Goal: Transaction & Acquisition: Purchase product/service

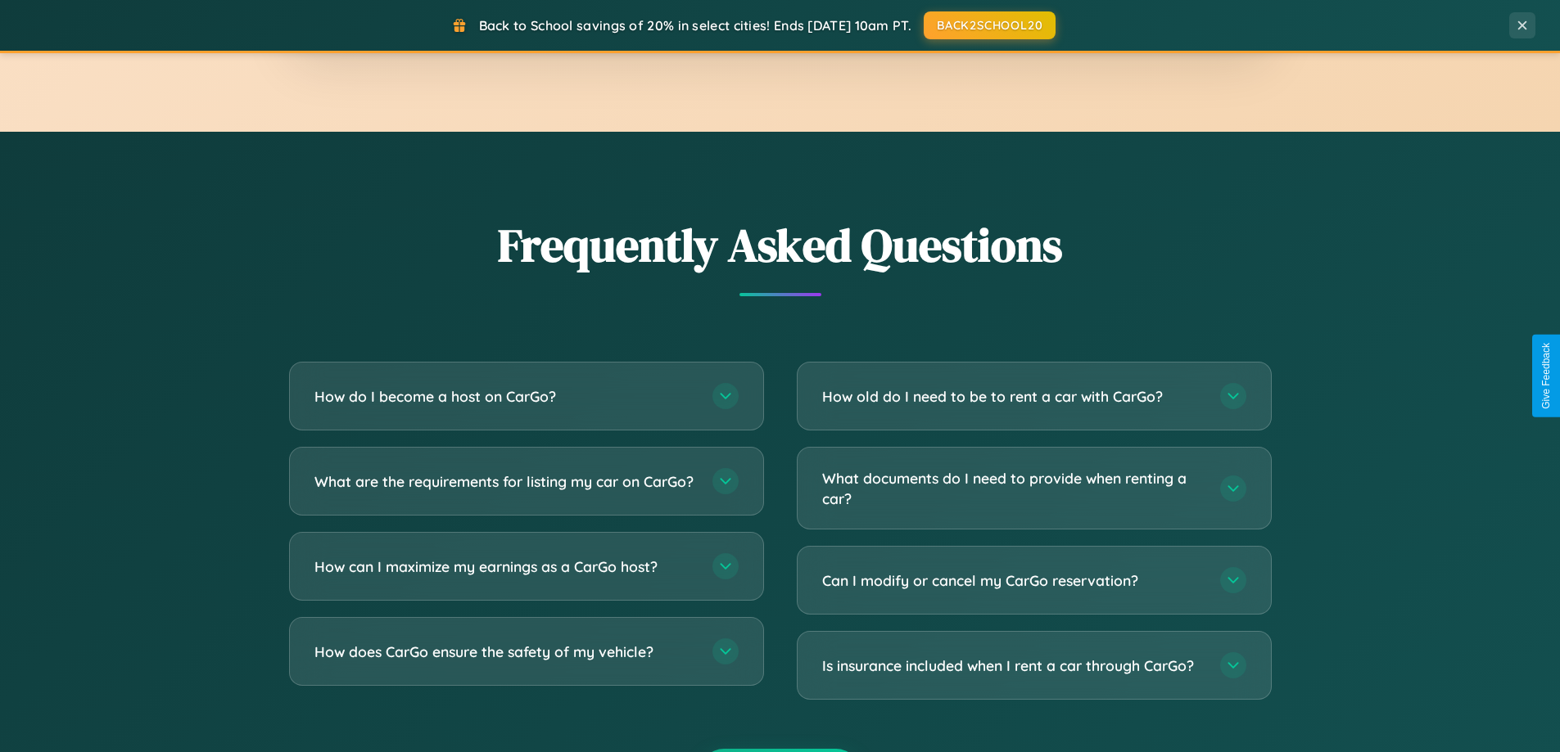
scroll to position [3151, 0]
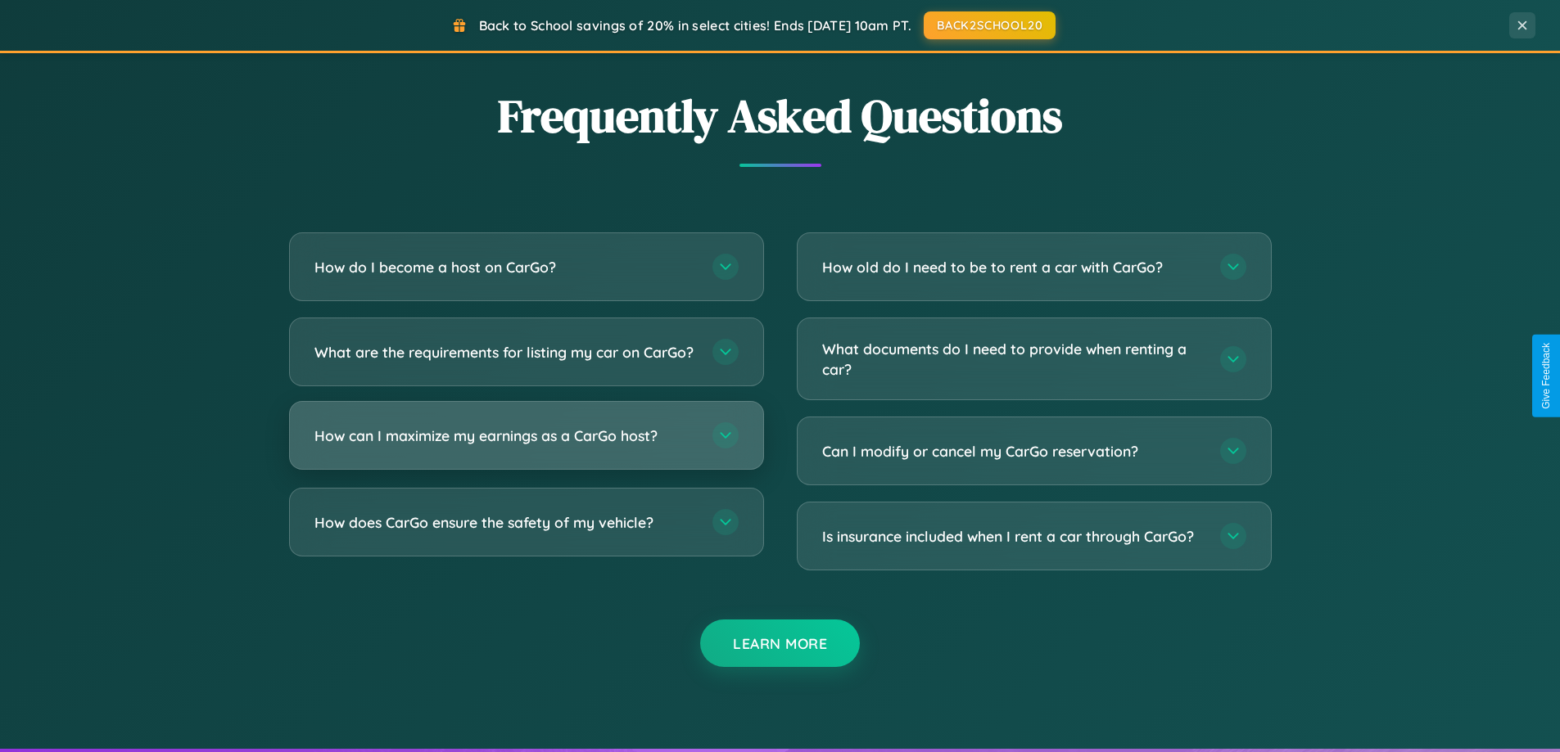
click at [526, 446] on h3 "How can I maximize my earnings as a CarGo host?" at bounding box center [505, 436] width 382 height 20
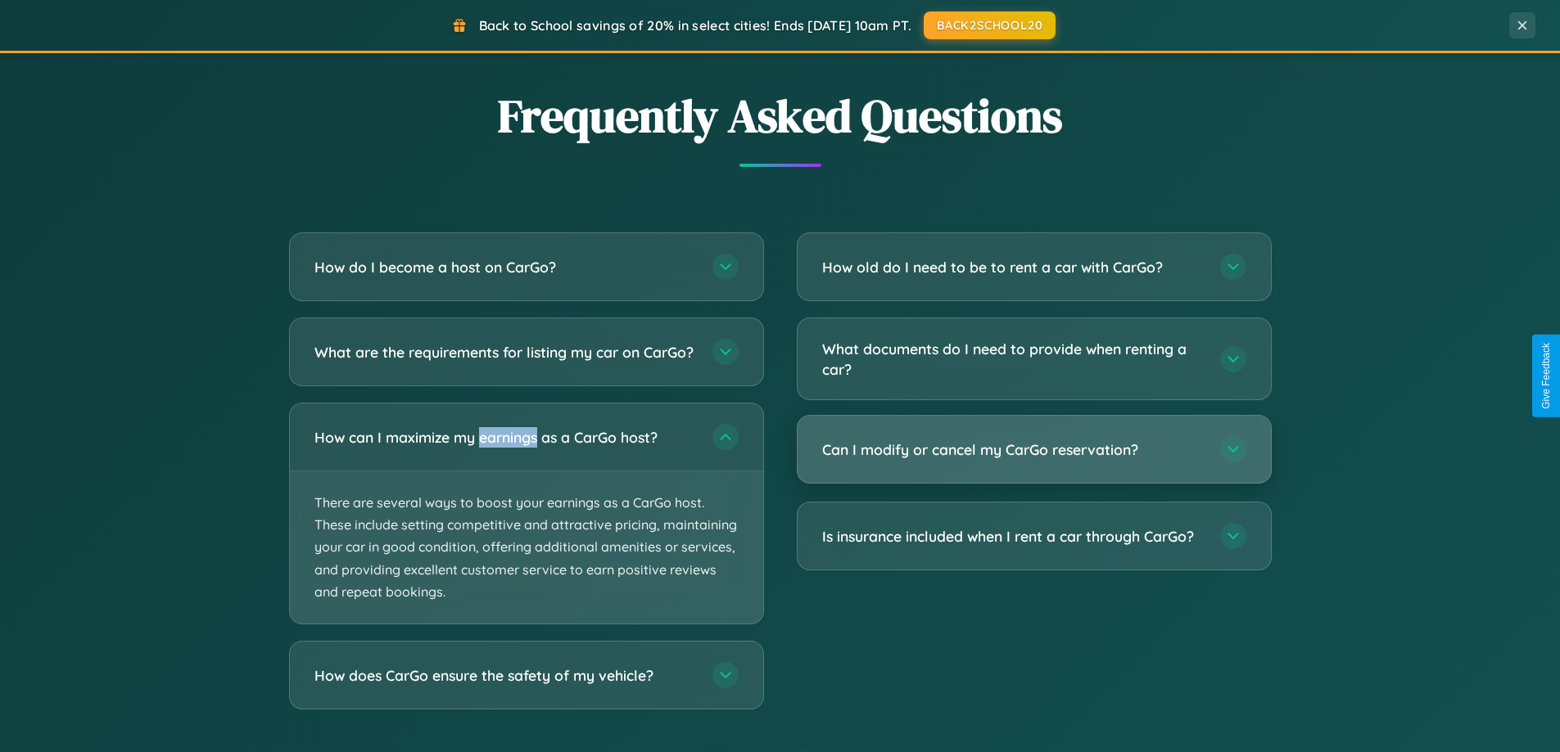
click at [1033, 450] on h3 "Can I modify or cancel my CarGo reservation?" at bounding box center [1013, 450] width 382 height 20
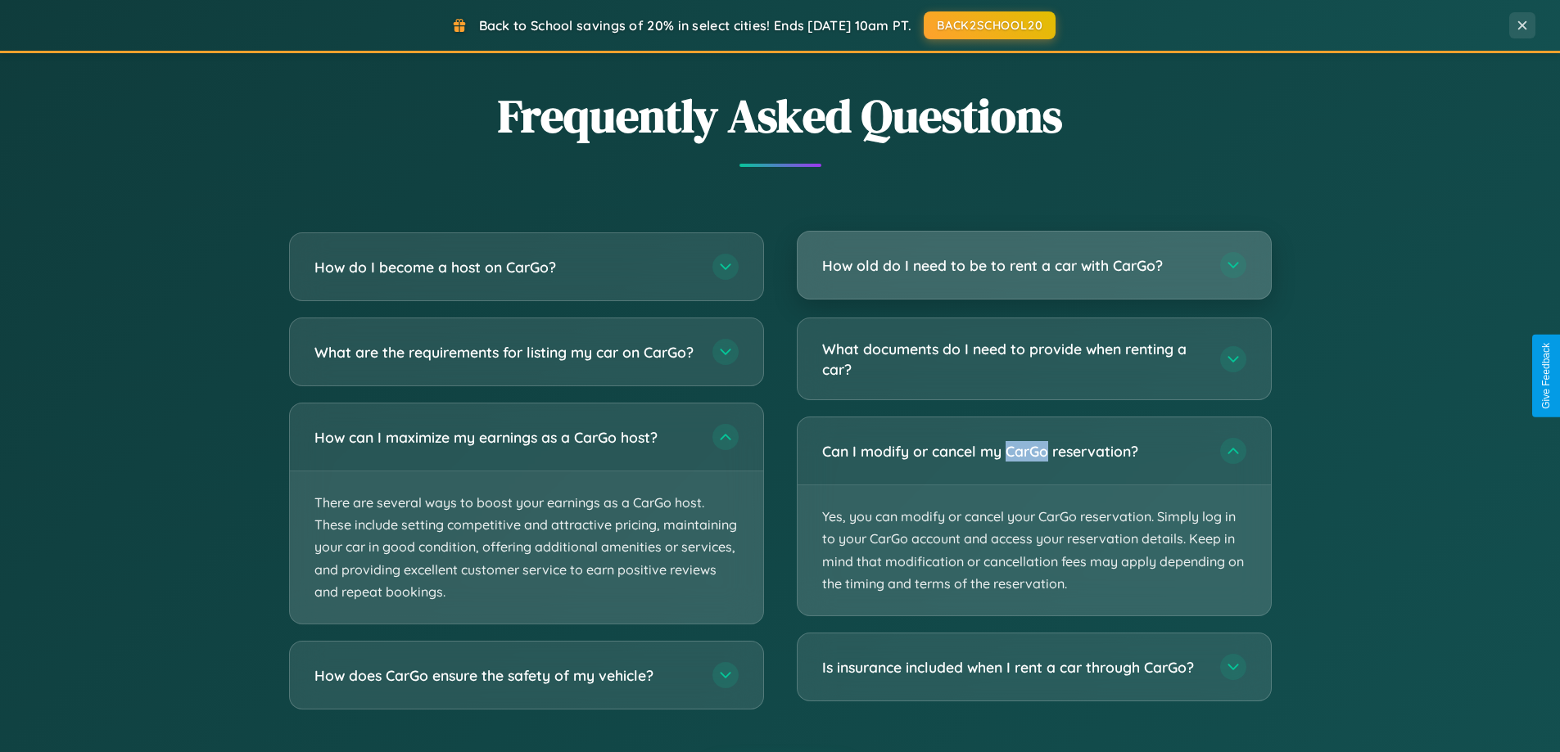
click at [1033, 265] on h3 "How old do I need to be to rent a car with CarGo?" at bounding box center [1013, 265] width 382 height 20
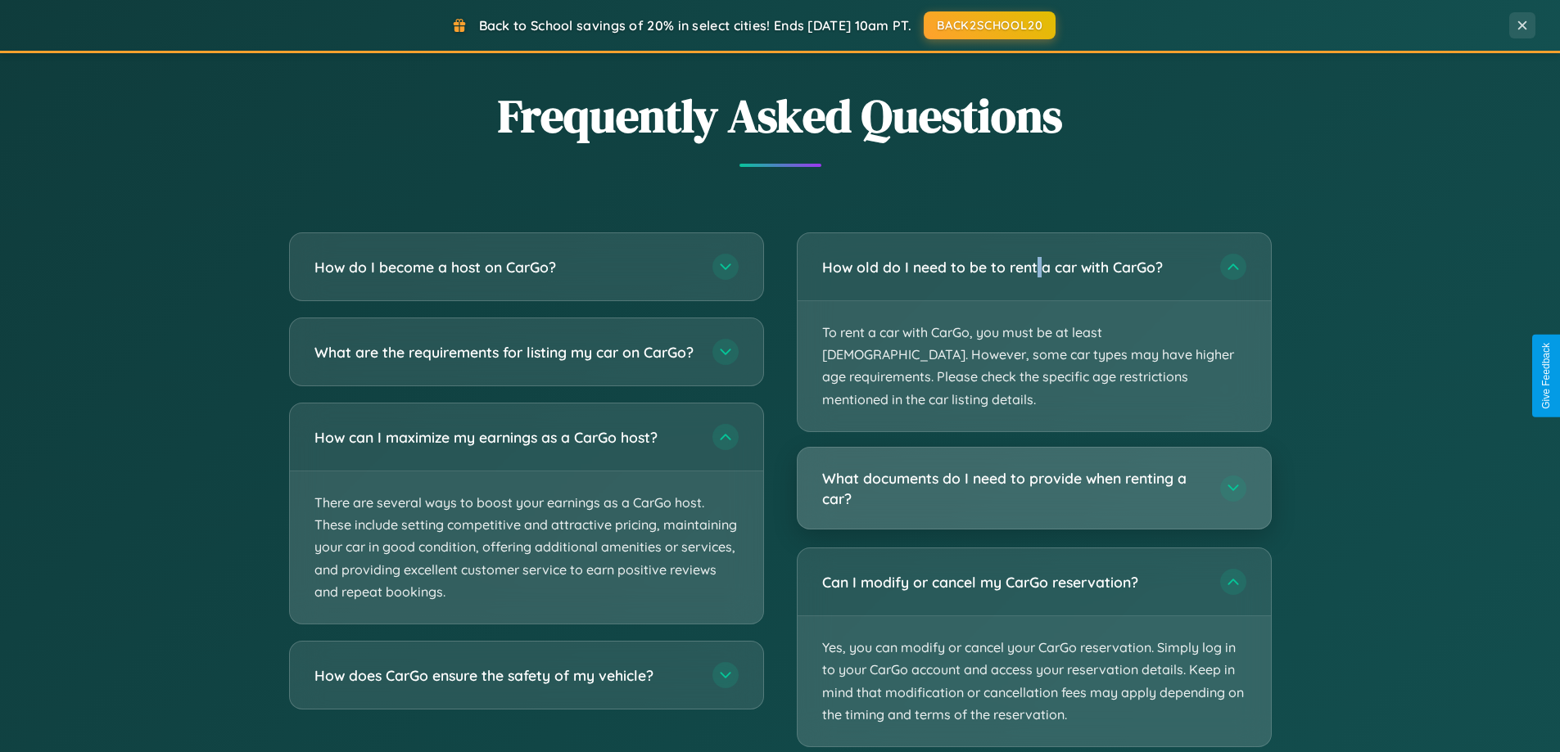
click at [1033, 468] on h3 "What documents do I need to provide when renting a car?" at bounding box center [1013, 488] width 382 height 40
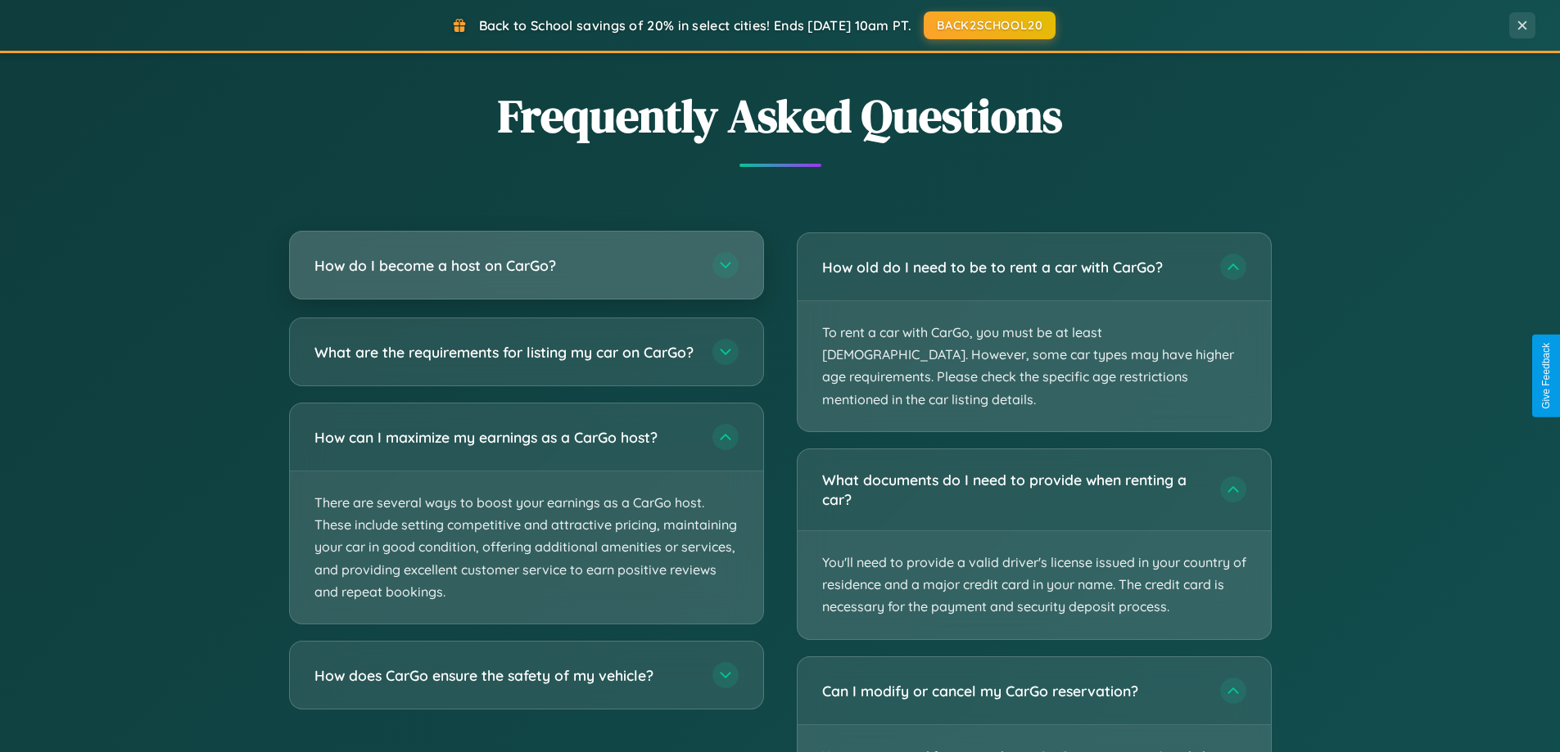
click at [526, 265] on h3 "How do I become a host on CarGo?" at bounding box center [505, 265] width 382 height 20
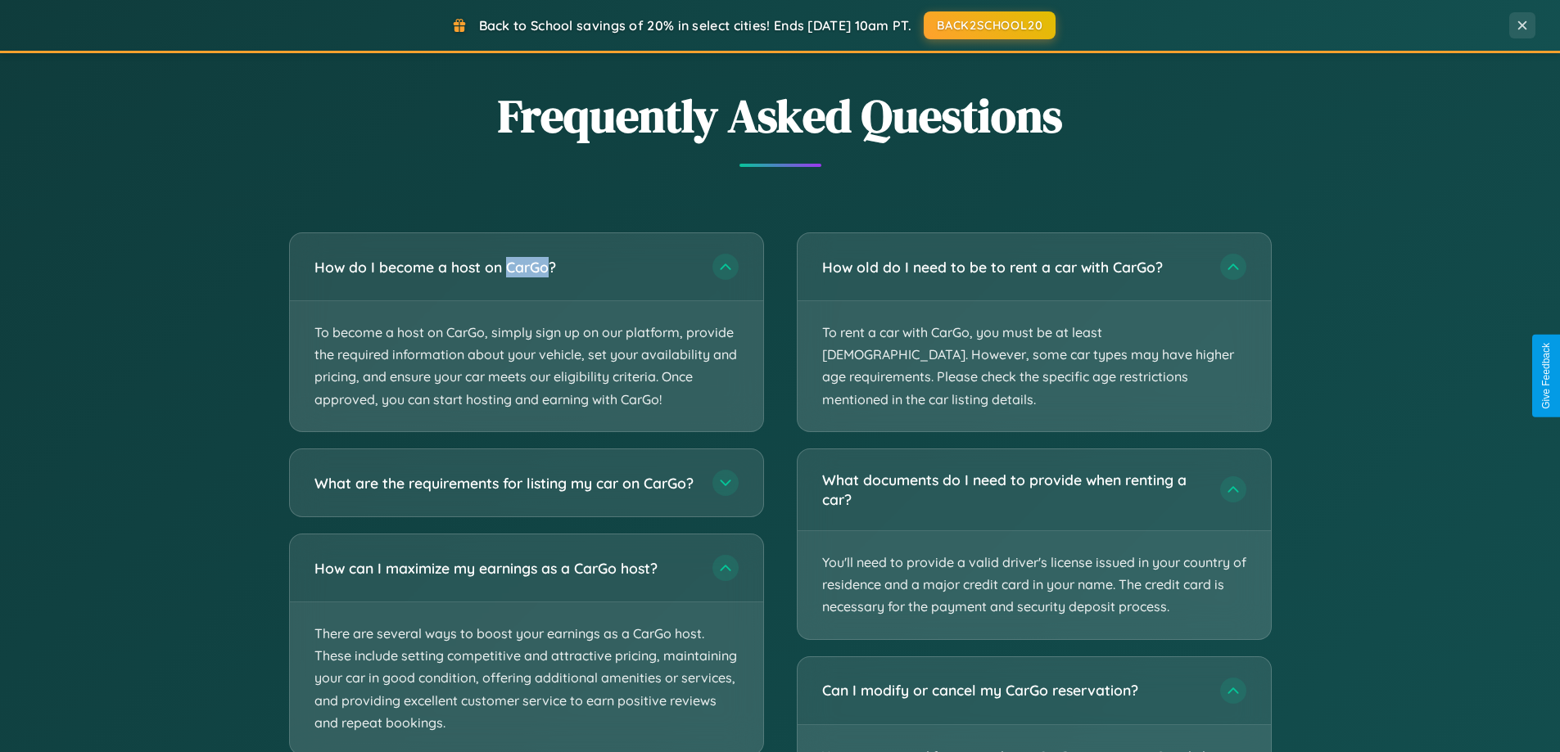
scroll to position [3253, 0]
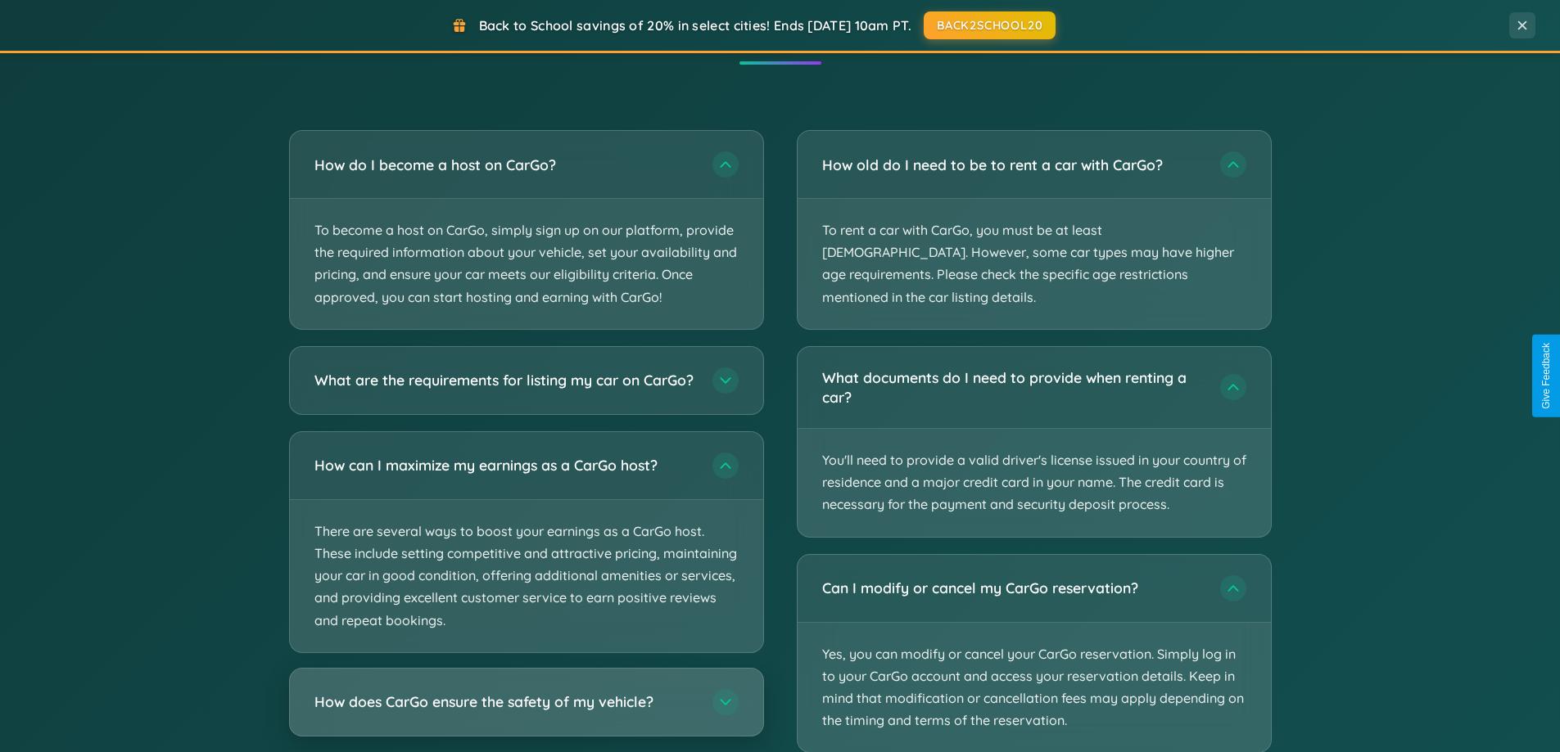
click at [526, 712] on h3 "How does CarGo ensure the safety of my vehicle?" at bounding box center [505, 702] width 382 height 20
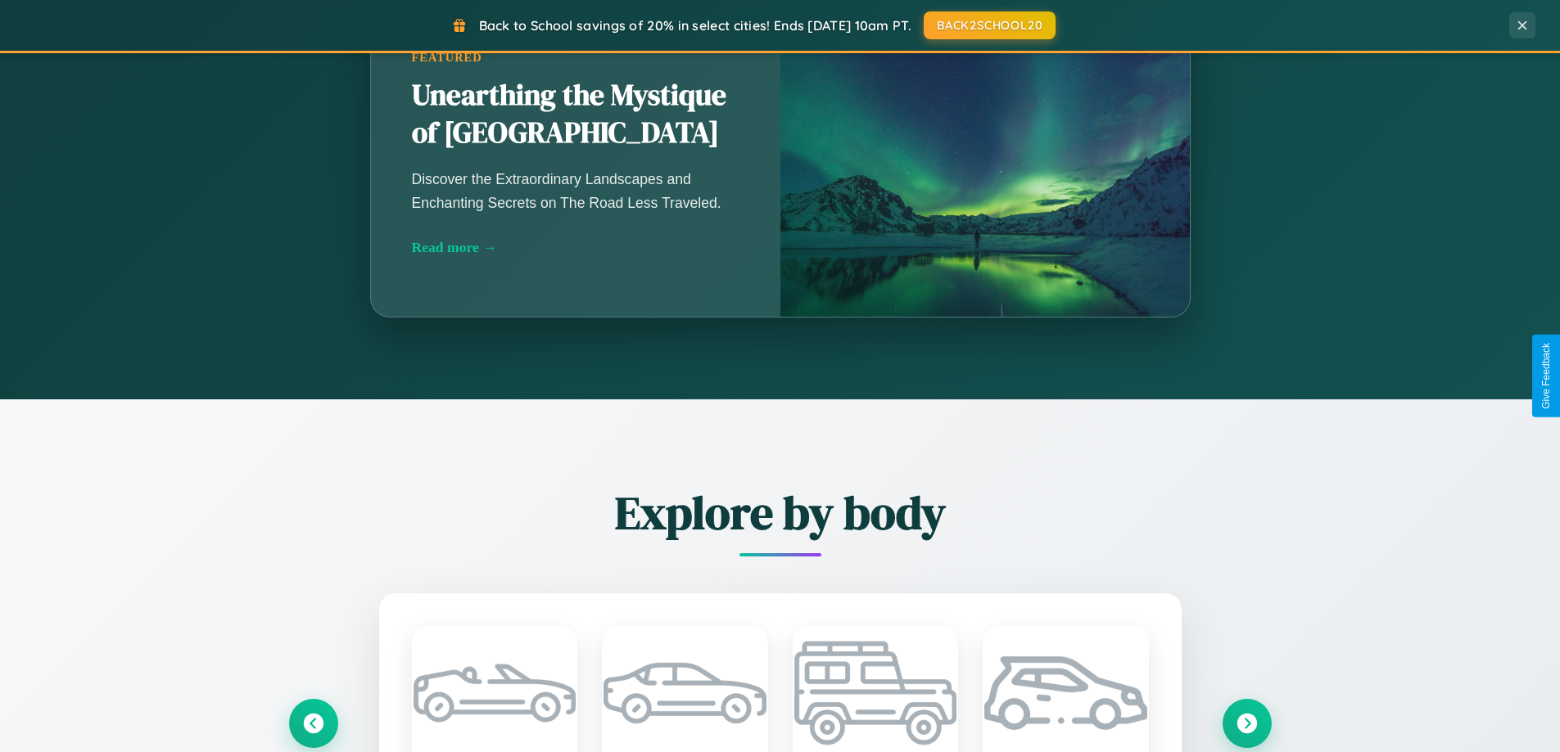
scroll to position [706, 0]
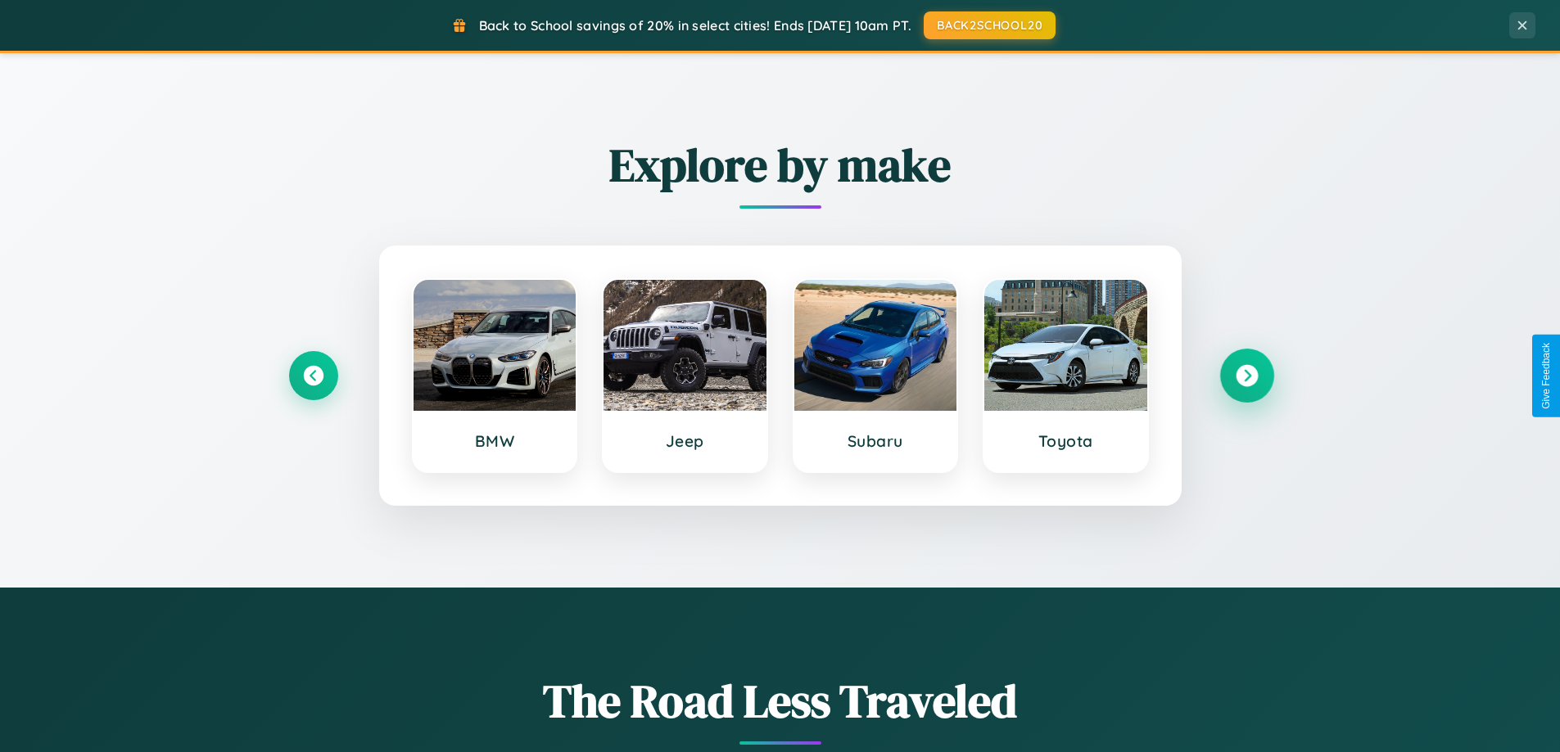
click at [1246, 376] on icon at bounding box center [1246, 376] width 22 height 22
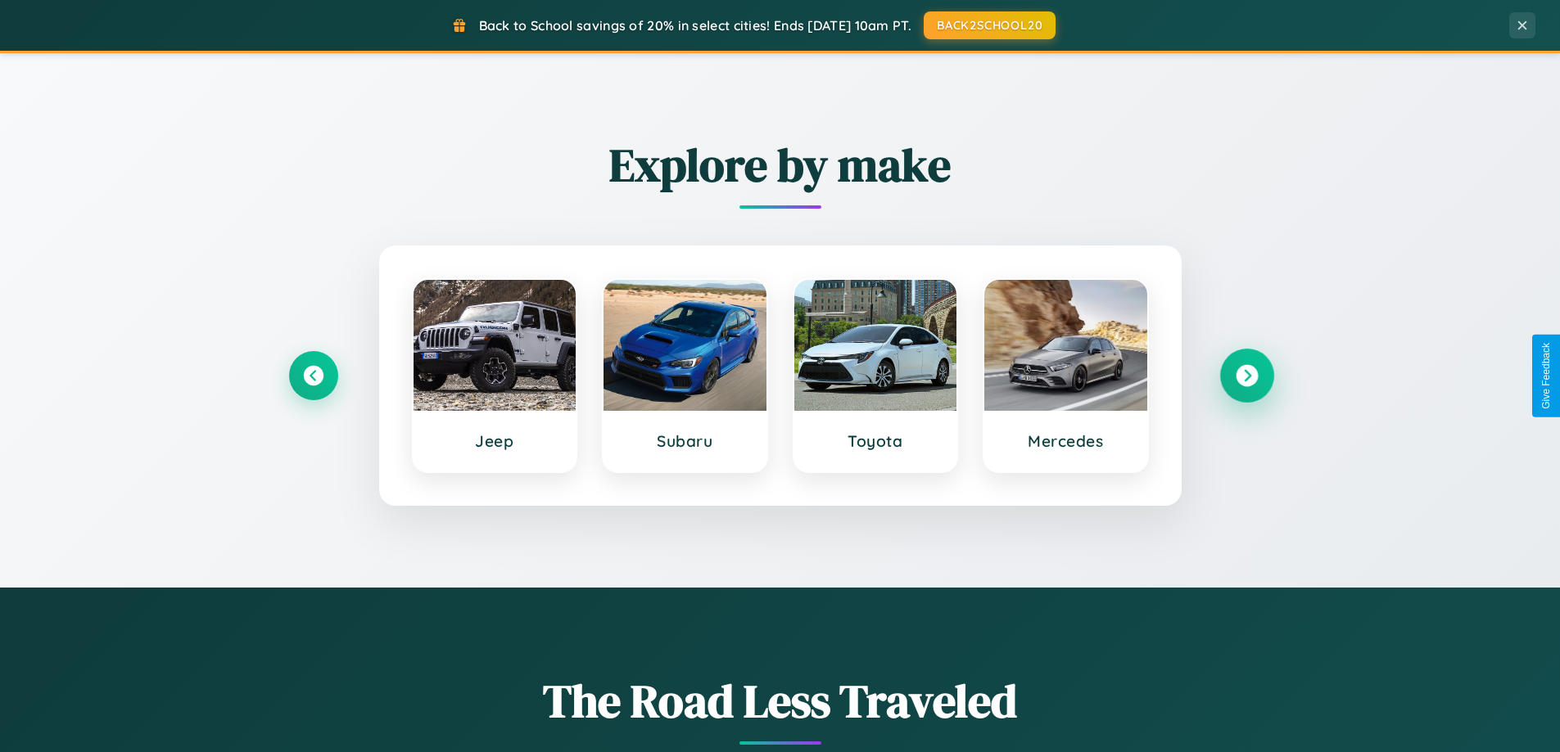
click at [1246, 376] on icon at bounding box center [1246, 376] width 22 height 22
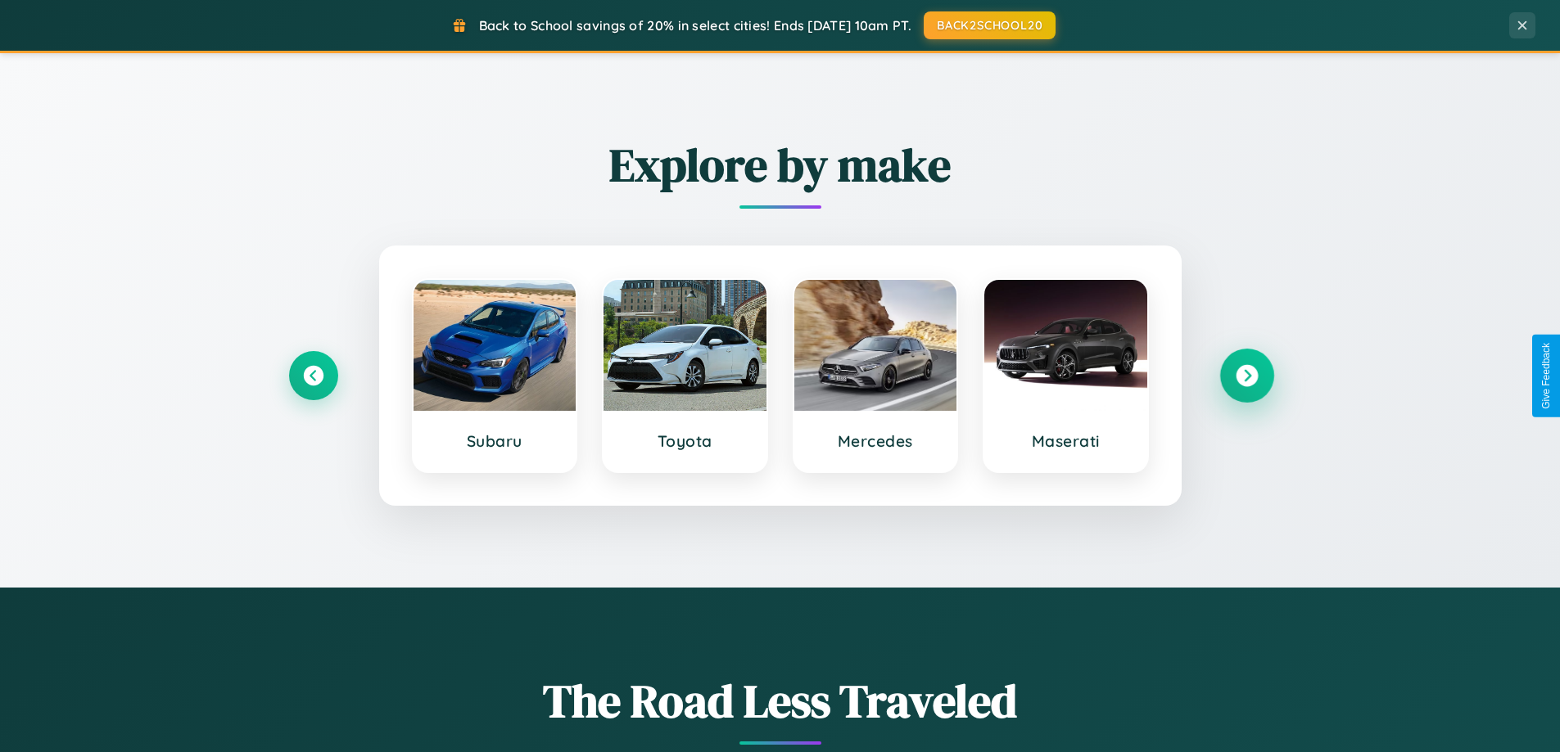
click at [1246, 376] on icon at bounding box center [1246, 376] width 22 height 22
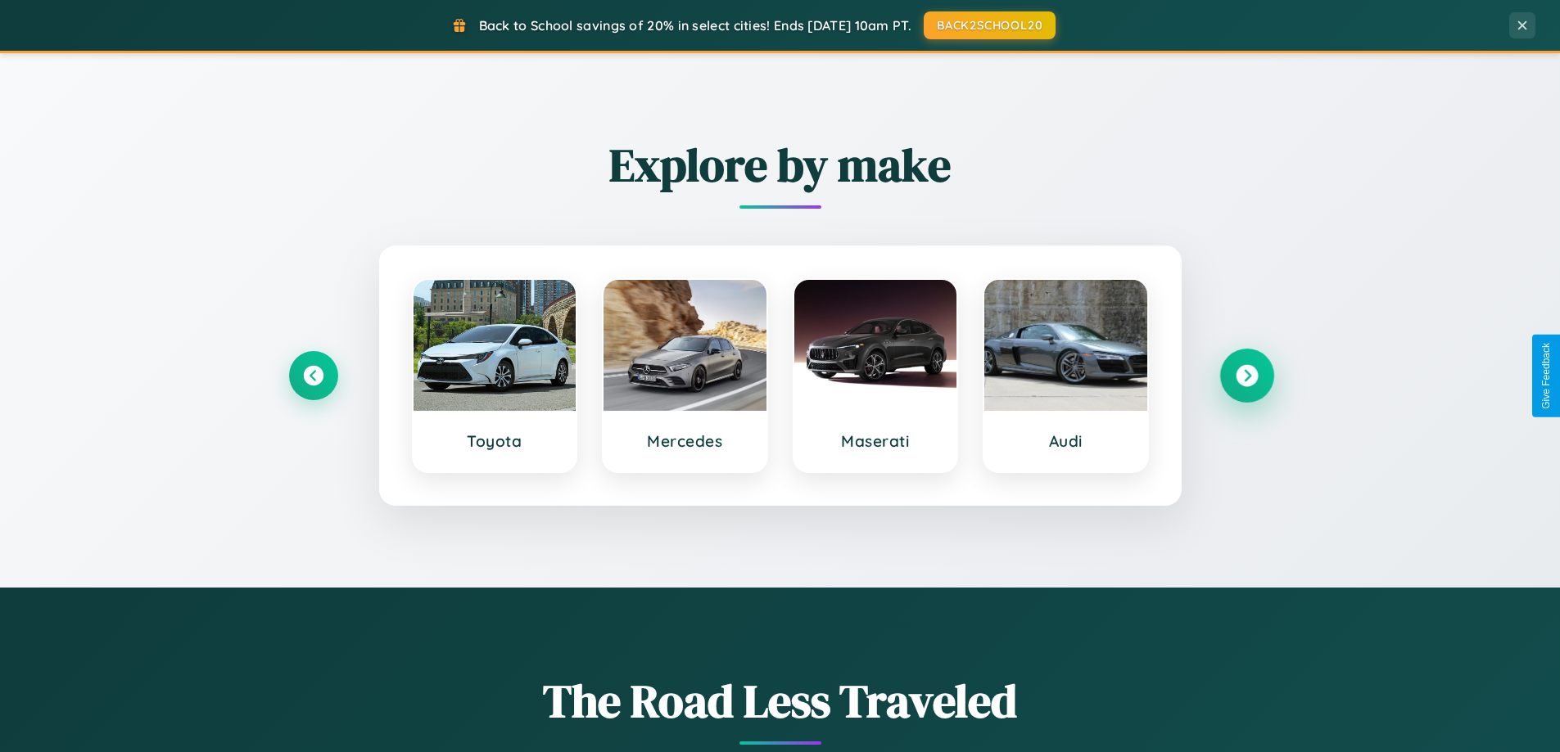
click at [1246, 376] on icon at bounding box center [1246, 376] width 22 height 22
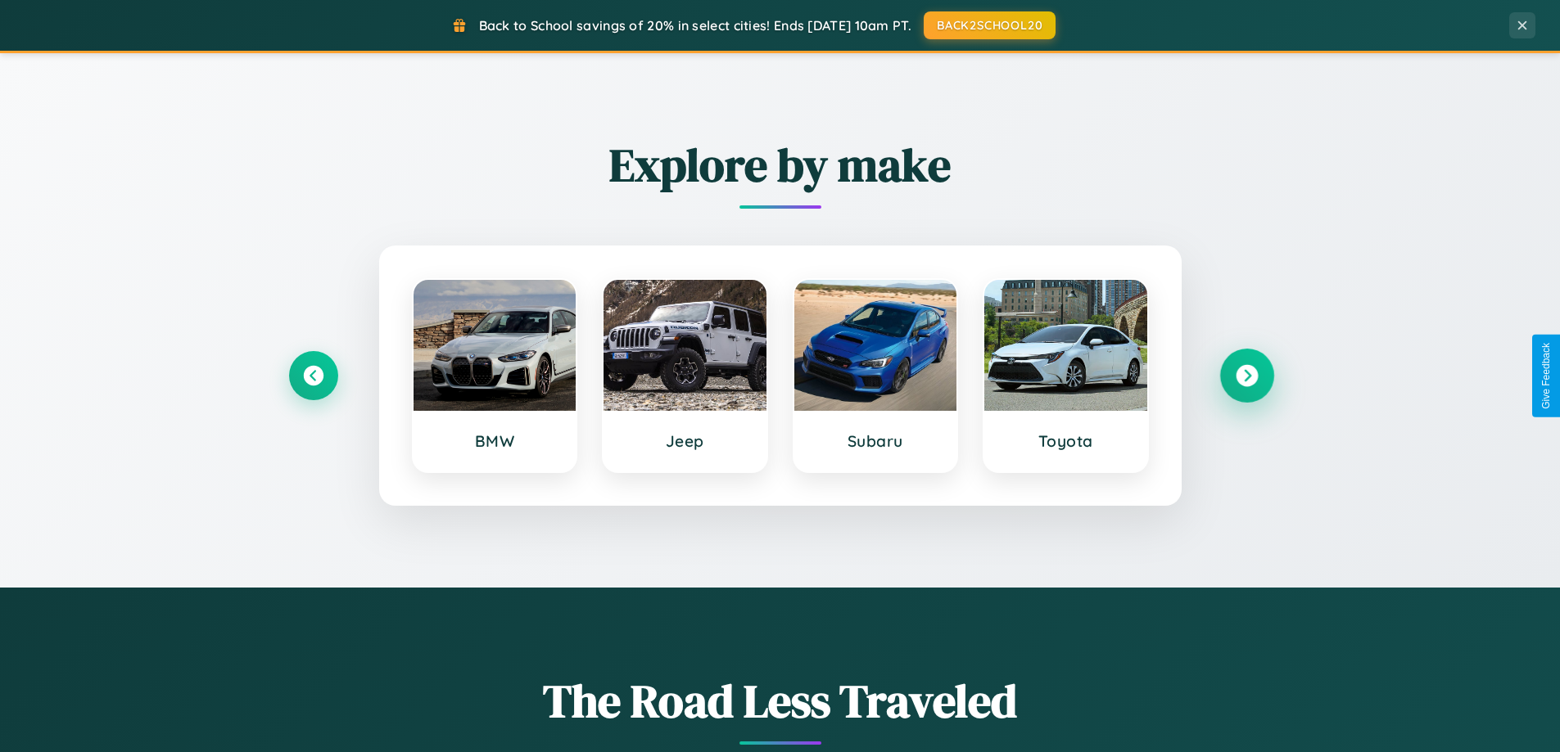
click at [1246, 376] on icon at bounding box center [1246, 376] width 22 height 22
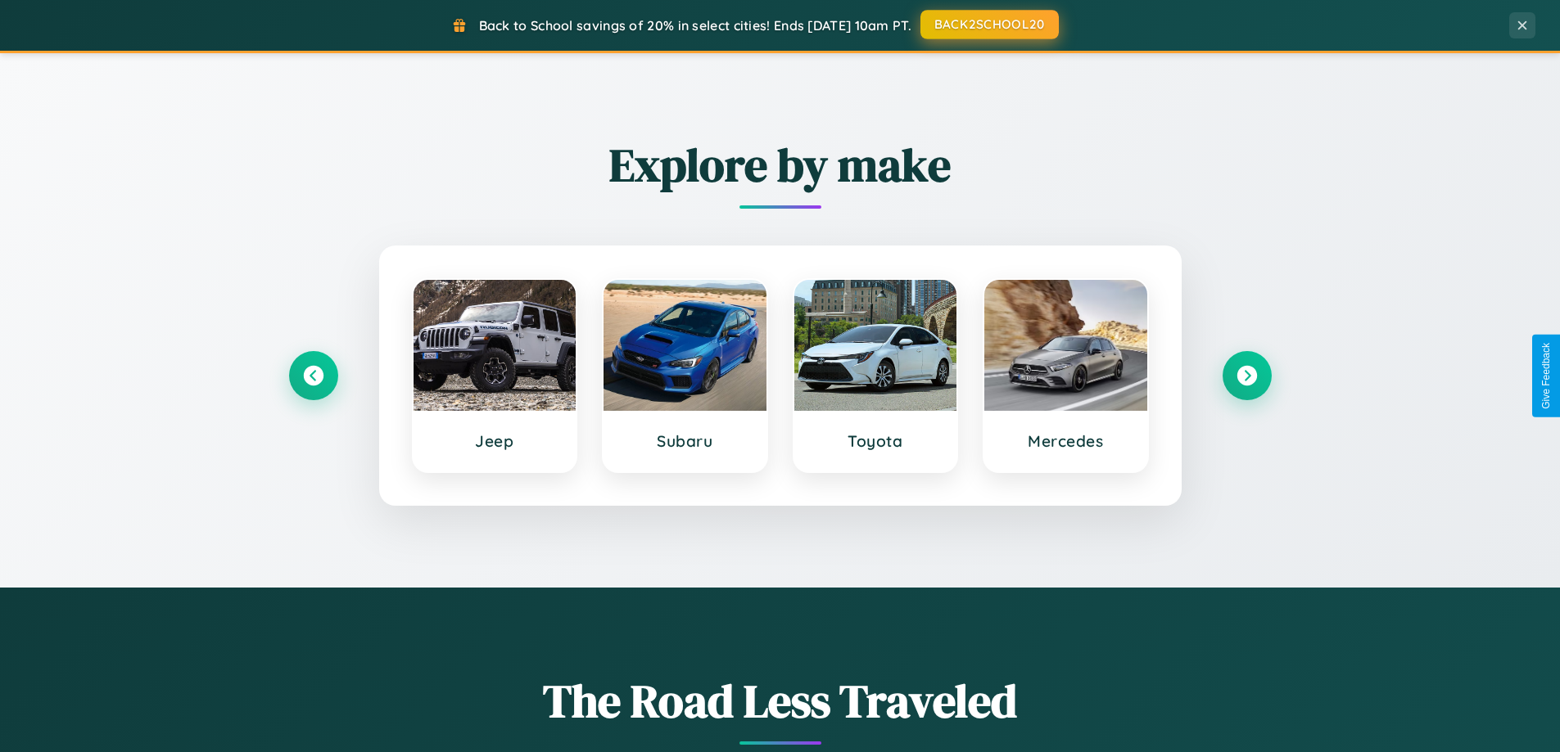
click at [988, 25] on button "BACK2SCHOOL20" at bounding box center [989, 24] width 138 height 29
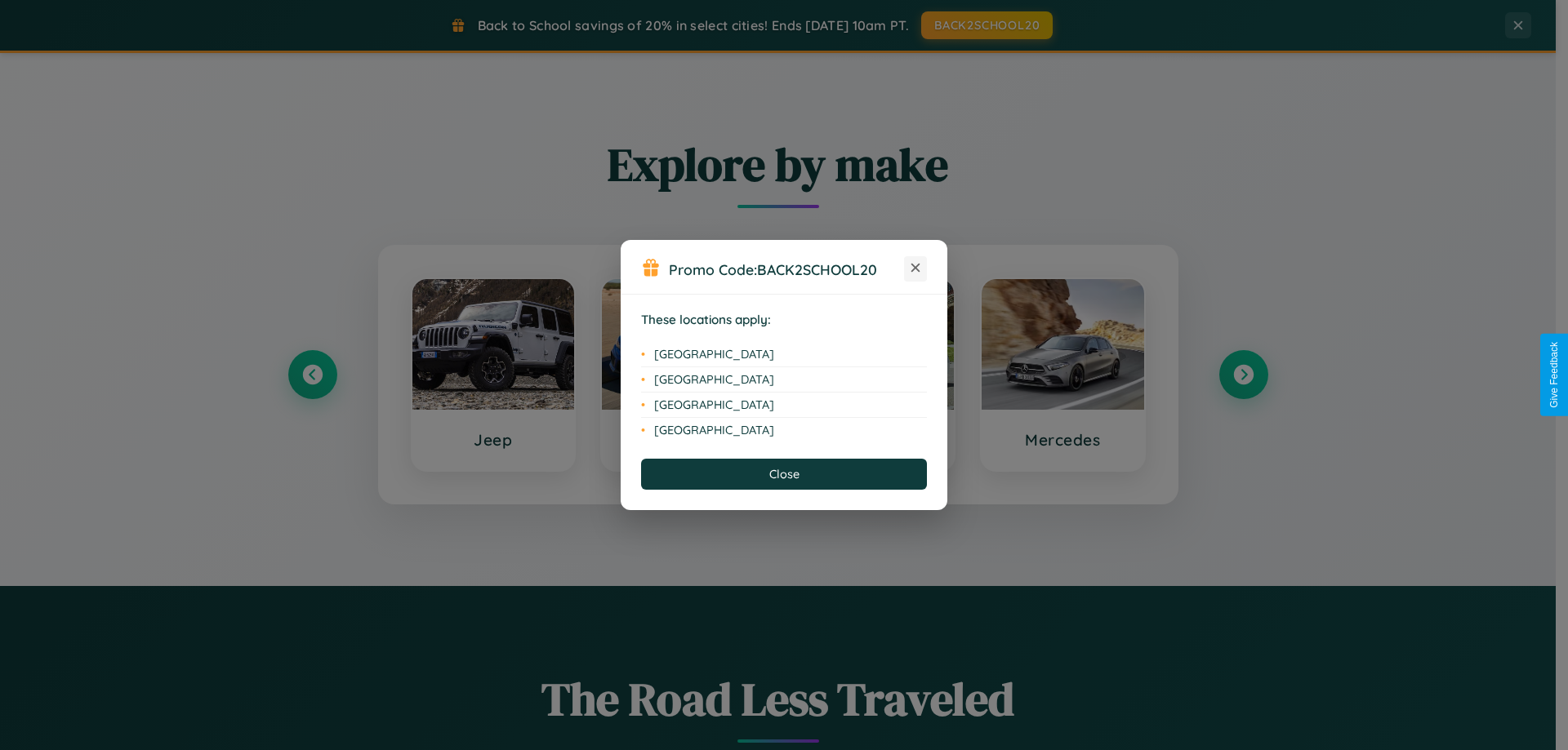
click at [916, 268] on icon at bounding box center [916, 267] width 9 height 9
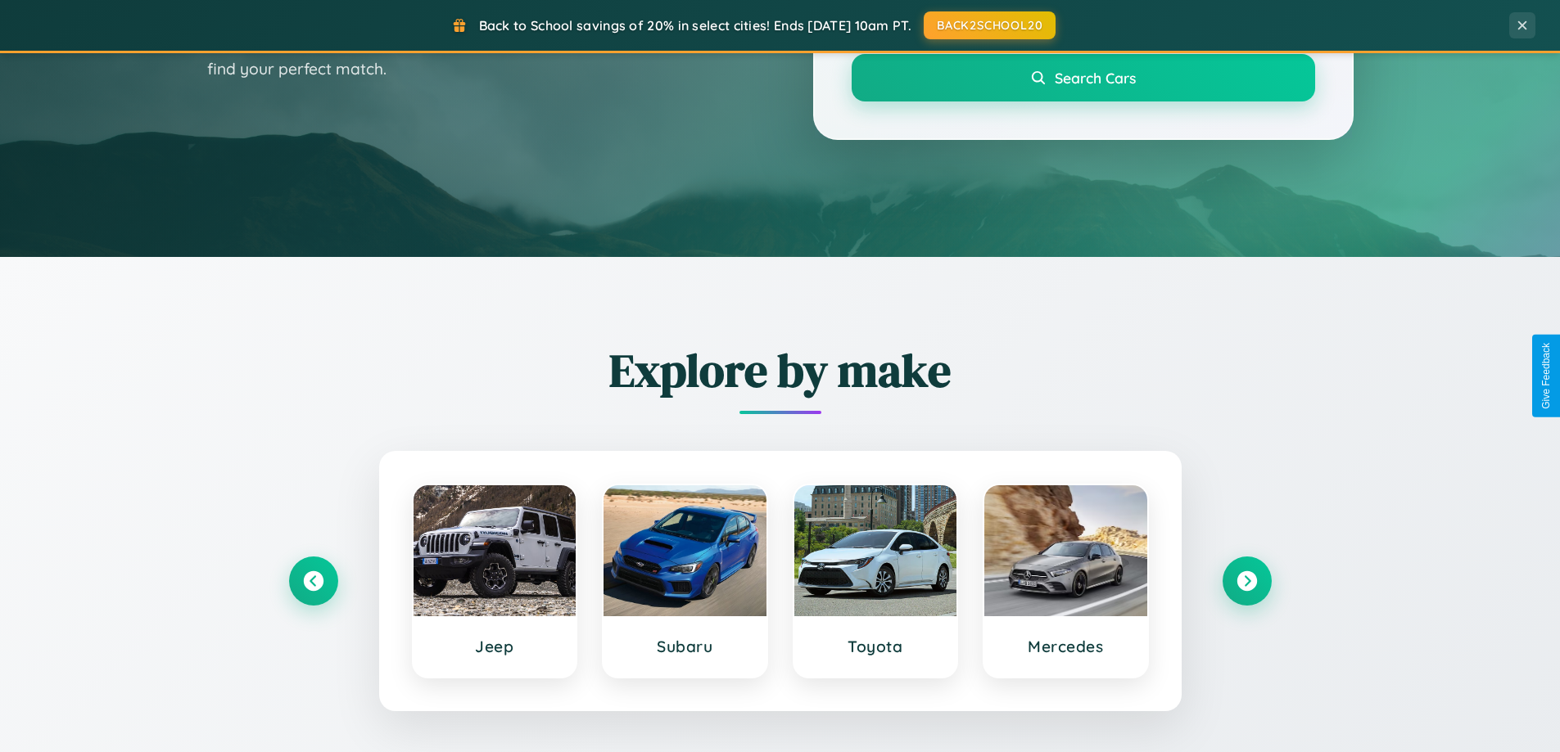
scroll to position [48, 0]
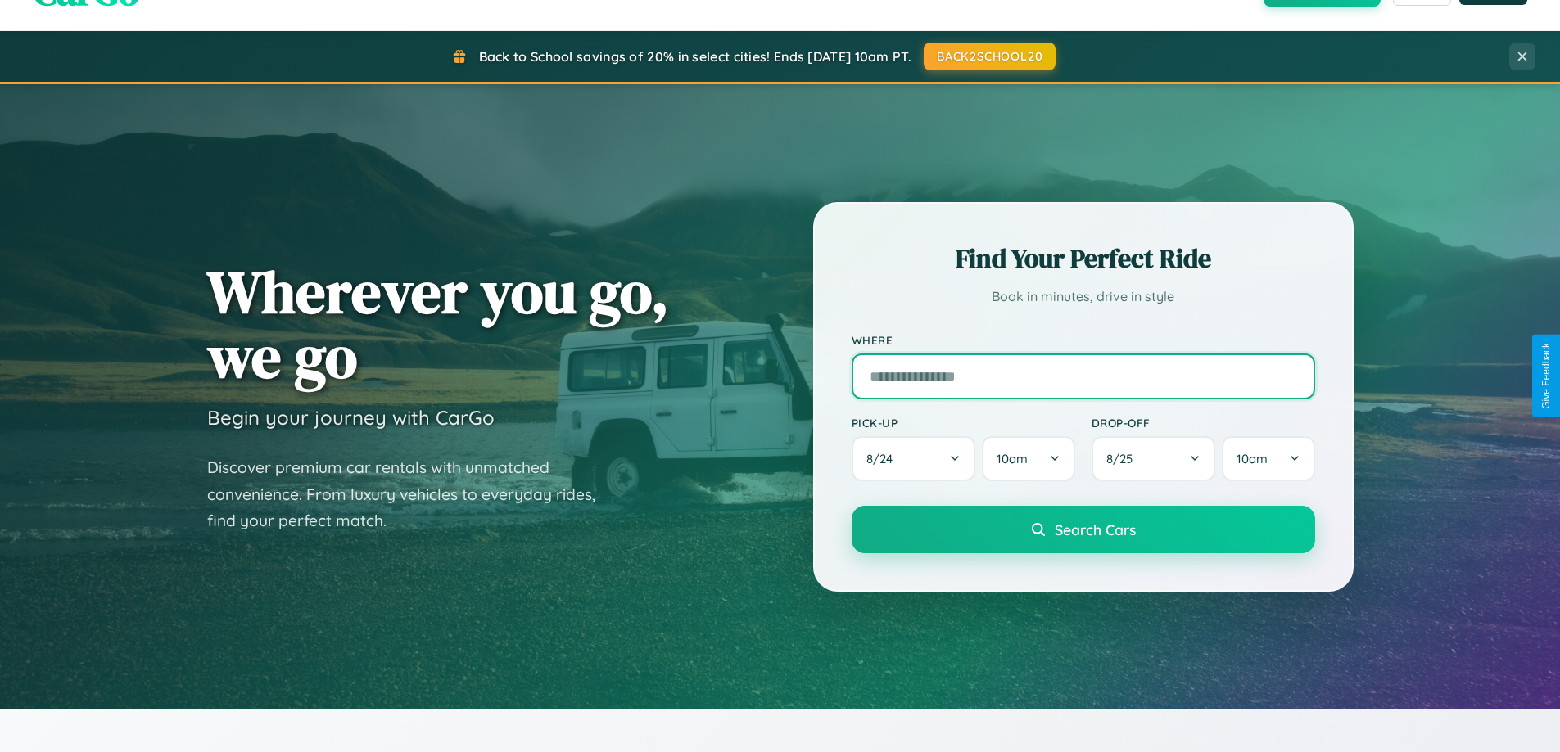
click at [1082, 376] on input "text" at bounding box center [1083, 377] width 463 height 46
type input "**********"
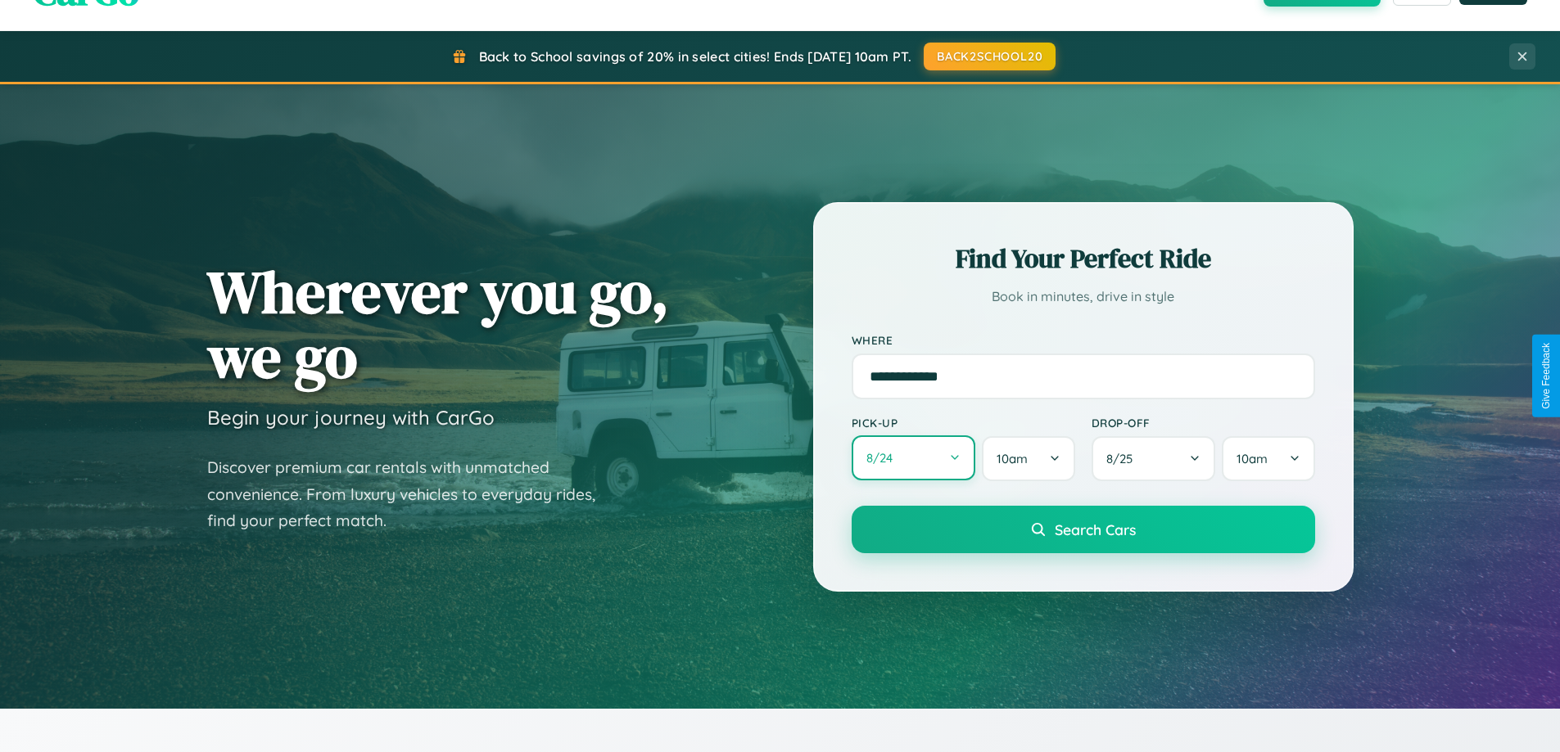
click at [913, 459] on button "8 / 24" at bounding box center [914, 458] width 124 height 45
select select "*"
select select "****"
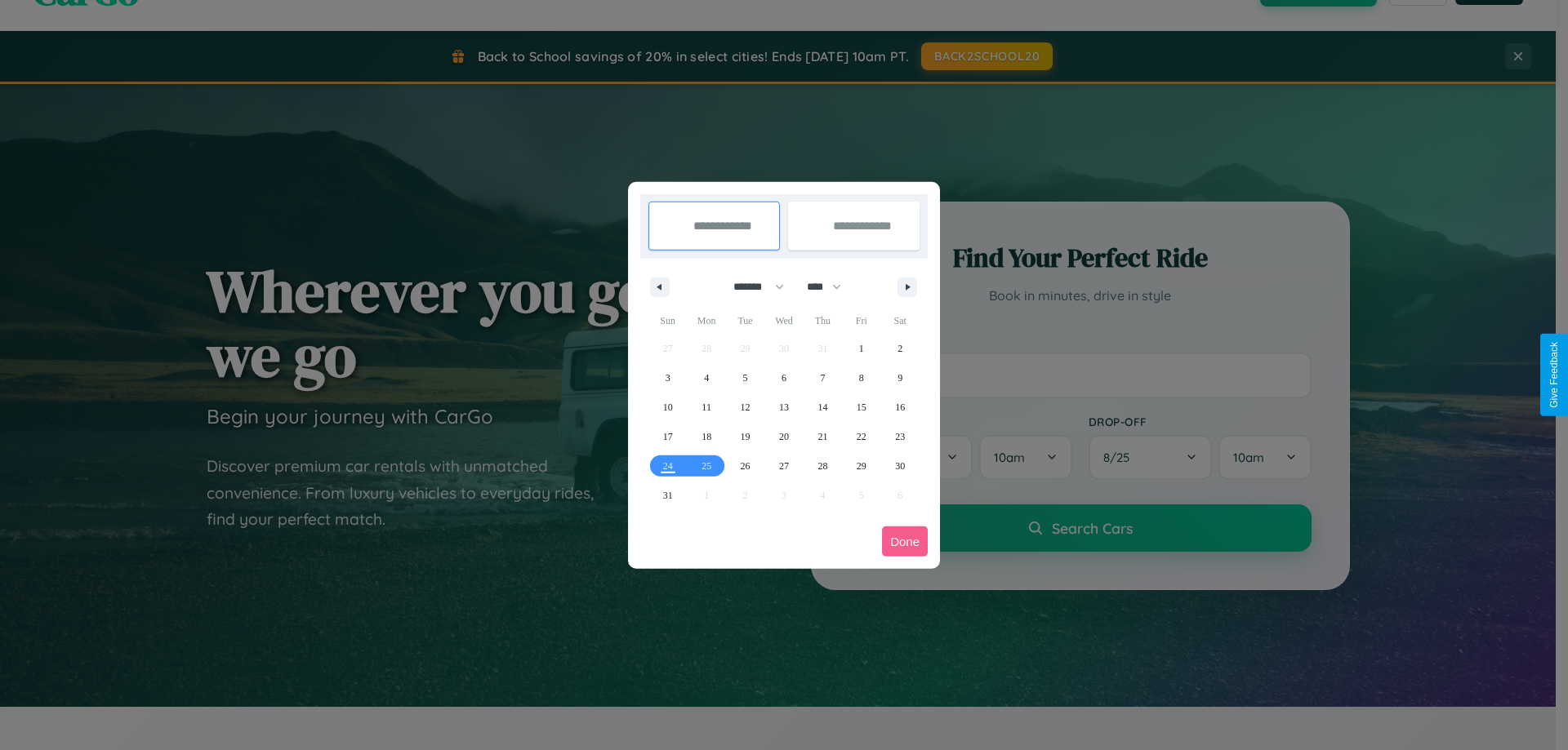
drag, startPoint x: 751, startPoint y: 286, endPoint x: 784, endPoint y: 327, distance: 52.6
click at [751, 286] on select "******* ******** ***** ***** *** **** **** ****** ********* ******* ******** **…" at bounding box center [756, 286] width 70 height 27
select select "**"
click at [667, 495] on span "30" at bounding box center [668, 495] width 10 height 29
type input "**********"
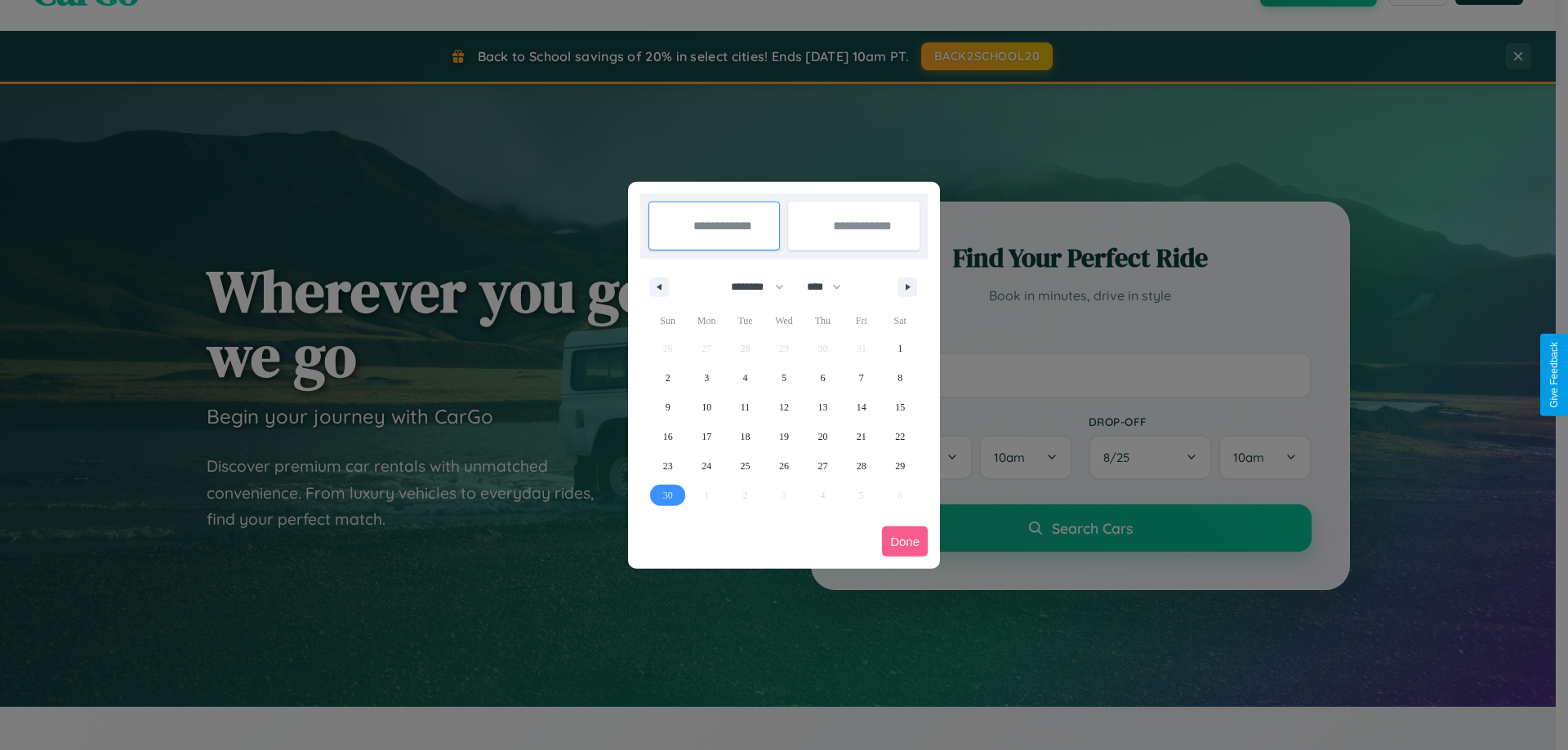
type input "**********"
click at [908, 286] on icon "button" at bounding box center [911, 287] width 8 height 7
select select "**"
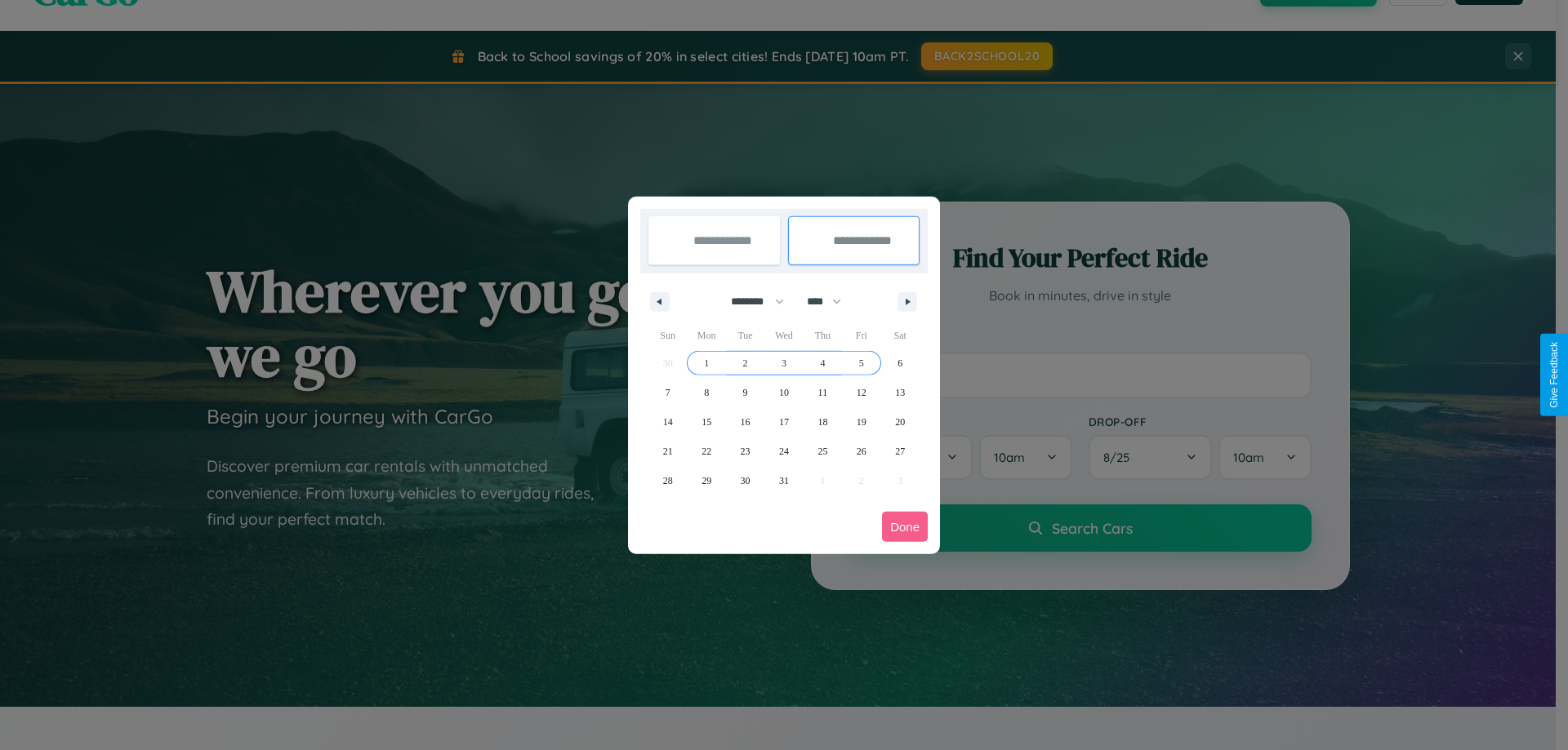
click at [861, 363] on span "5" at bounding box center [861, 363] width 5 height 29
type input "**********"
select select "**"
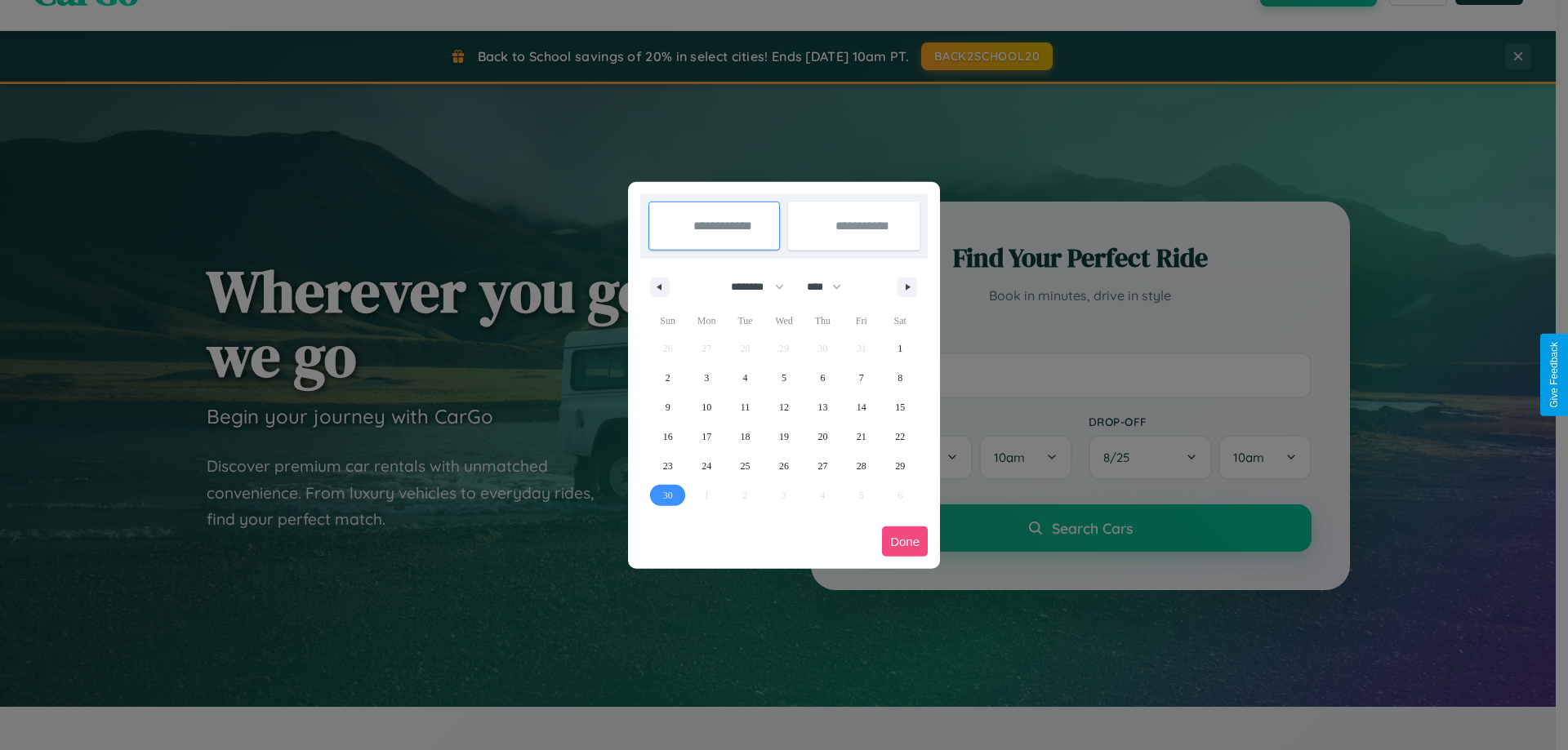
click at [905, 542] on button "Done" at bounding box center [905, 542] width 46 height 30
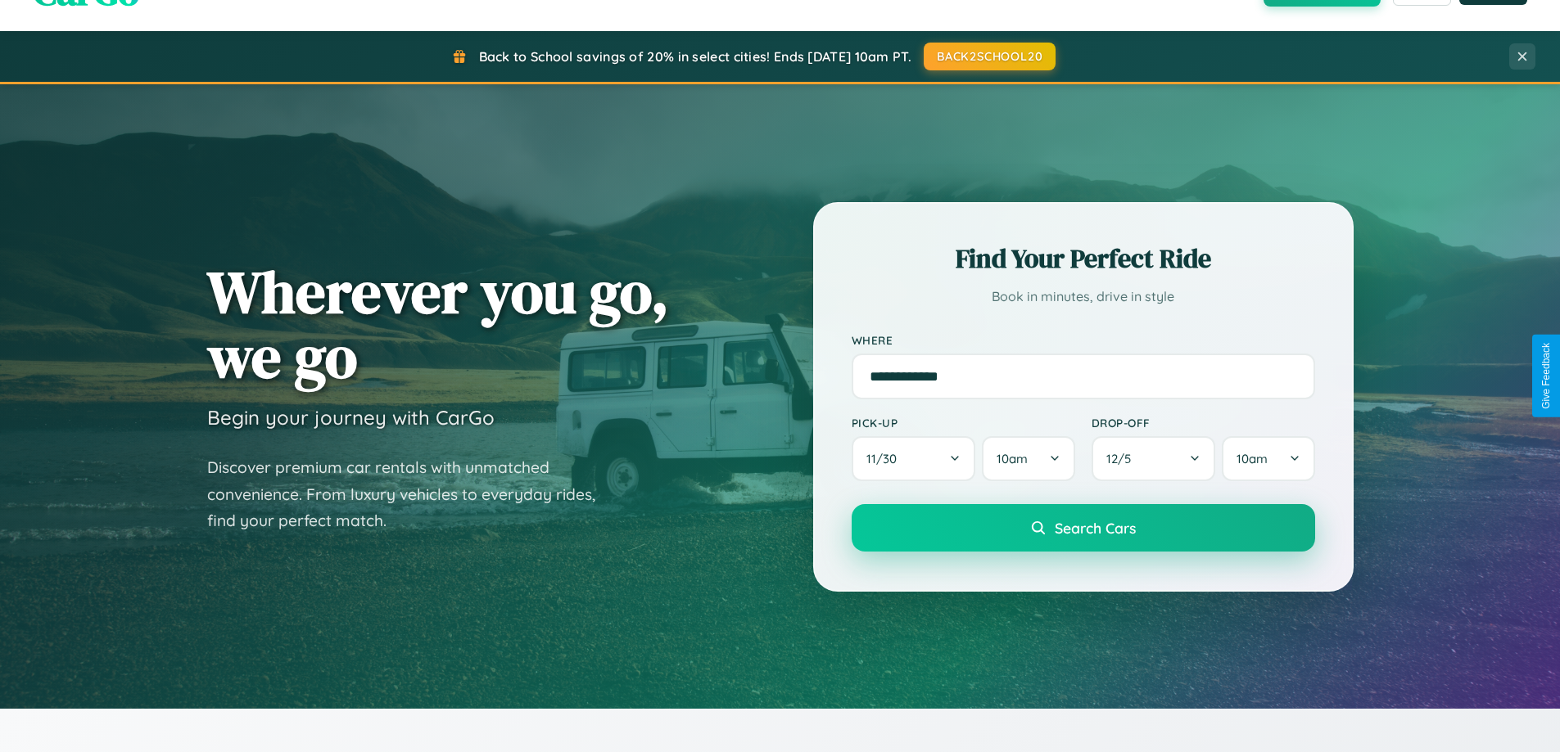
click at [1082, 528] on span "Search Cars" at bounding box center [1095, 528] width 81 height 18
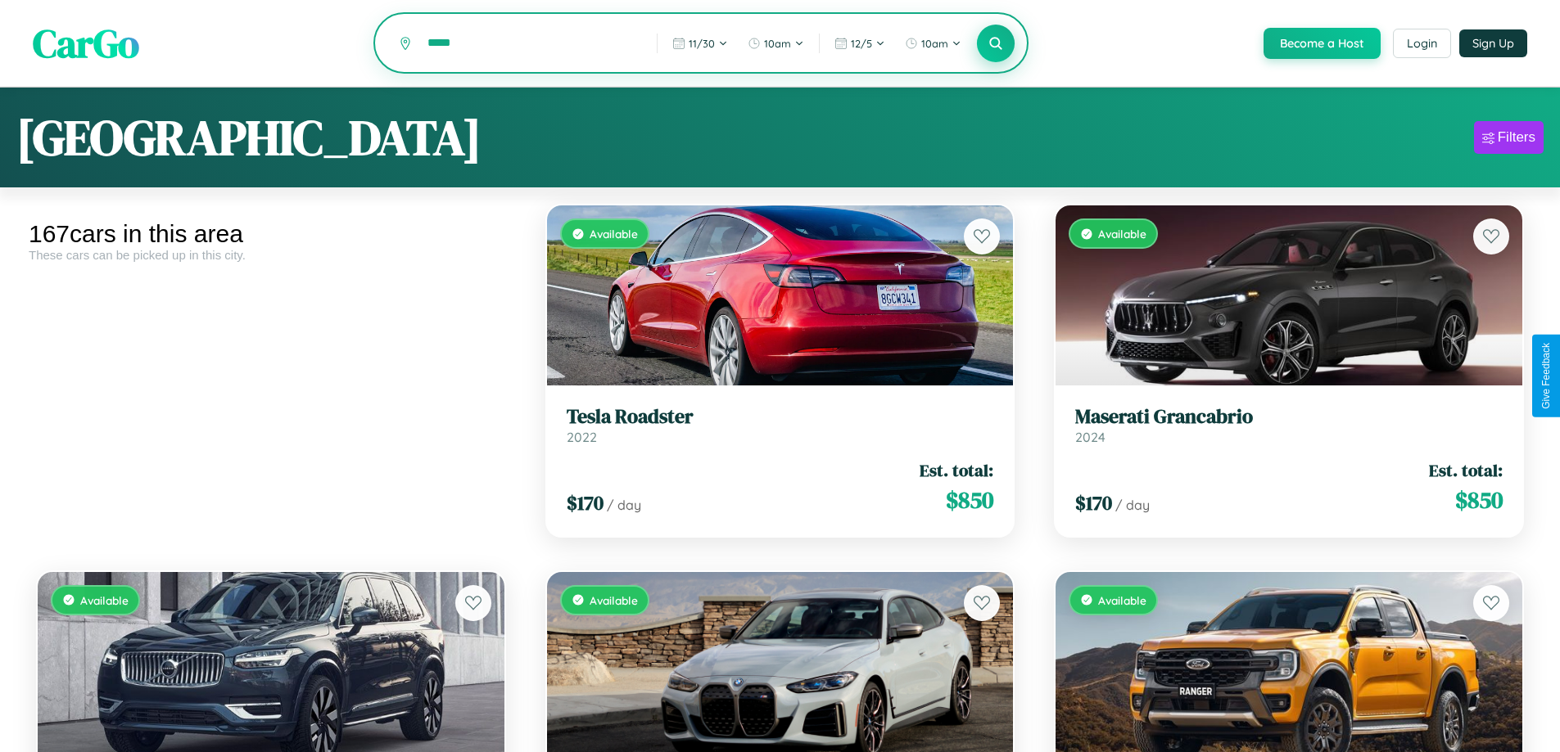
type input "*****"
click at [995, 44] on icon at bounding box center [996, 43] width 16 height 16
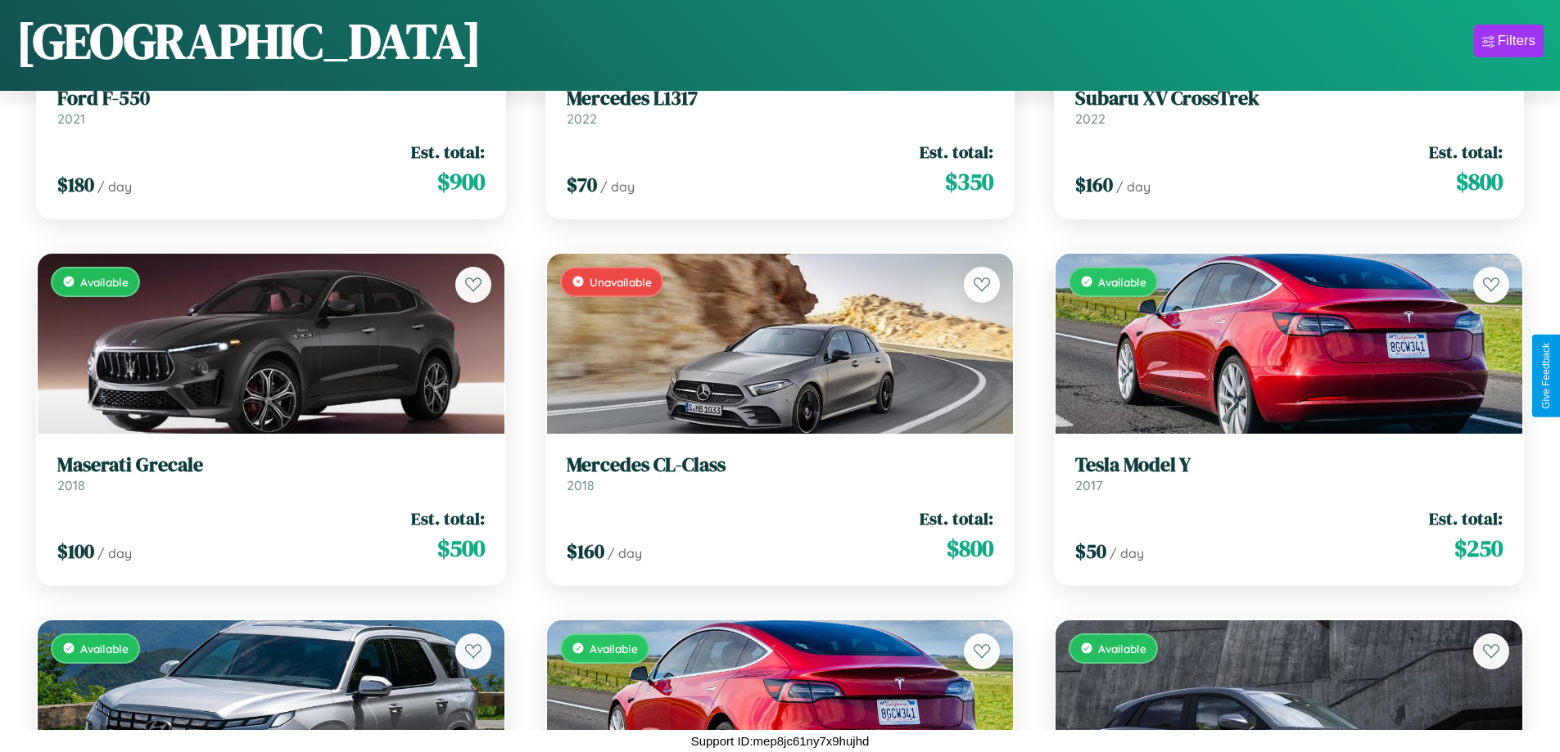
scroll to position [7196, 0]
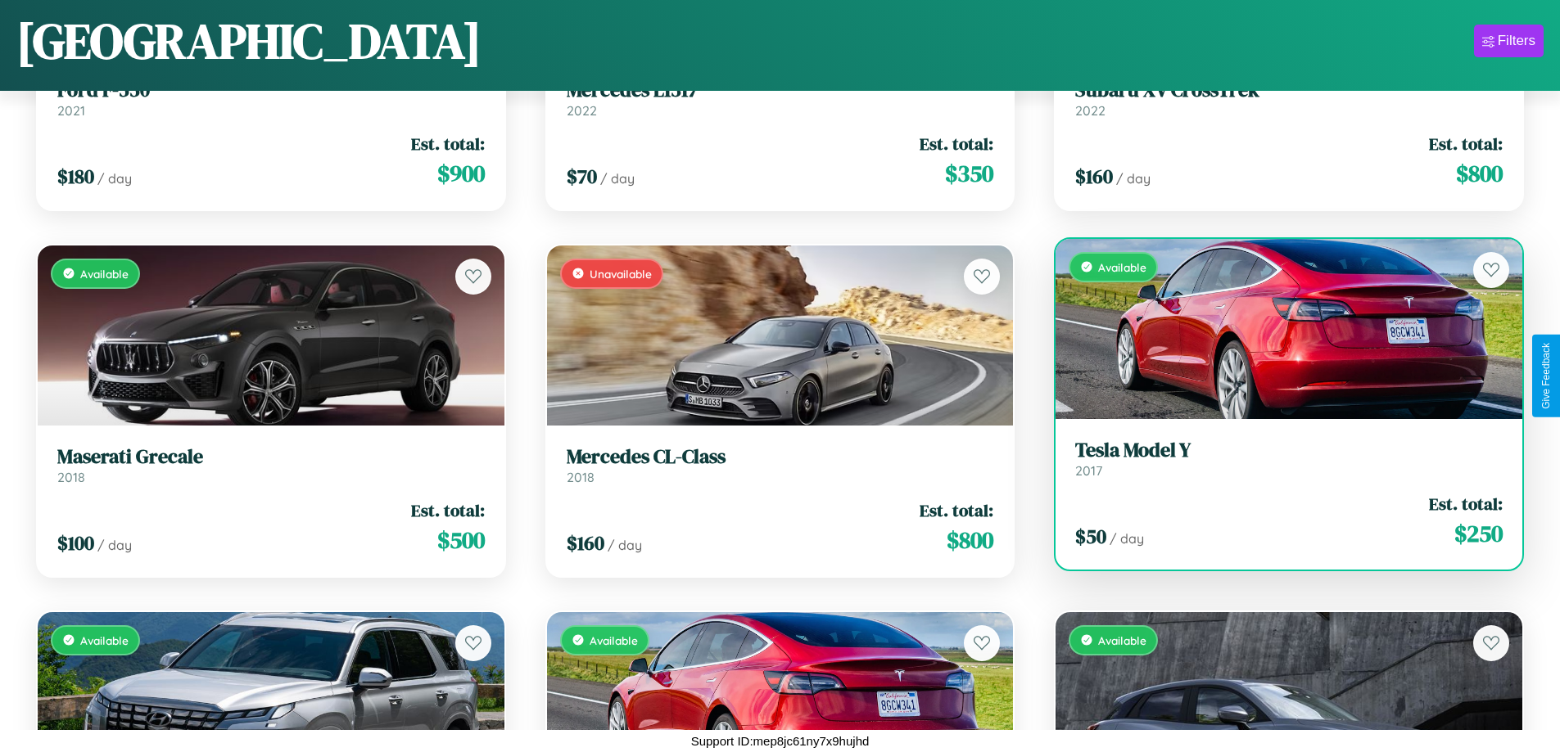
click at [1278, 465] on link "Tesla Model Y 2017" at bounding box center [1288, 459] width 427 height 40
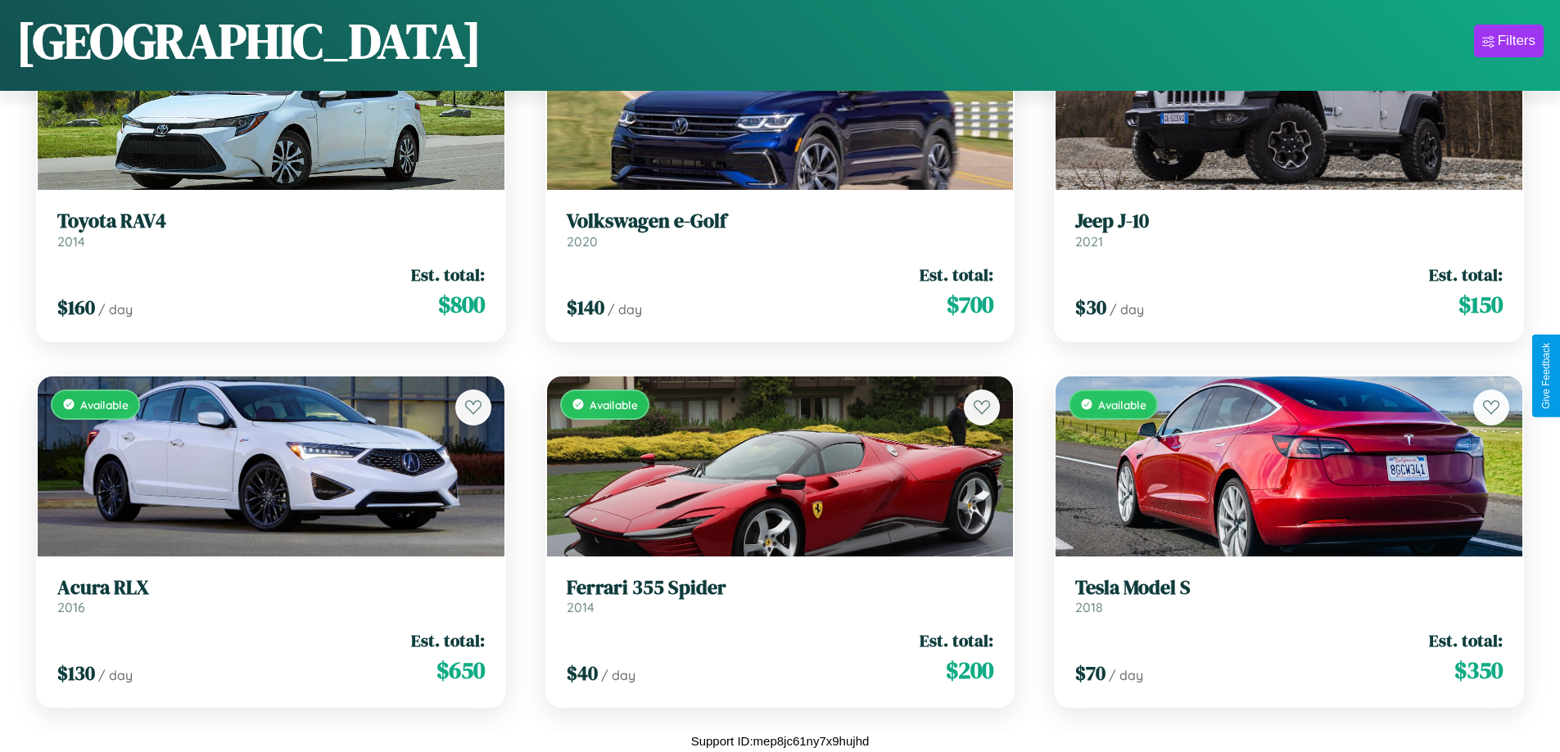
scroll to position [10130, 0]
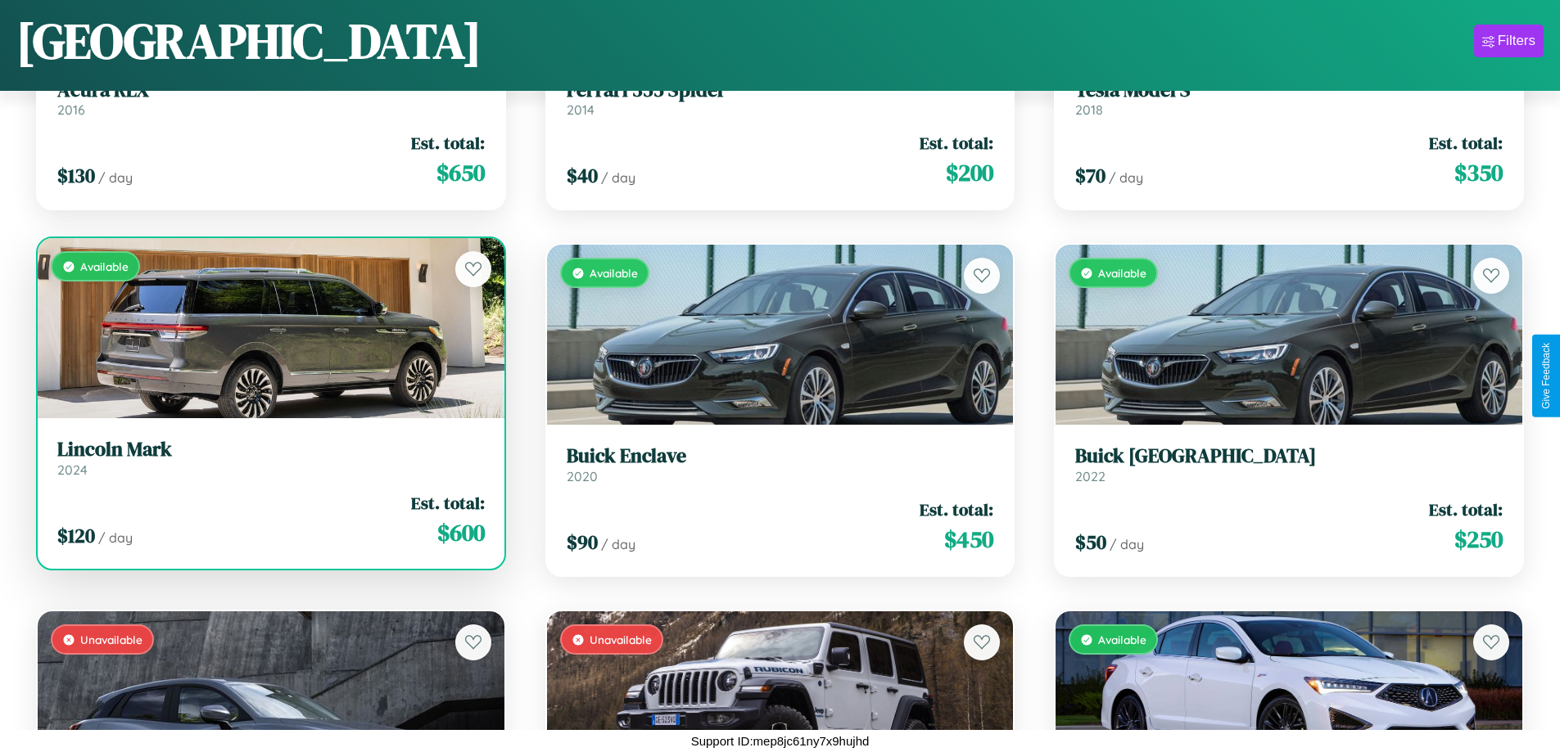
click at [269, 463] on link "Lincoln Mark 2024" at bounding box center [270, 458] width 427 height 40
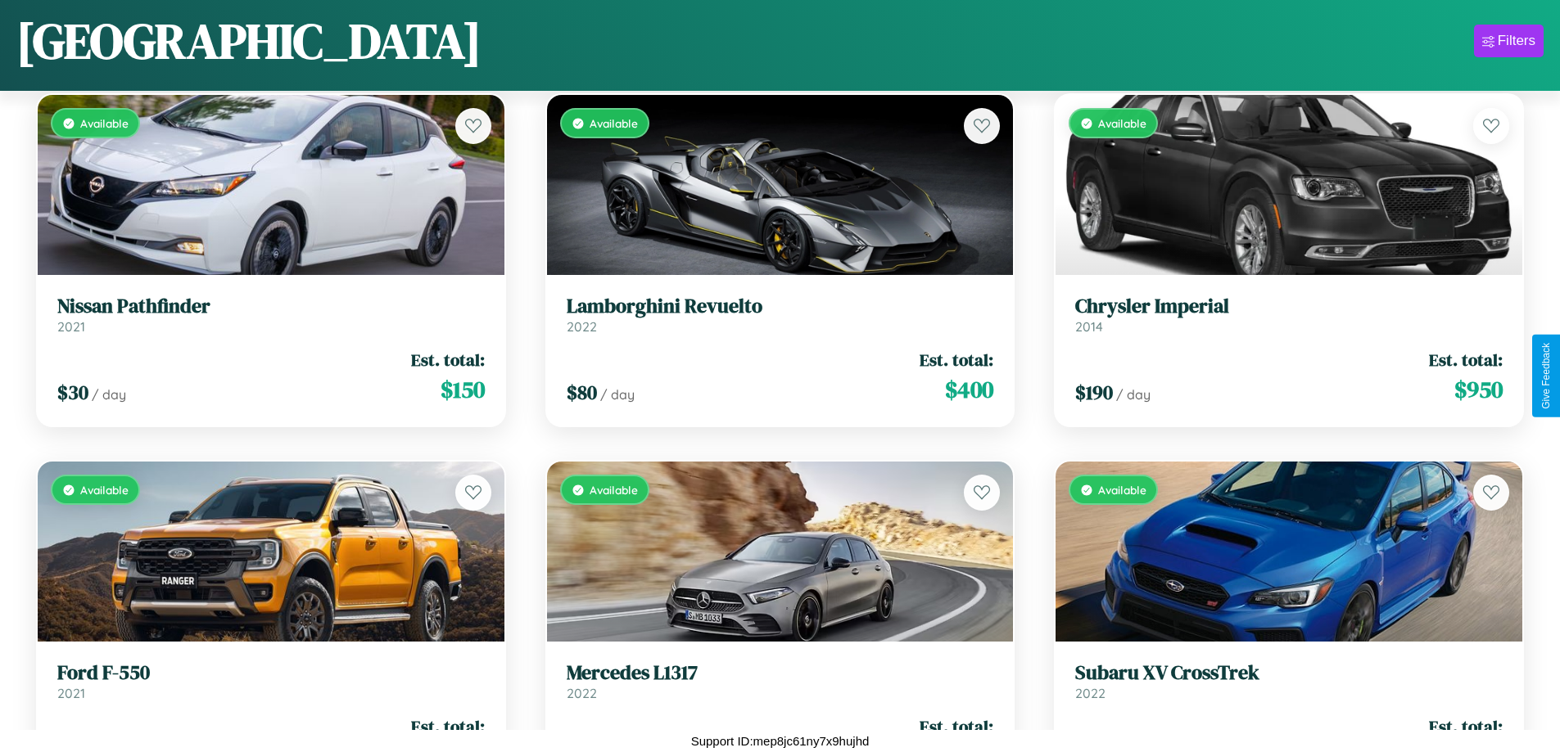
scroll to position [6463, 0]
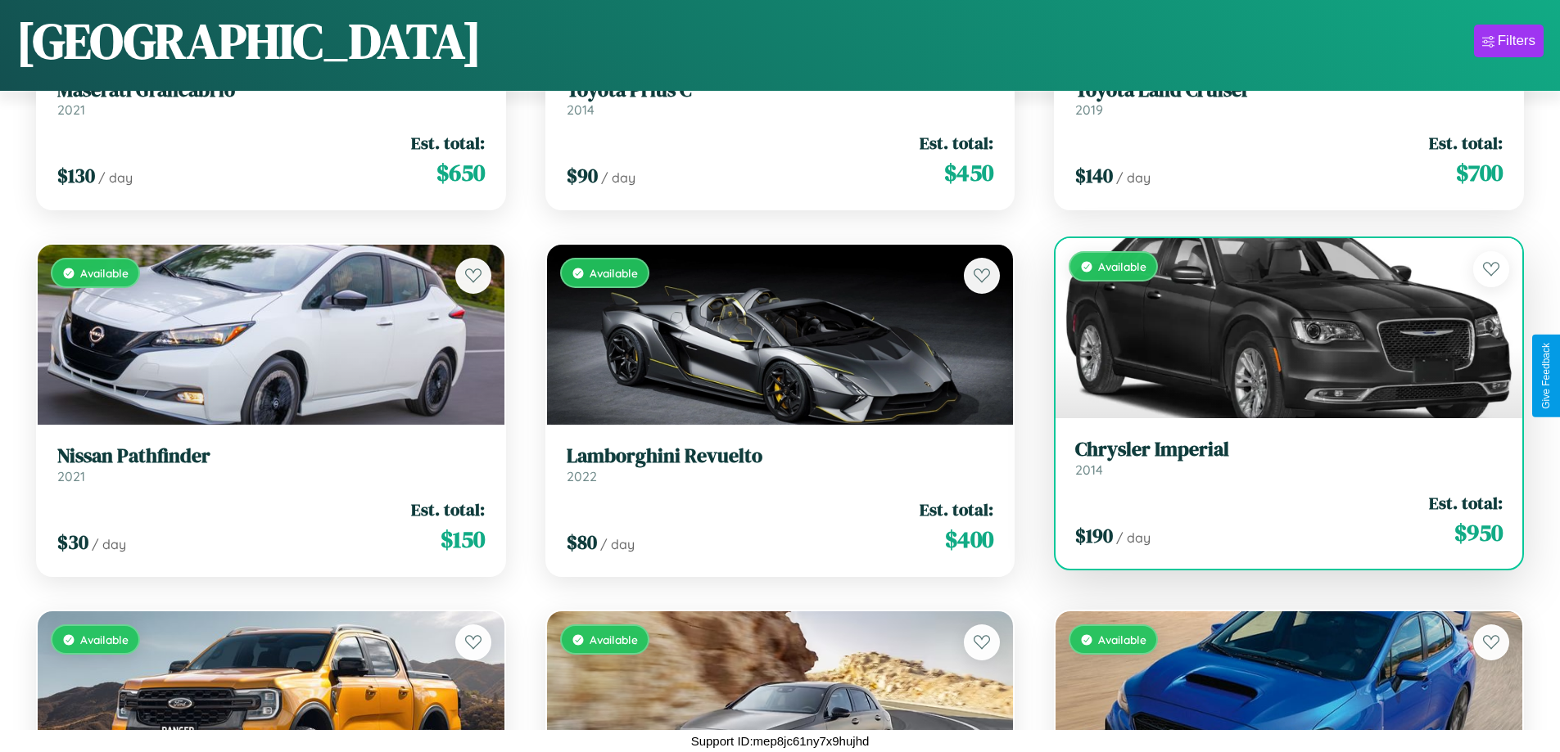
click at [1278, 334] on div "Available" at bounding box center [1288, 328] width 467 height 180
click at [1278, 328] on div "Available" at bounding box center [1288, 328] width 467 height 180
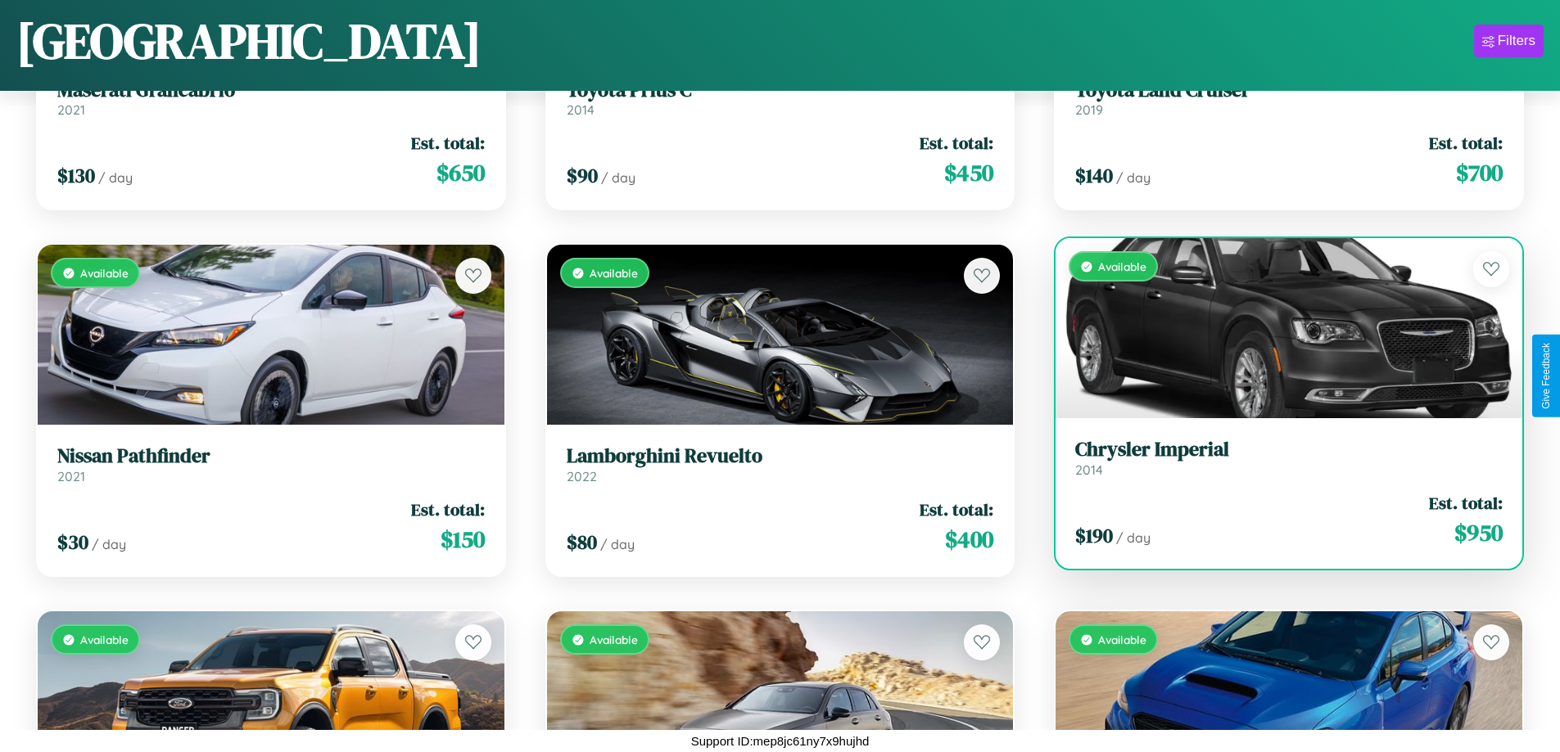
click at [1278, 328] on div "Available" at bounding box center [1288, 328] width 467 height 180
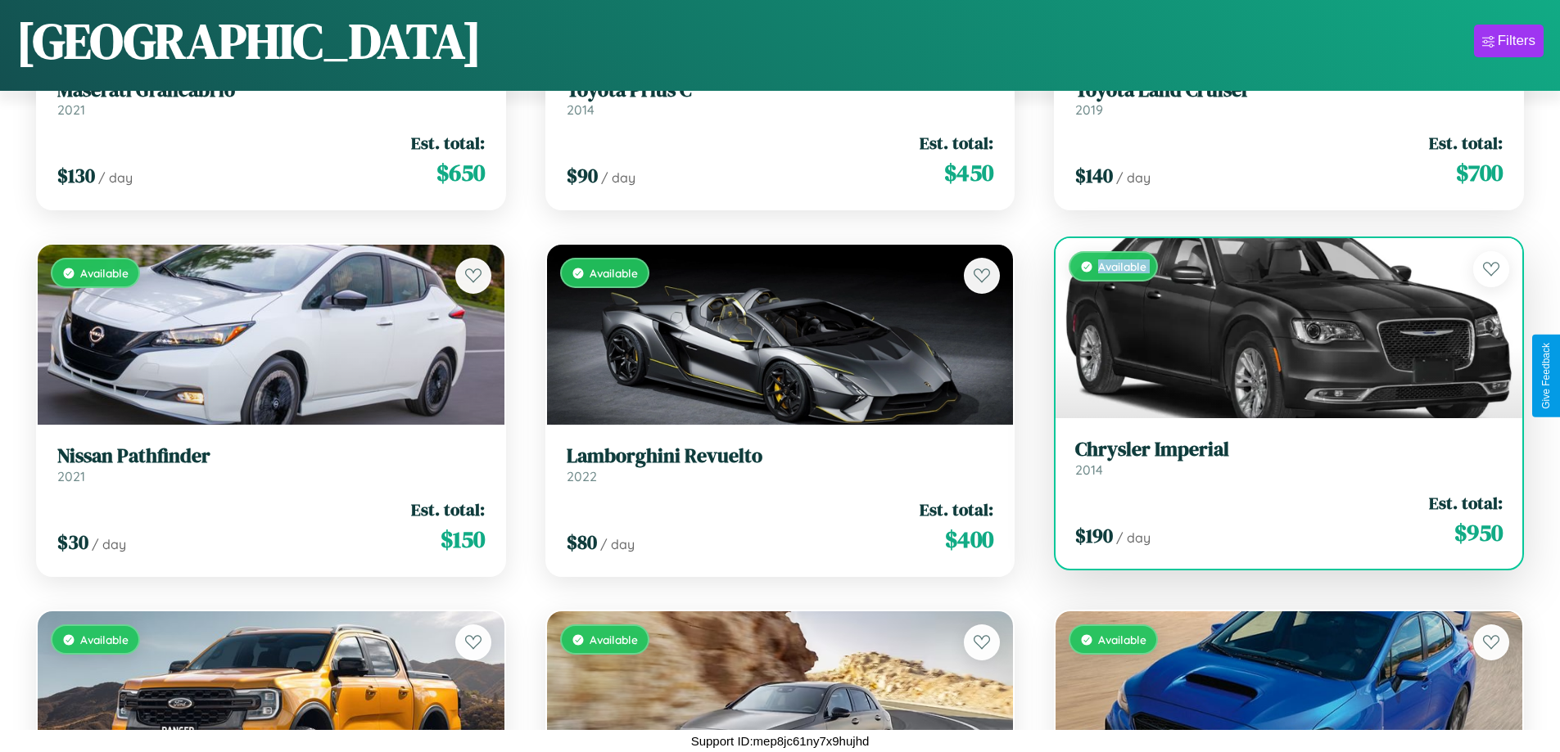
click at [1278, 328] on div "Available" at bounding box center [1288, 328] width 467 height 180
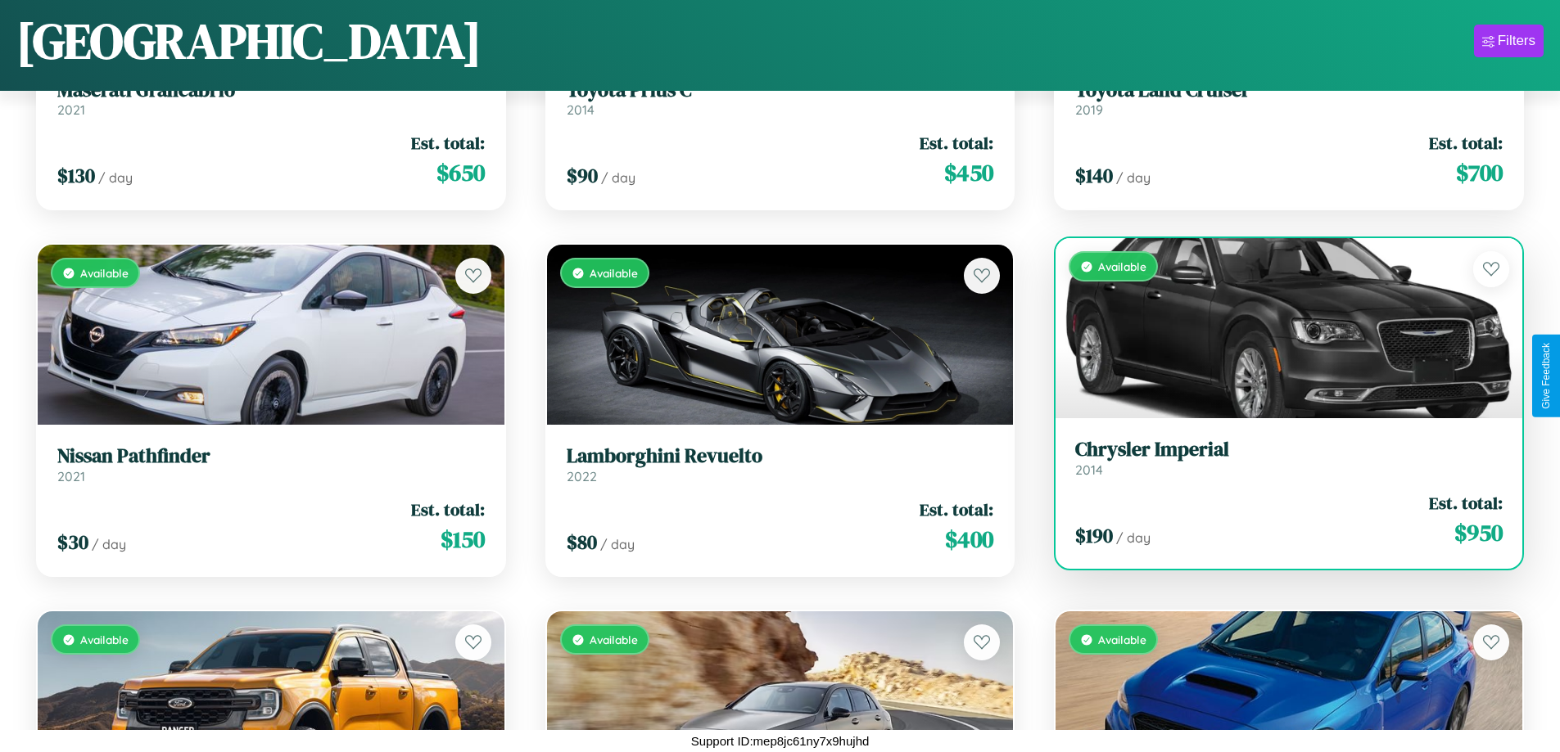
click at [1278, 328] on div "Available" at bounding box center [1288, 328] width 467 height 180
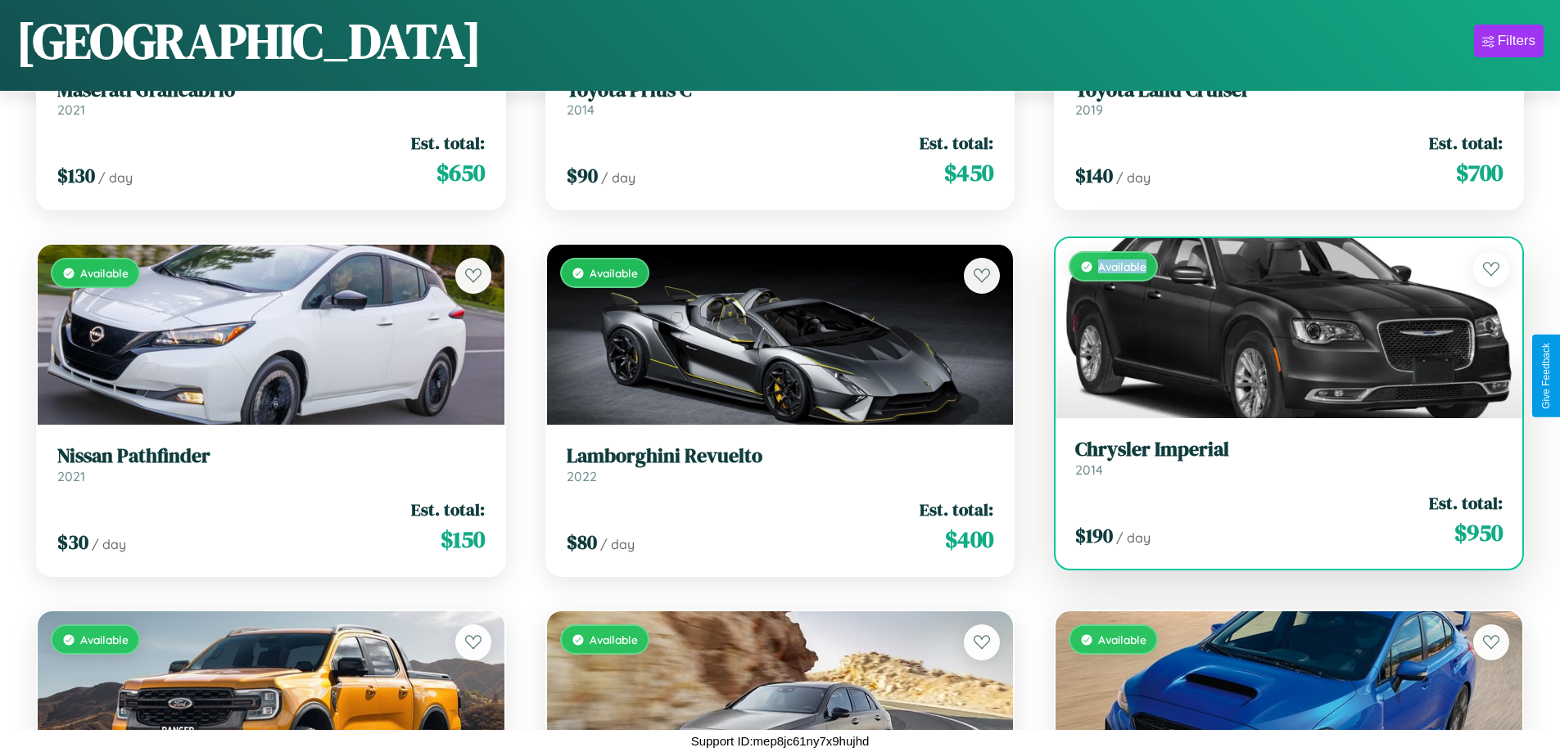
click at [1278, 328] on div "Available" at bounding box center [1288, 328] width 467 height 180
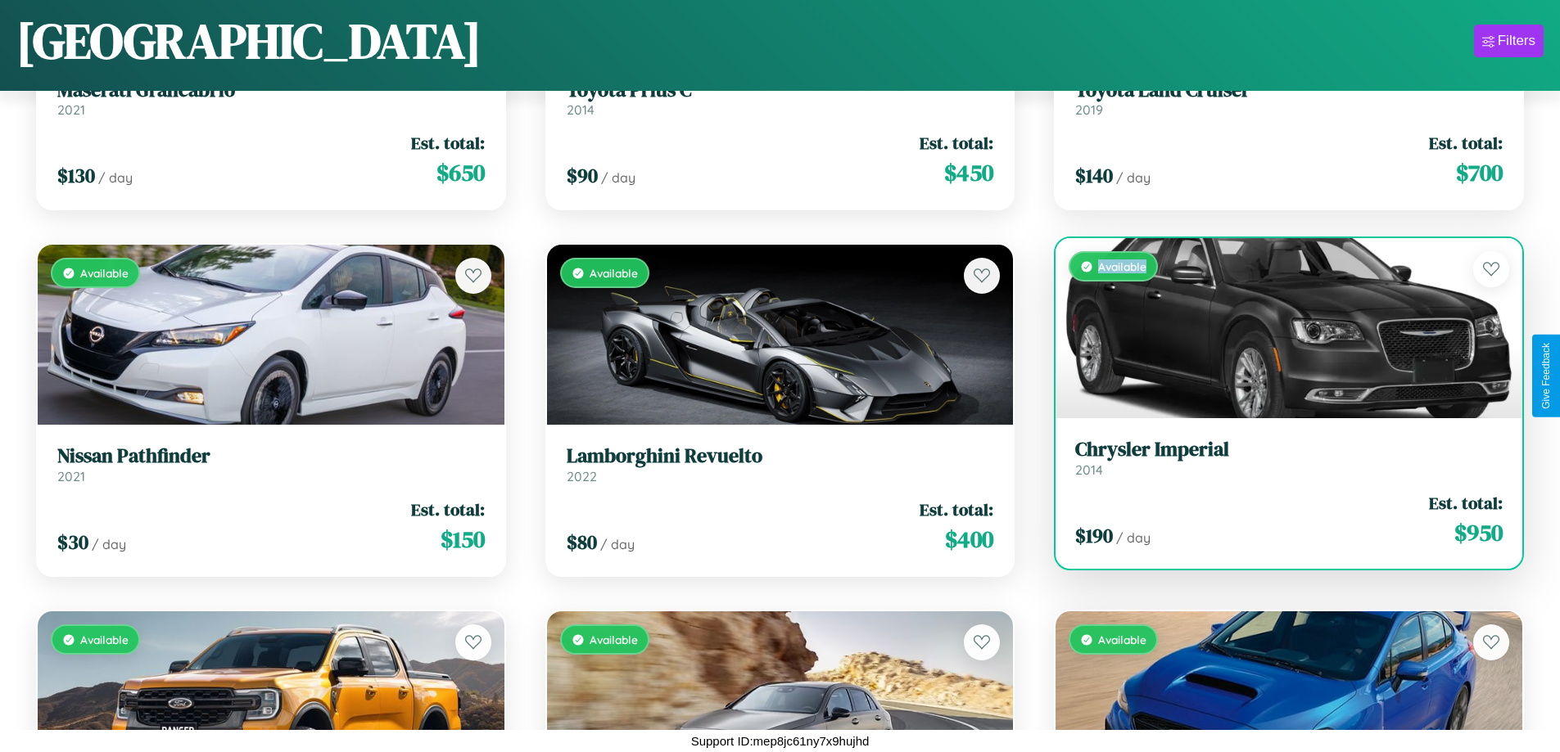
click at [1278, 458] on h3 "Chrysler Imperial" at bounding box center [1288, 450] width 427 height 24
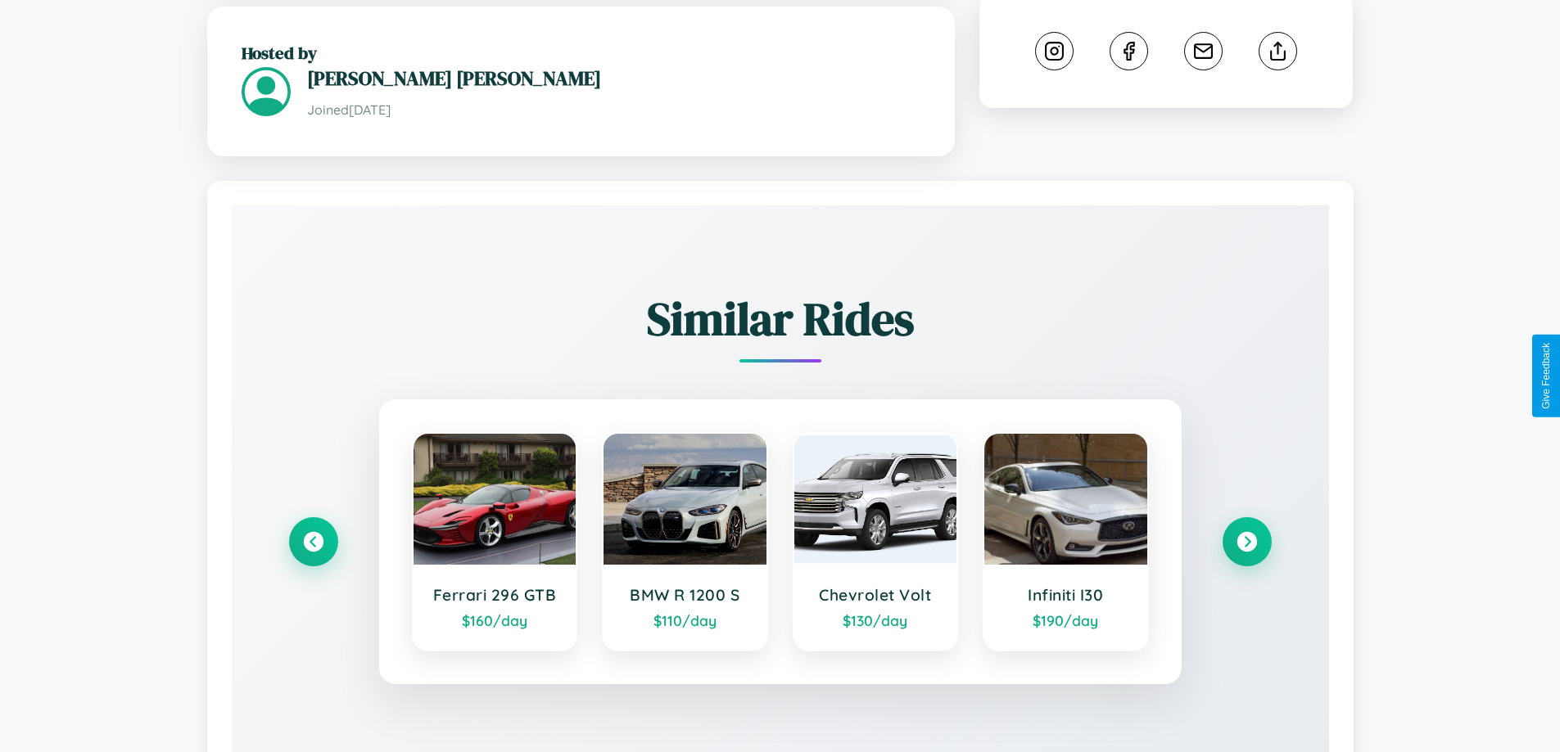
scroll to position [940, 0]
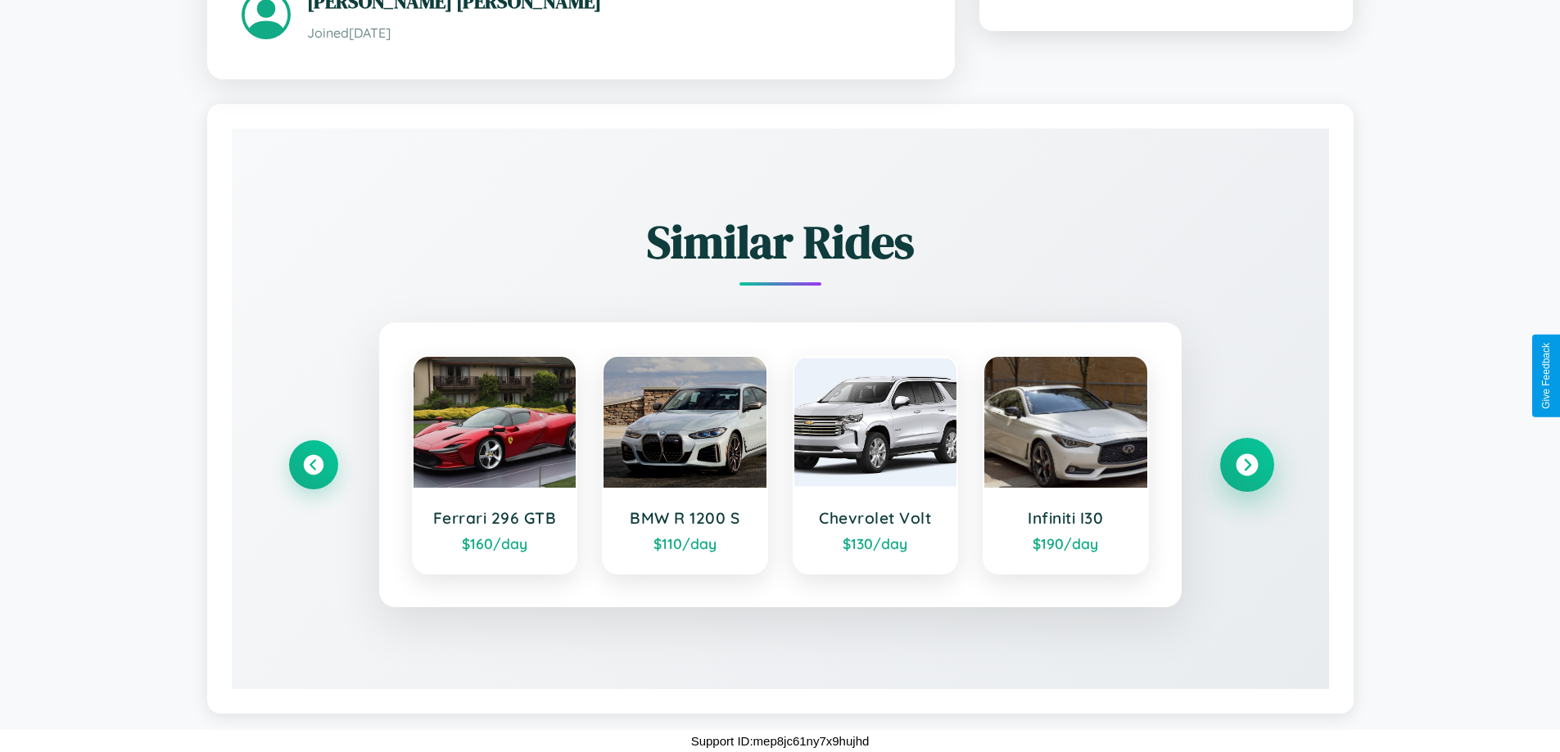
click at [1246, 464] on icon at bounding box center [1246, 465] width 22 height 22
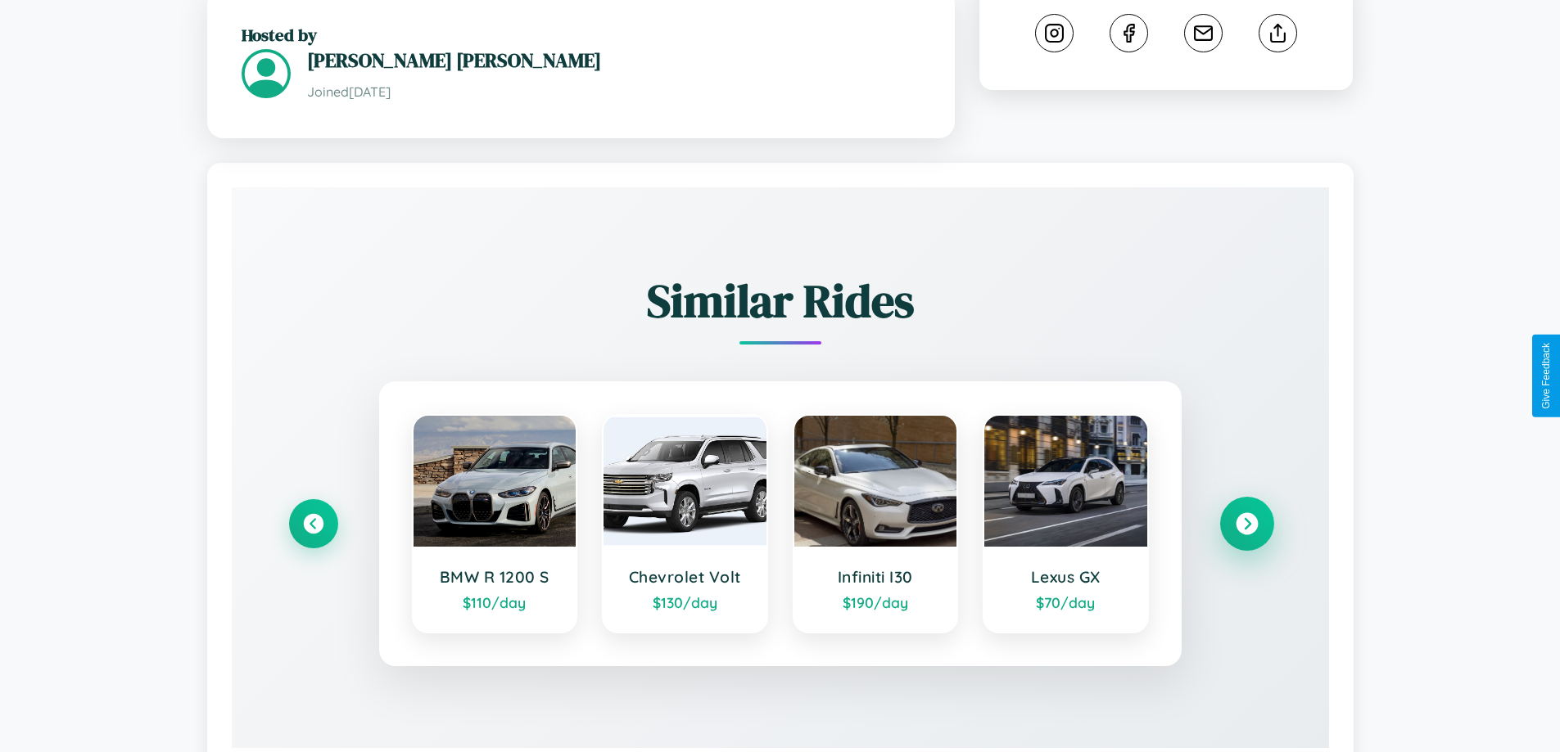
scroll to position [538, 0]
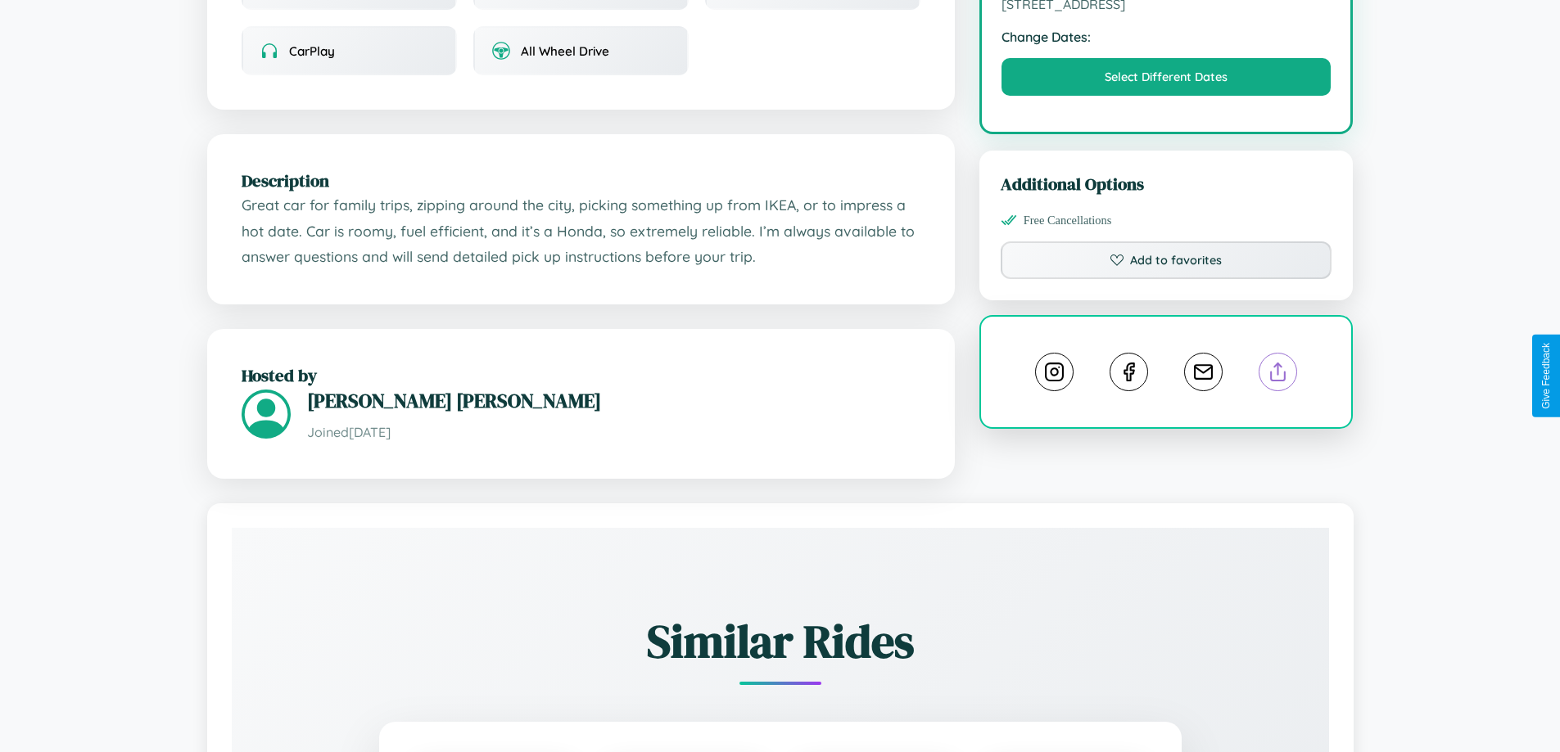
click at [1278, 375] on line at bounding box center [1278, 369] width 0 height 11
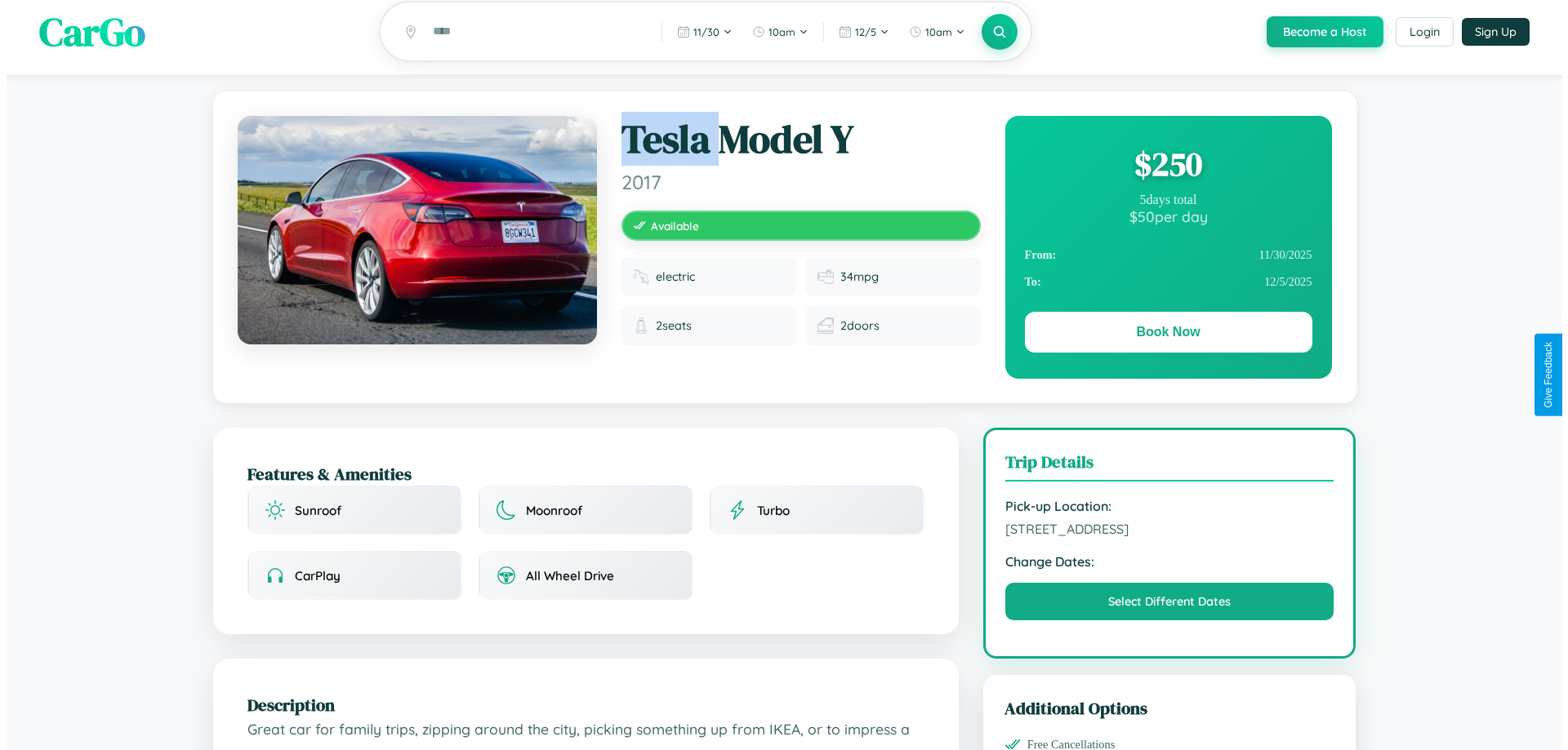
scroll to position [0, 0]
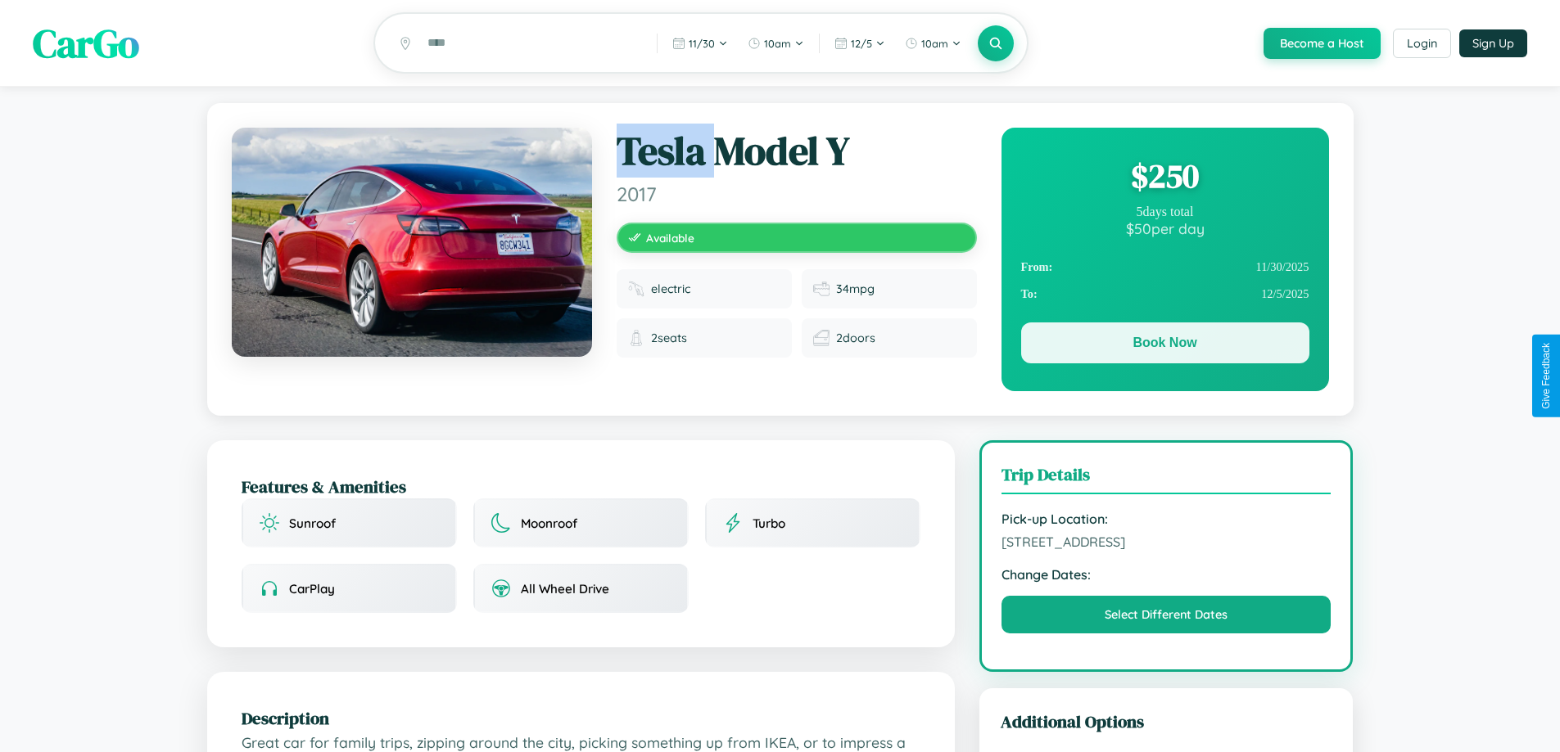
click at [1164, 346] on button "Book Now" at bounding box center [1165, 343] width 288 height 41
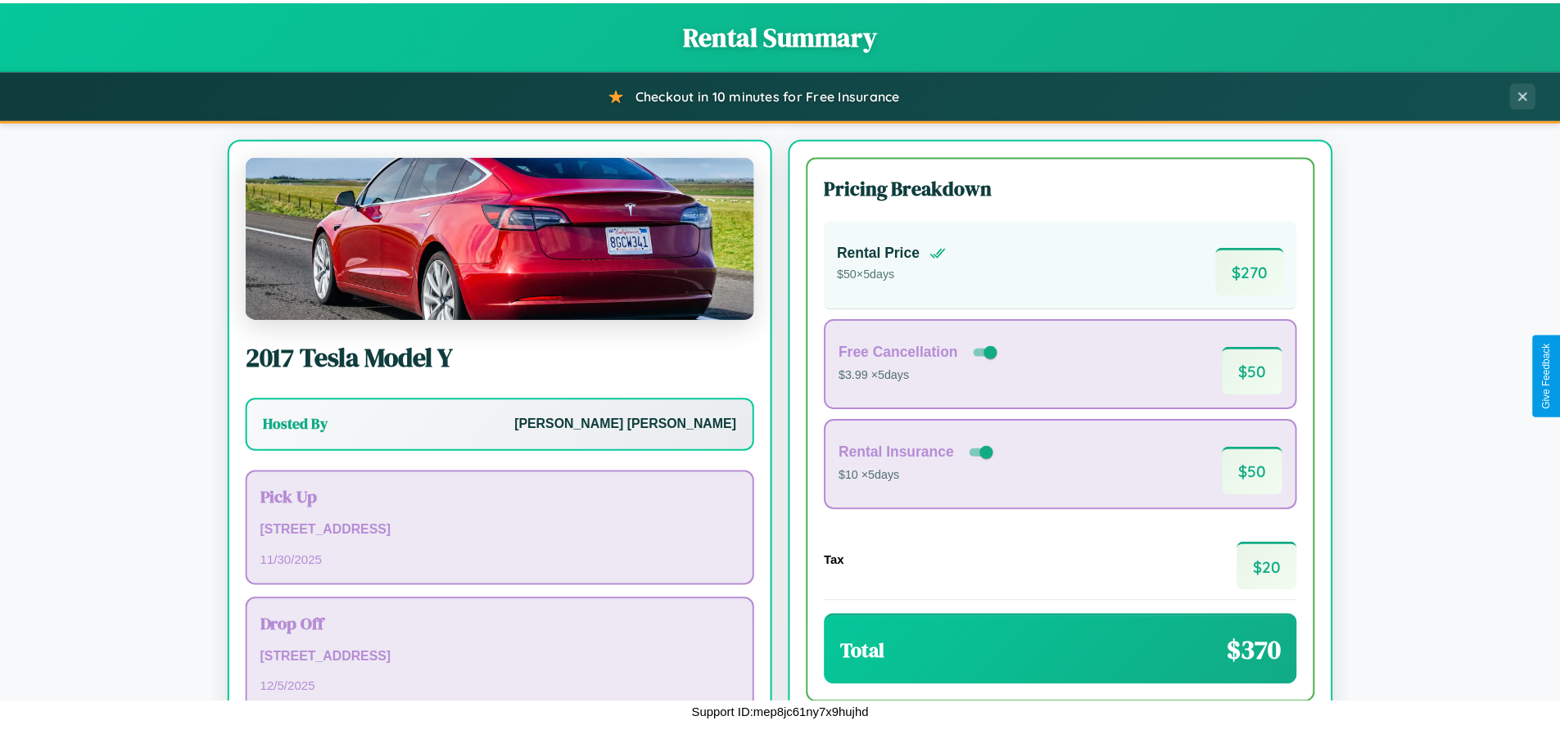
scroll to position [112, 0]
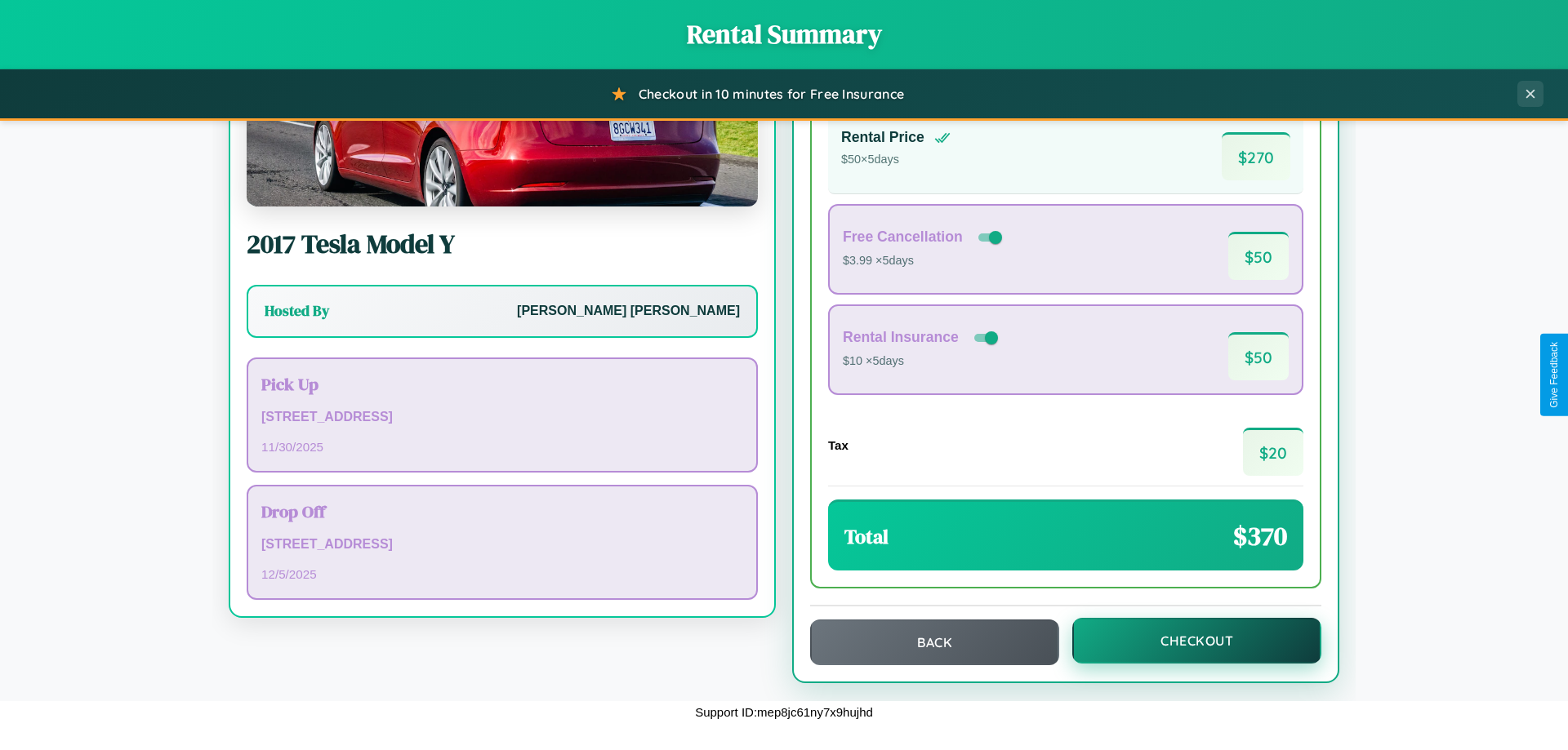
click at [1186, 641] on button "Checkout" at bounding box center [1197, 641] width 249 height 46
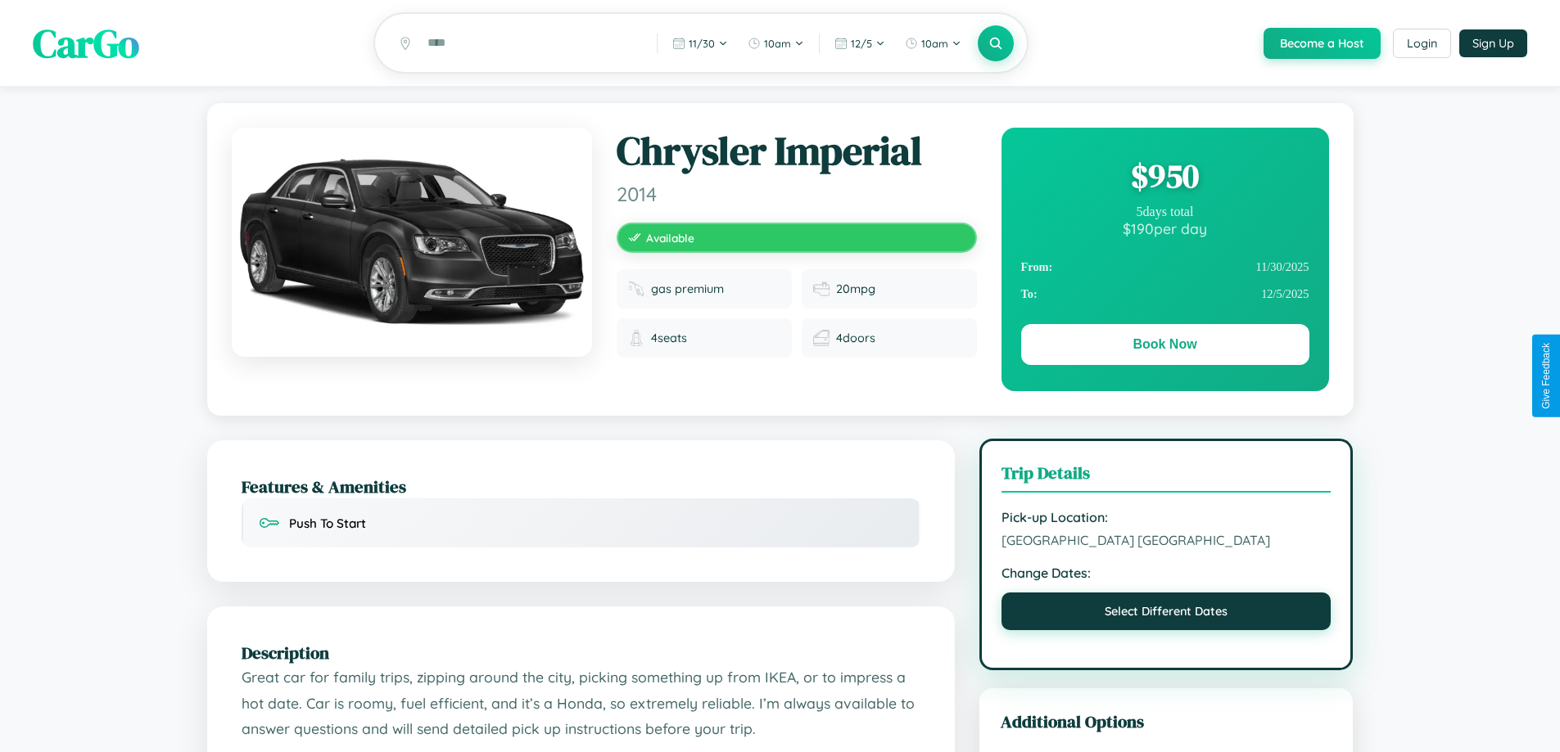
click at [1166, 614] on button "Select Different Dates" at bounding box center [1166, 612] width 330 height 38
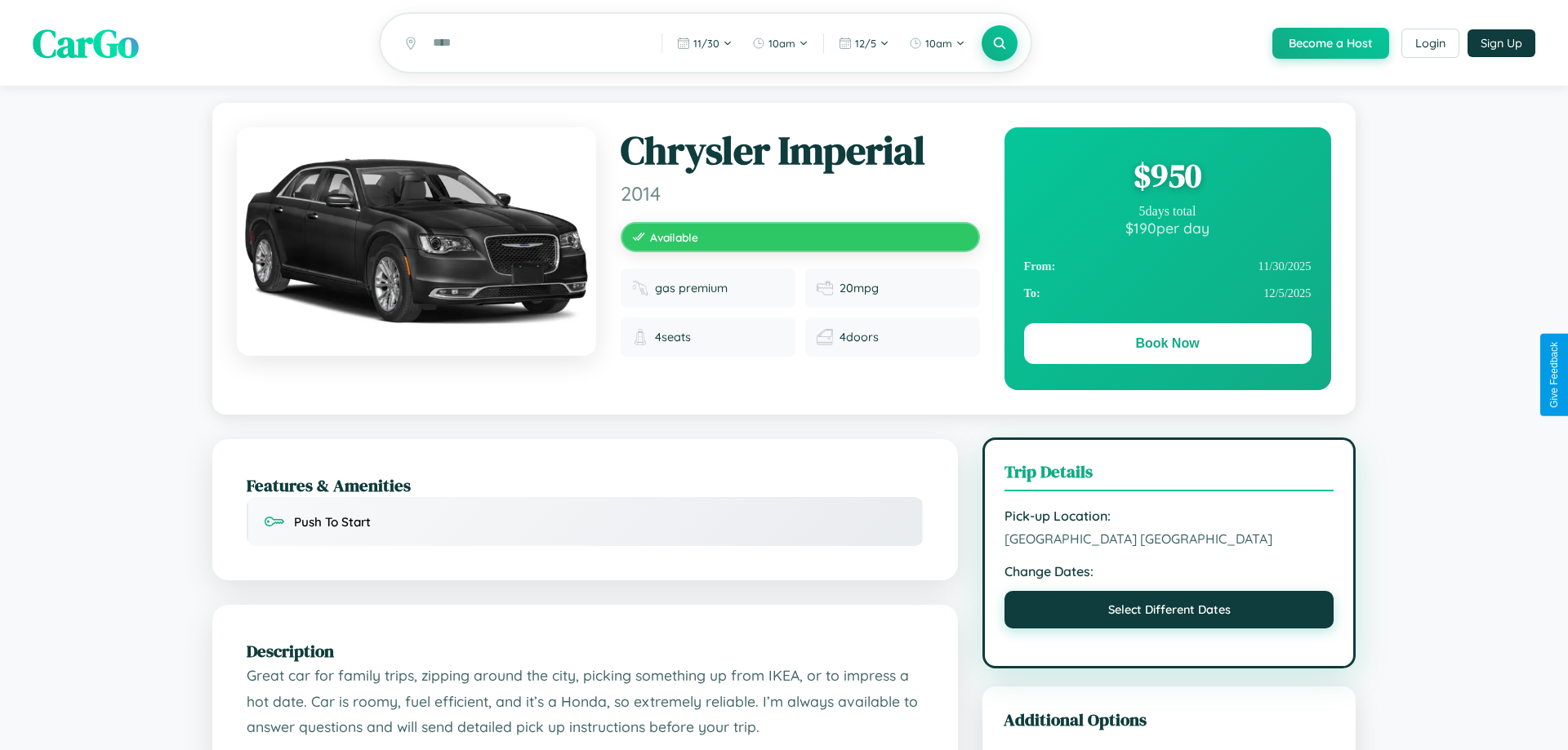
select select "*"
select select "****"
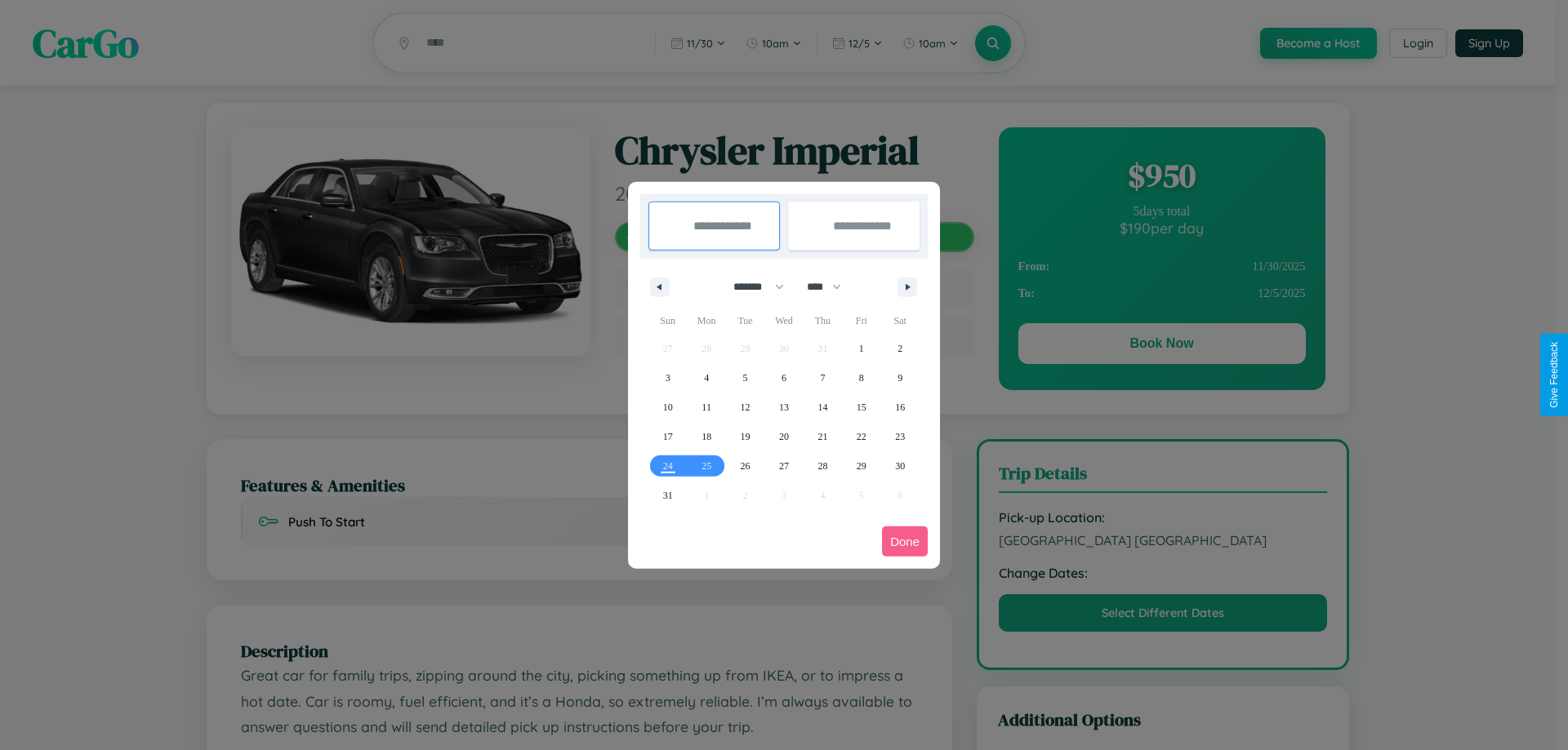
click at [751, 286] on select "******* ******** ***** ***** *** **** **** ****** ********* ******* ******** **…" at bounding box center [756, 286] width 70 height 27
select select "*"
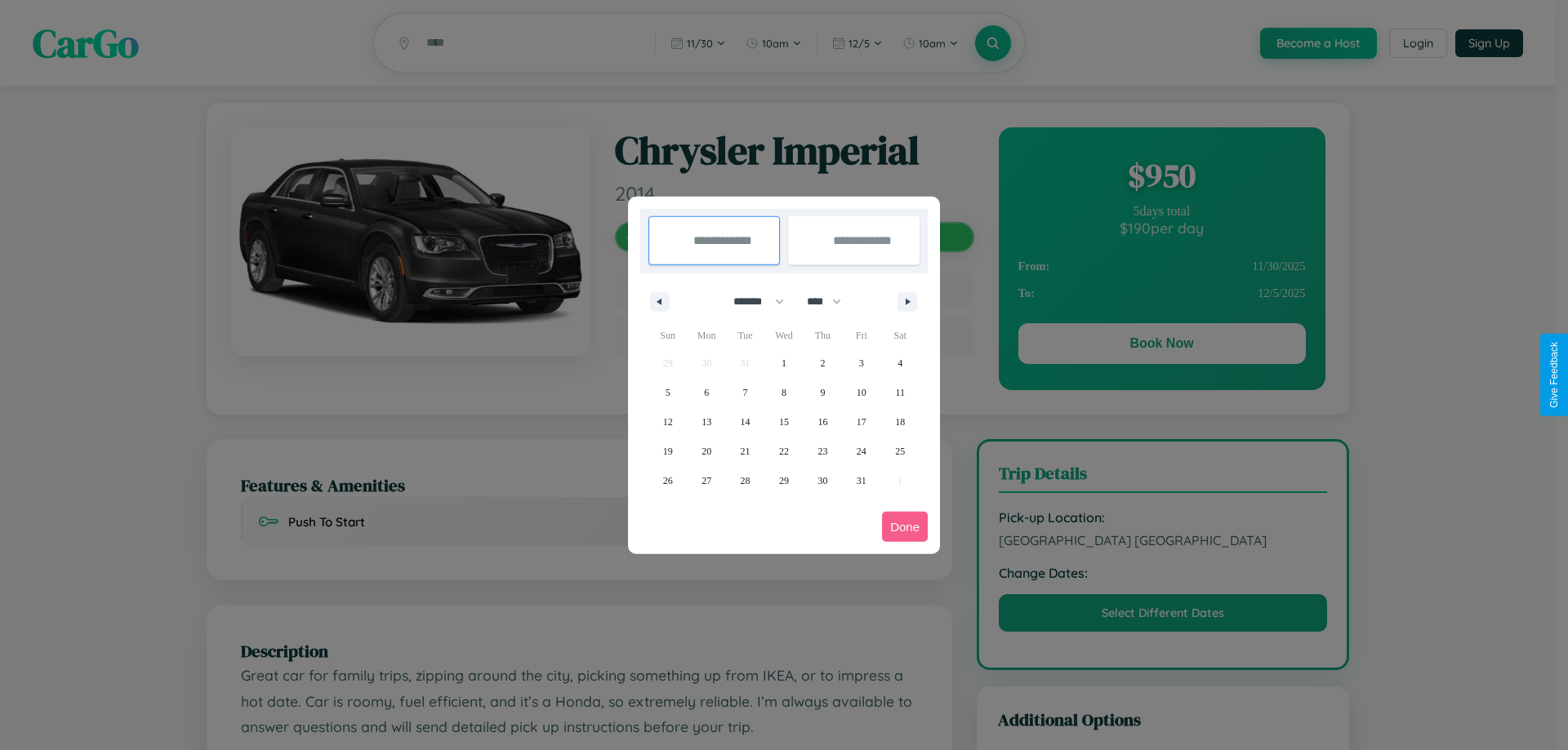
drag, startPoint x: 831, startPoint y: 301, endPoint x: 784, endPoint y: 327, distance: 53.7
click at [831, 301] on select "**** **** **** **** **** **** **** **** **** **** **** **** **** **** **** ****…" at bounding box center [823, 301] width 49 height 27
select select "****"
click at [822, 363] on span "1" at bounding box center [822, 363] width 5 height 29
type input "**********"
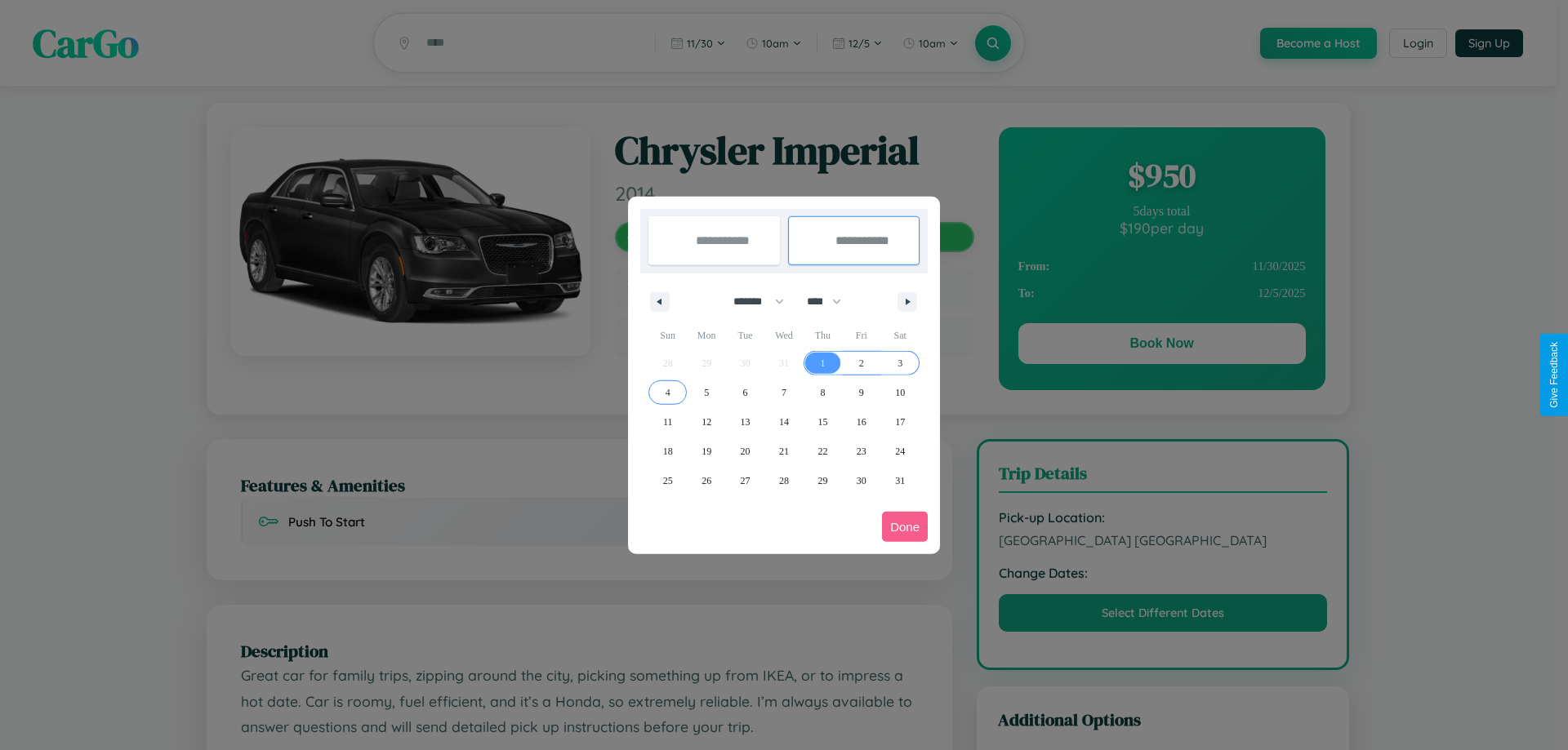
click at [667, 392] on span "4" at bounding box center [667, 392] width 5 height 29
type input "**********"
click at [905, 527] on button "Done" at bounding box center [905, 527] width 46 height 30
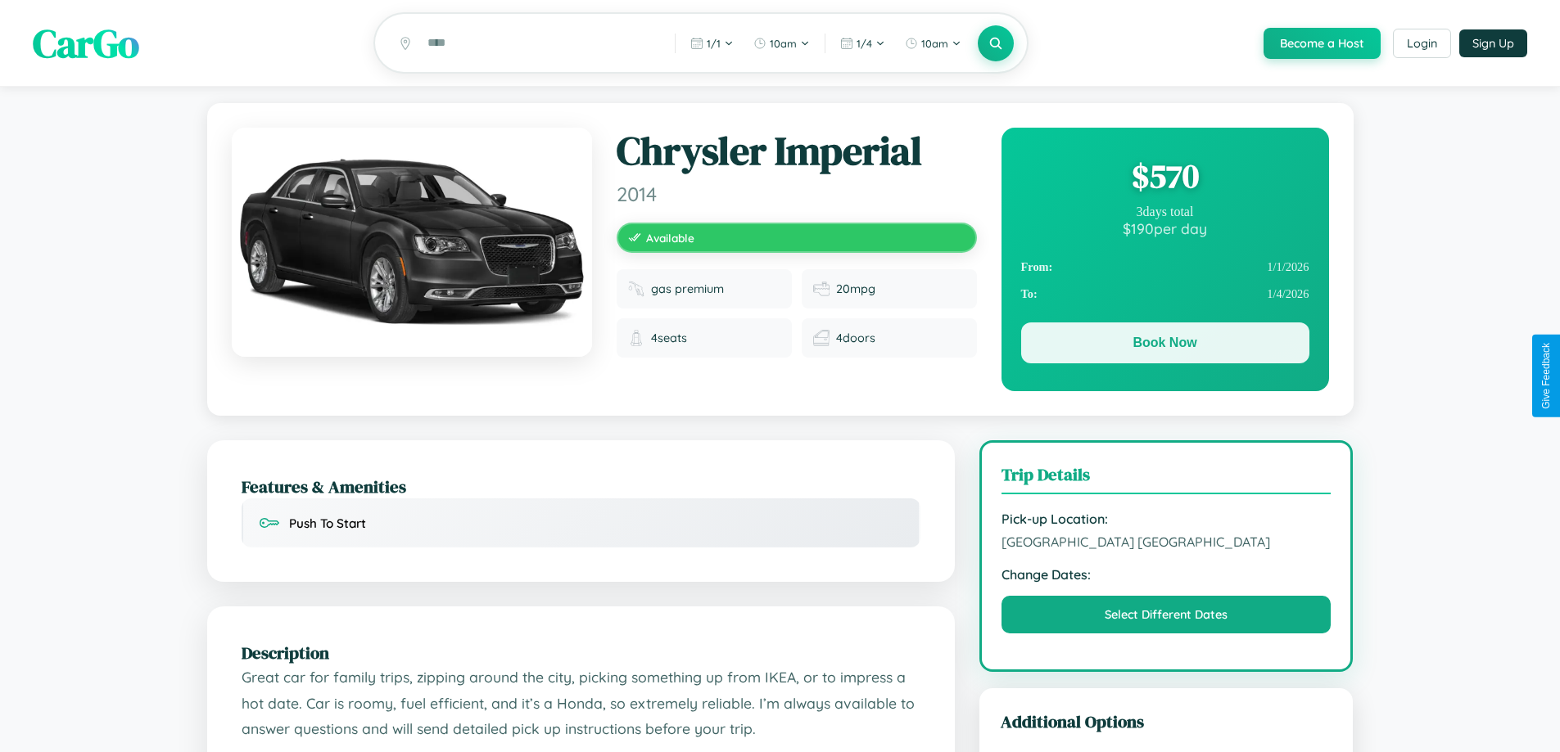
click at [1164, 346] on button "Book Now" at bounding box center [1165, 343] width 288 height 41
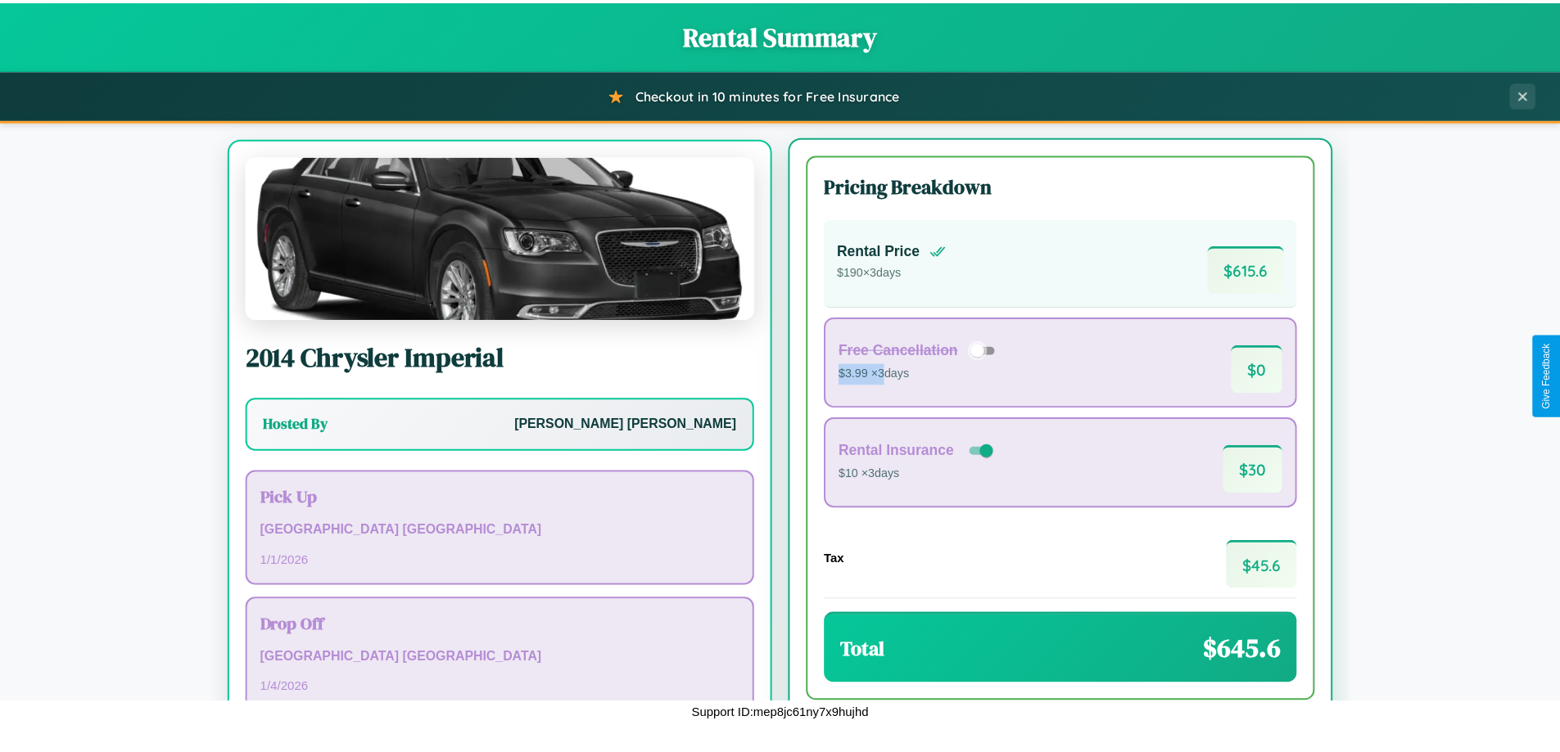
scroll to position [76, 0]
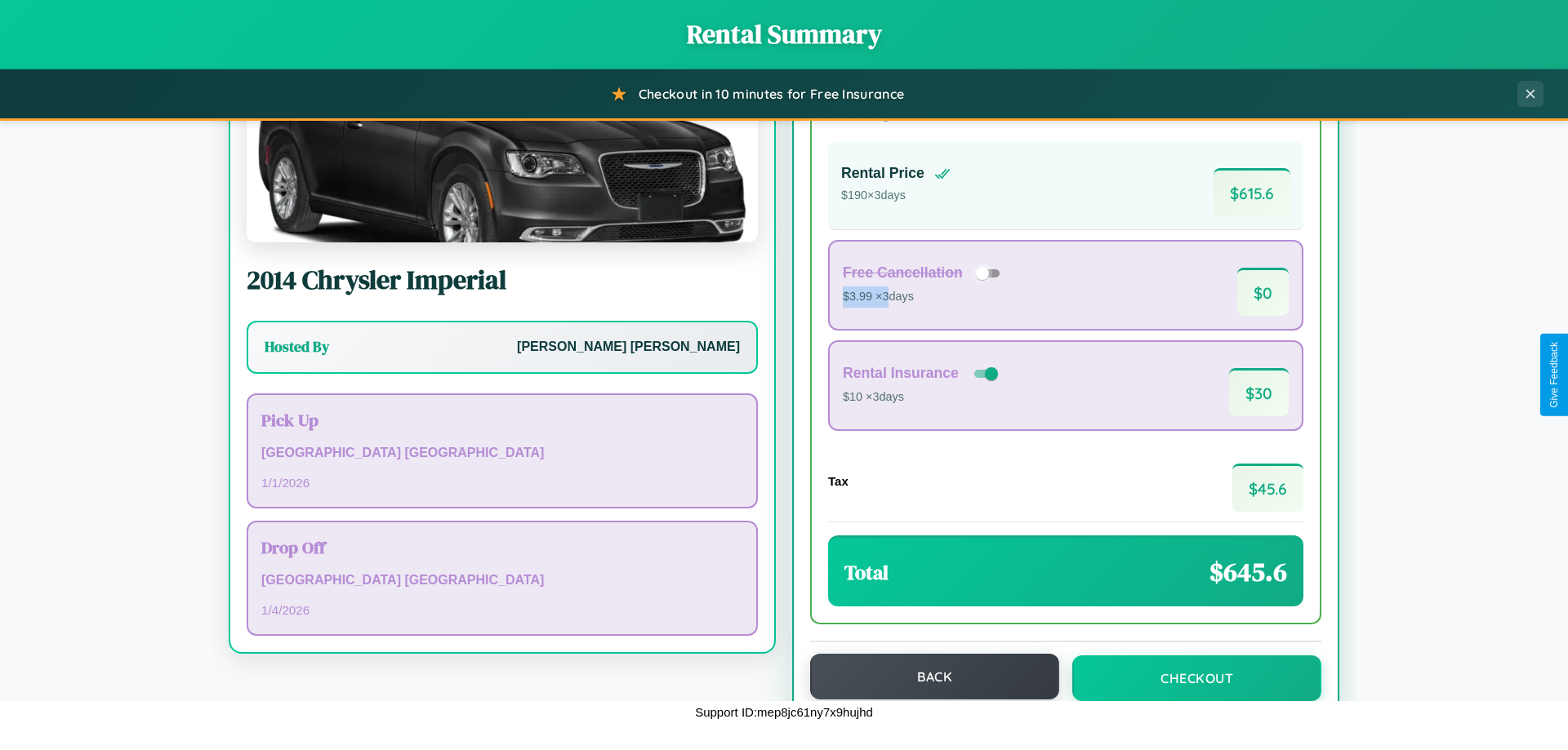
click at [927, 677] on button "Back" at bounding box center [935, 677] width 249 height 46
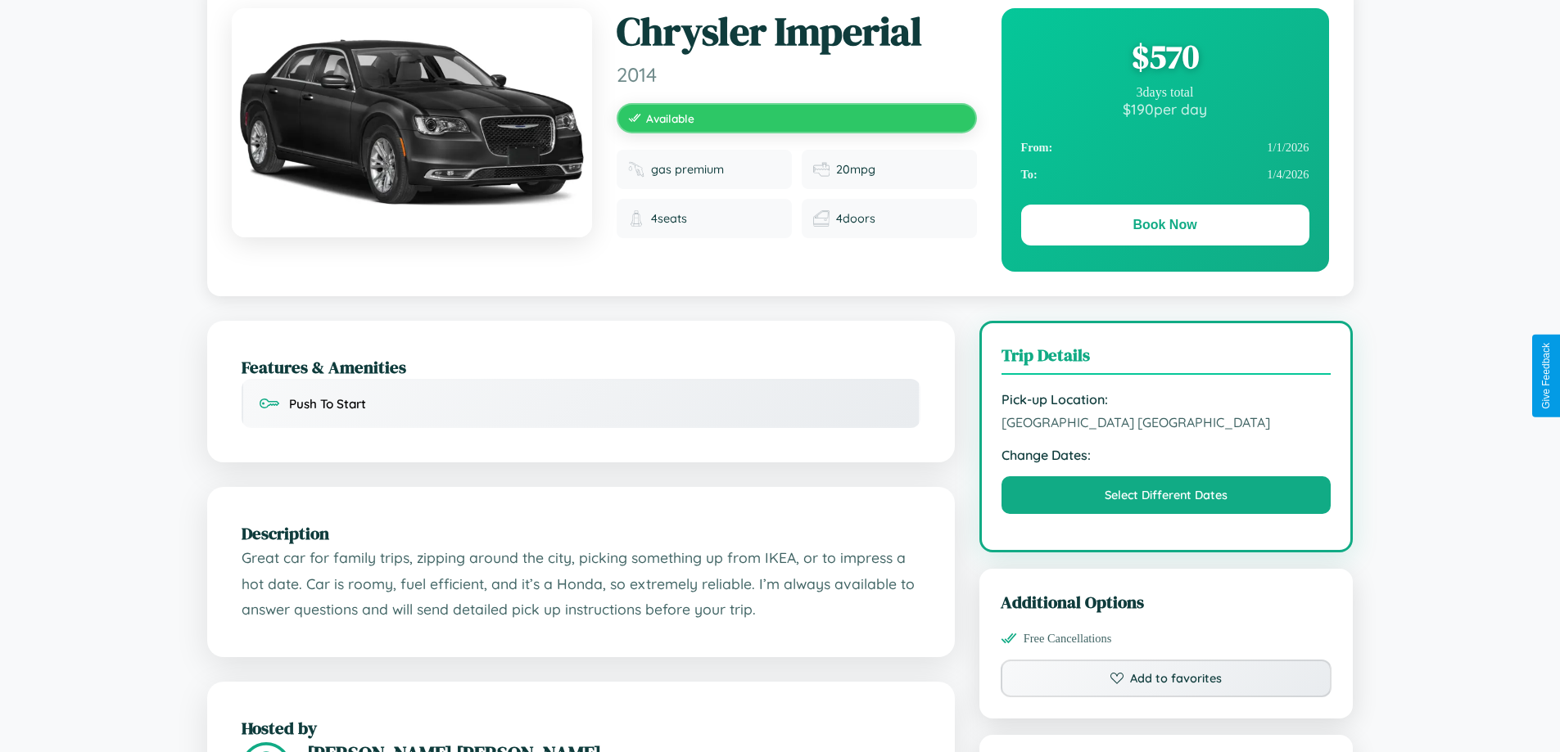
scroll to position [169, 0]
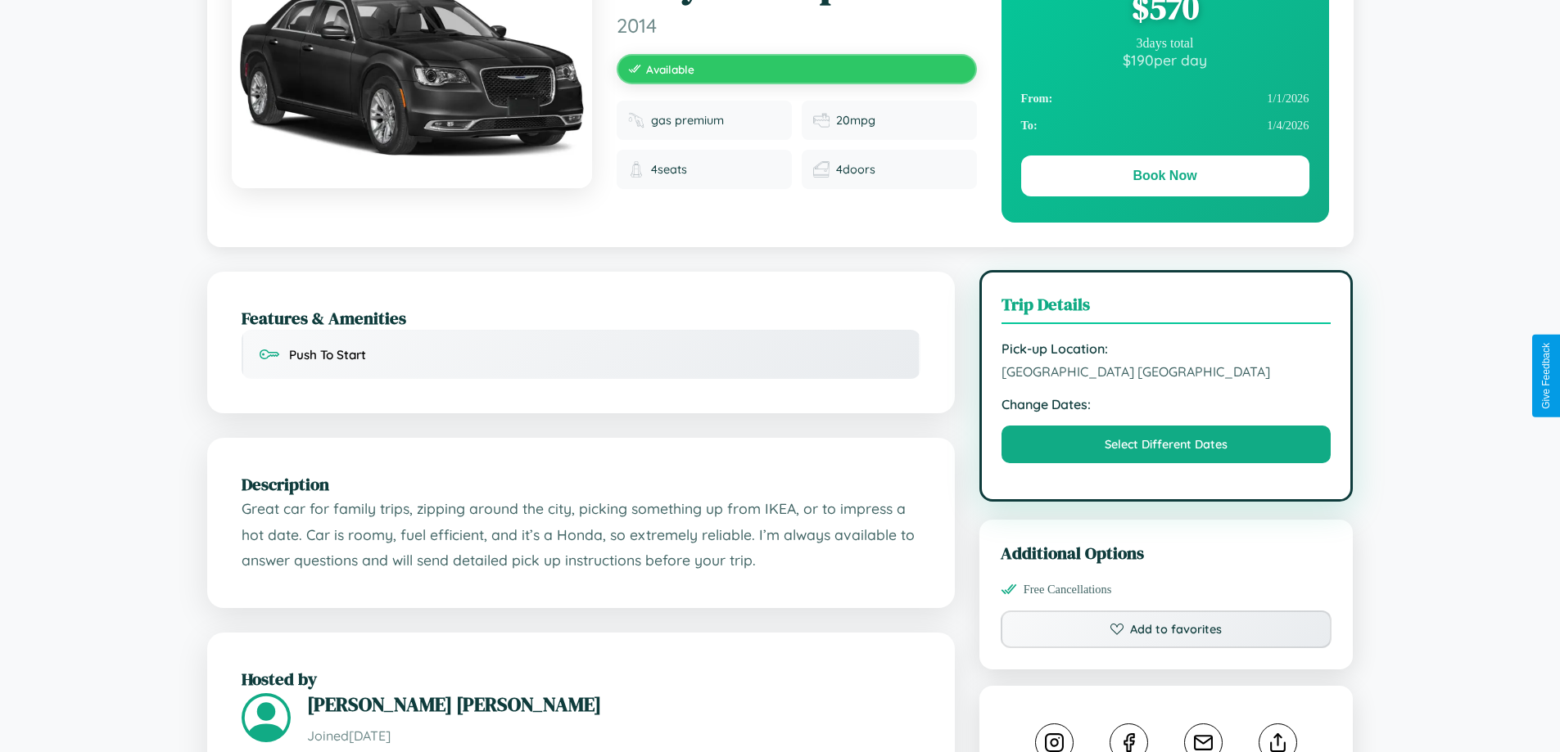
click at [1166, 374] on span "1375 Church Street Delhi Delhi 55357 India" at bounding box center [1166, 372] width 330 height 16
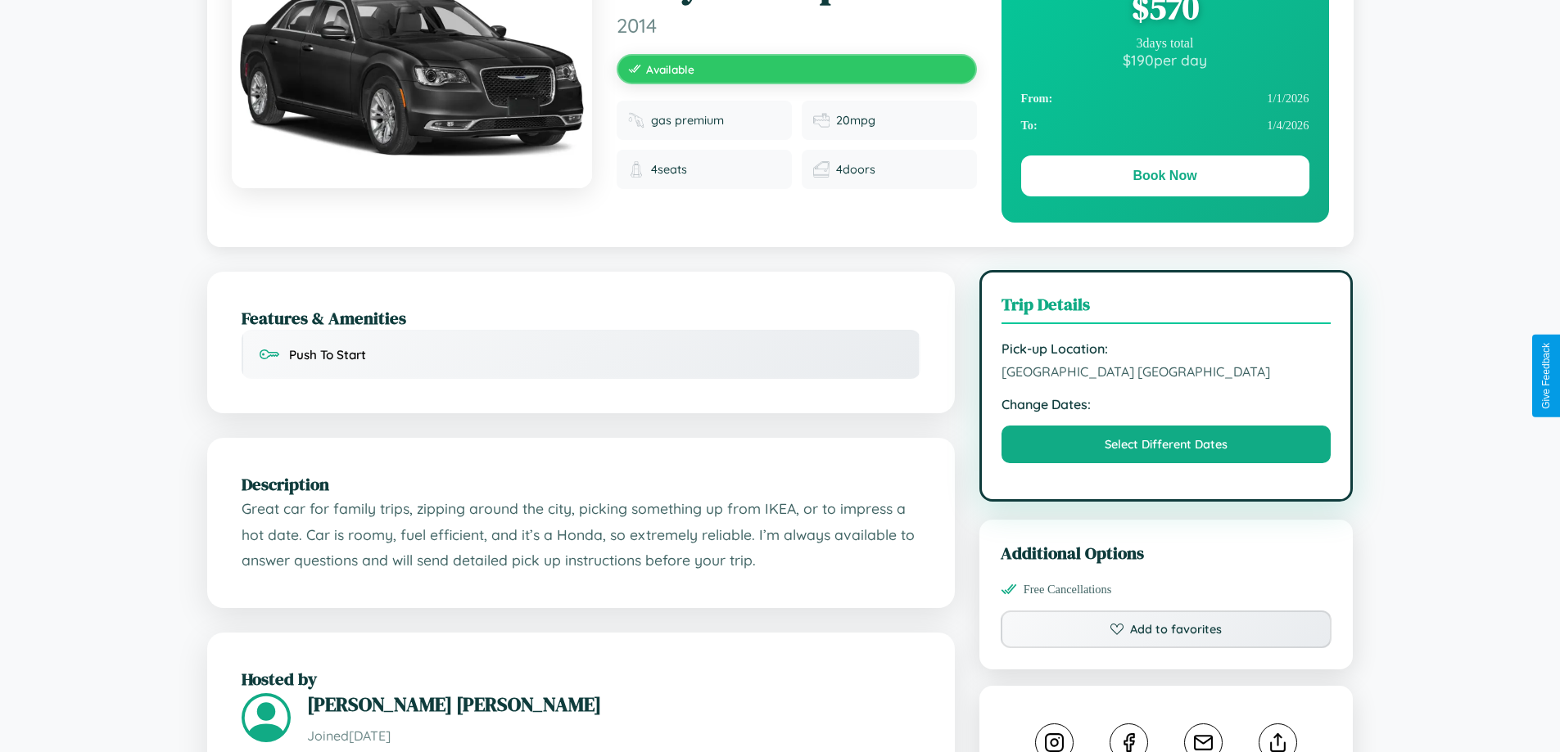
click at [1166, 374] on span "1375 Church Street Delhi Delhi 55357 India" at bounding box center [1166, 372] width 330 height 16
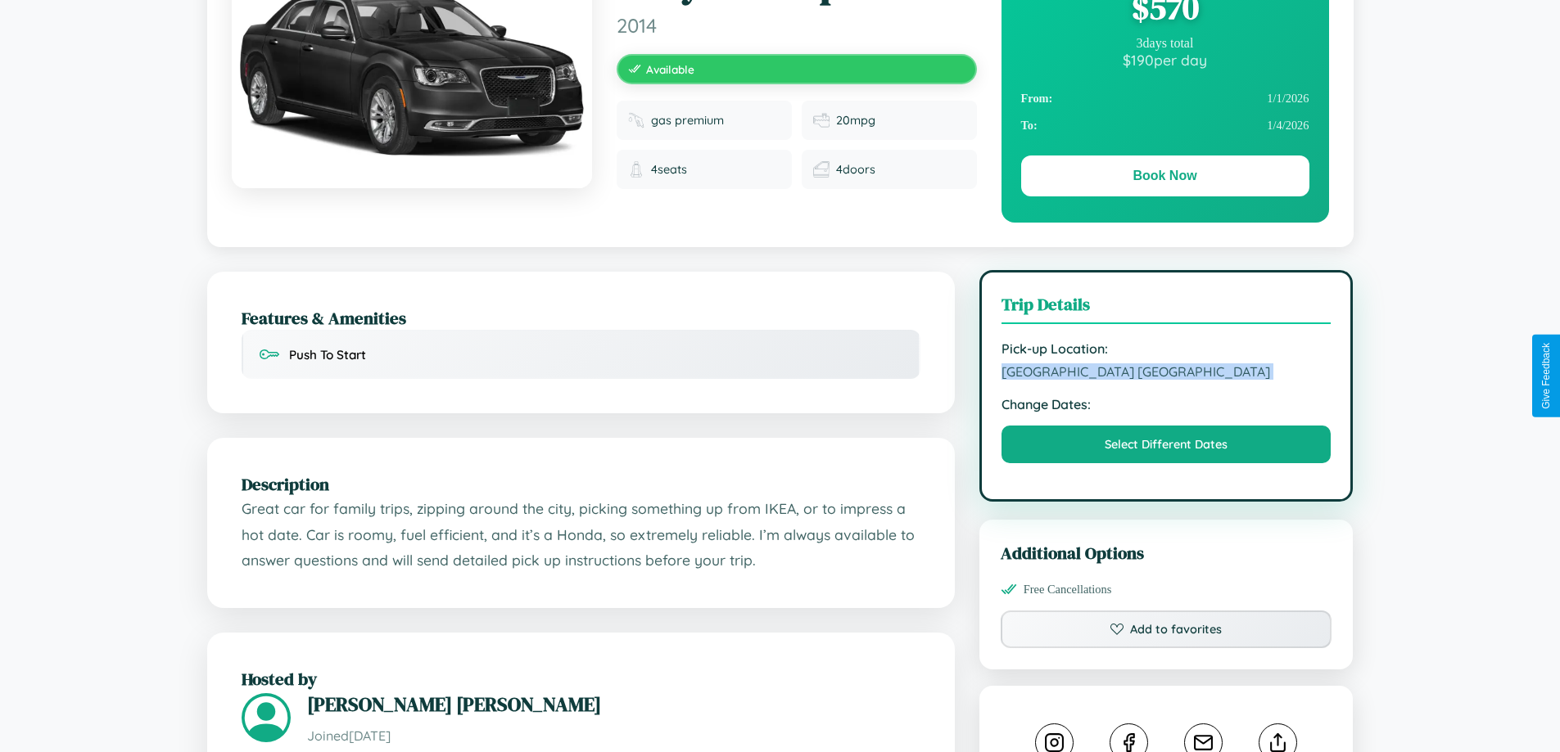
click at [1166, 374] on span "1375 Church Street Delhi Delhi 55357 India" at bounding box center [1166, 372] width 330 height 16
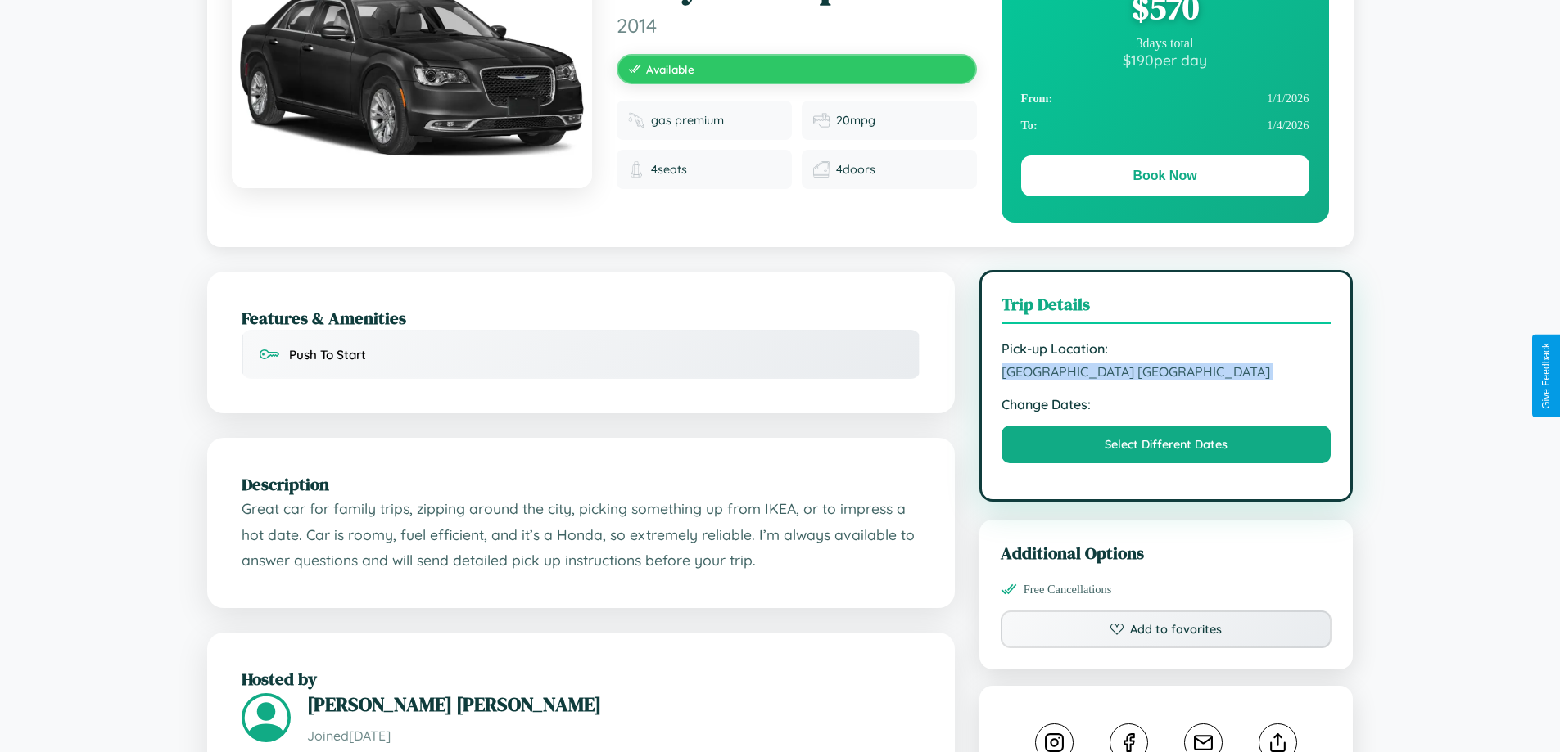
click at [1166, 374] on span "1375 Church Street Delhi Delhi 55357 India" at bounding box center [1166, 372] width 330 height 16
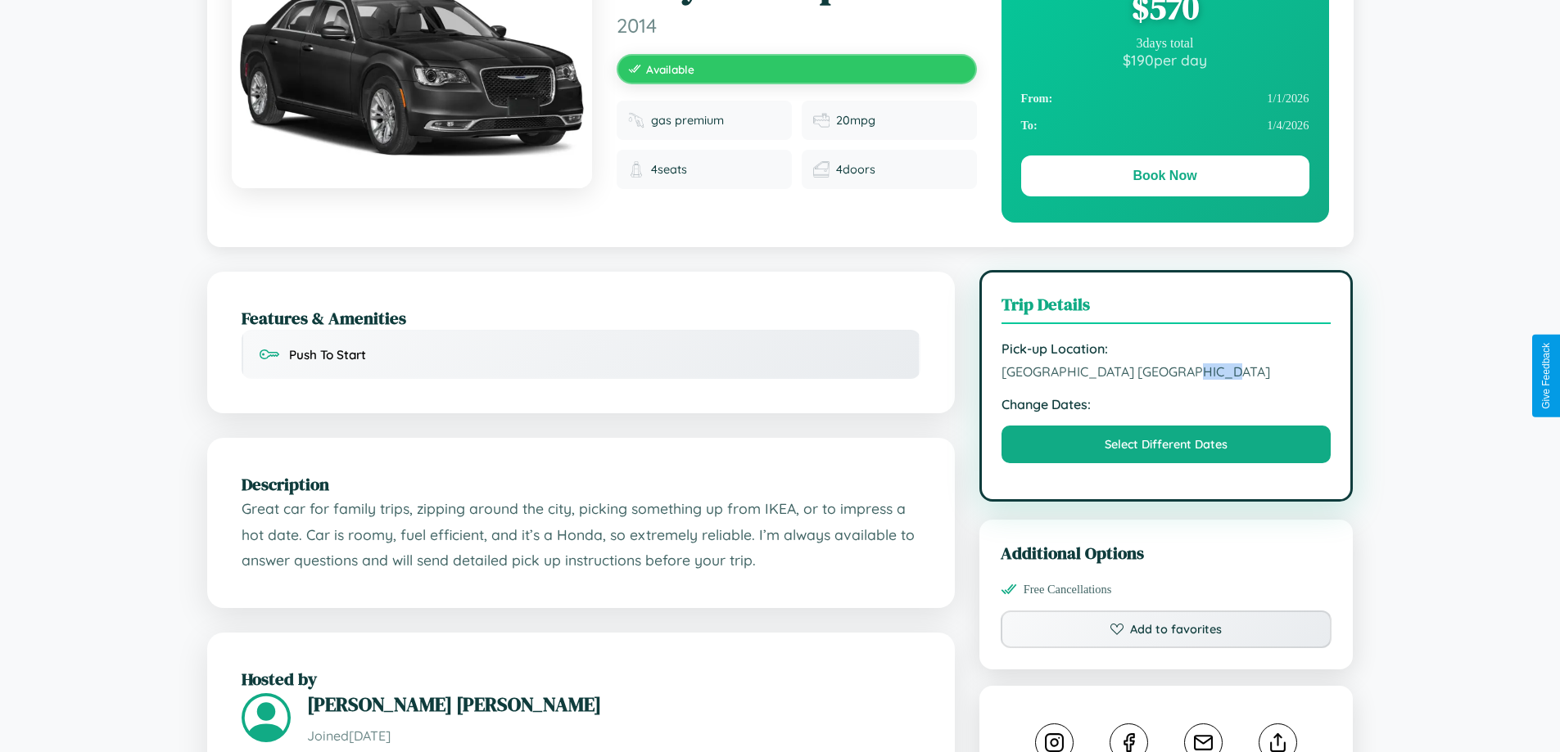
click at [1166, 374] on span "1375 Church Street Delhi Delhi 55357 India" at bounding box center [1166, 372] width 330 height 16
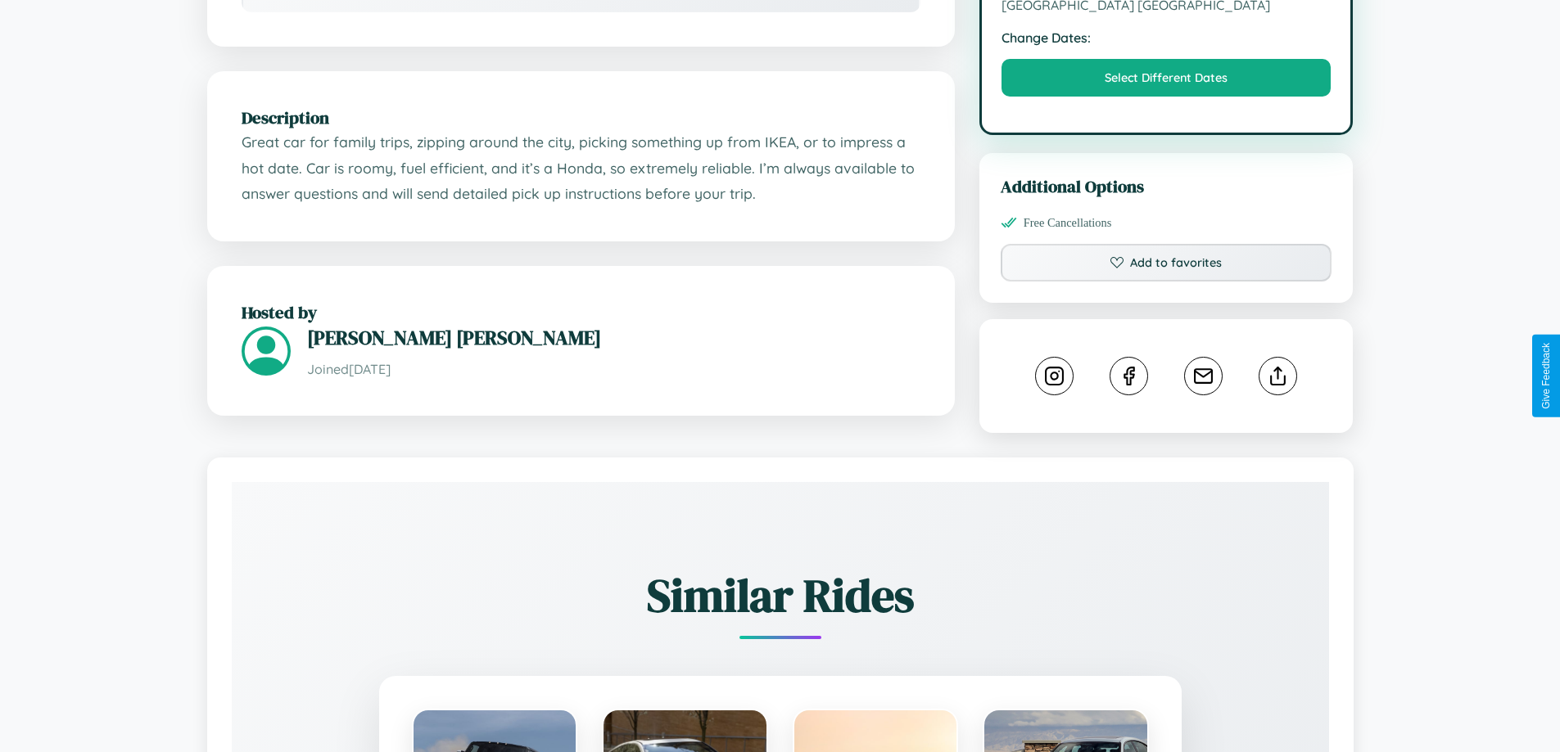
scroll to position [538, 0]
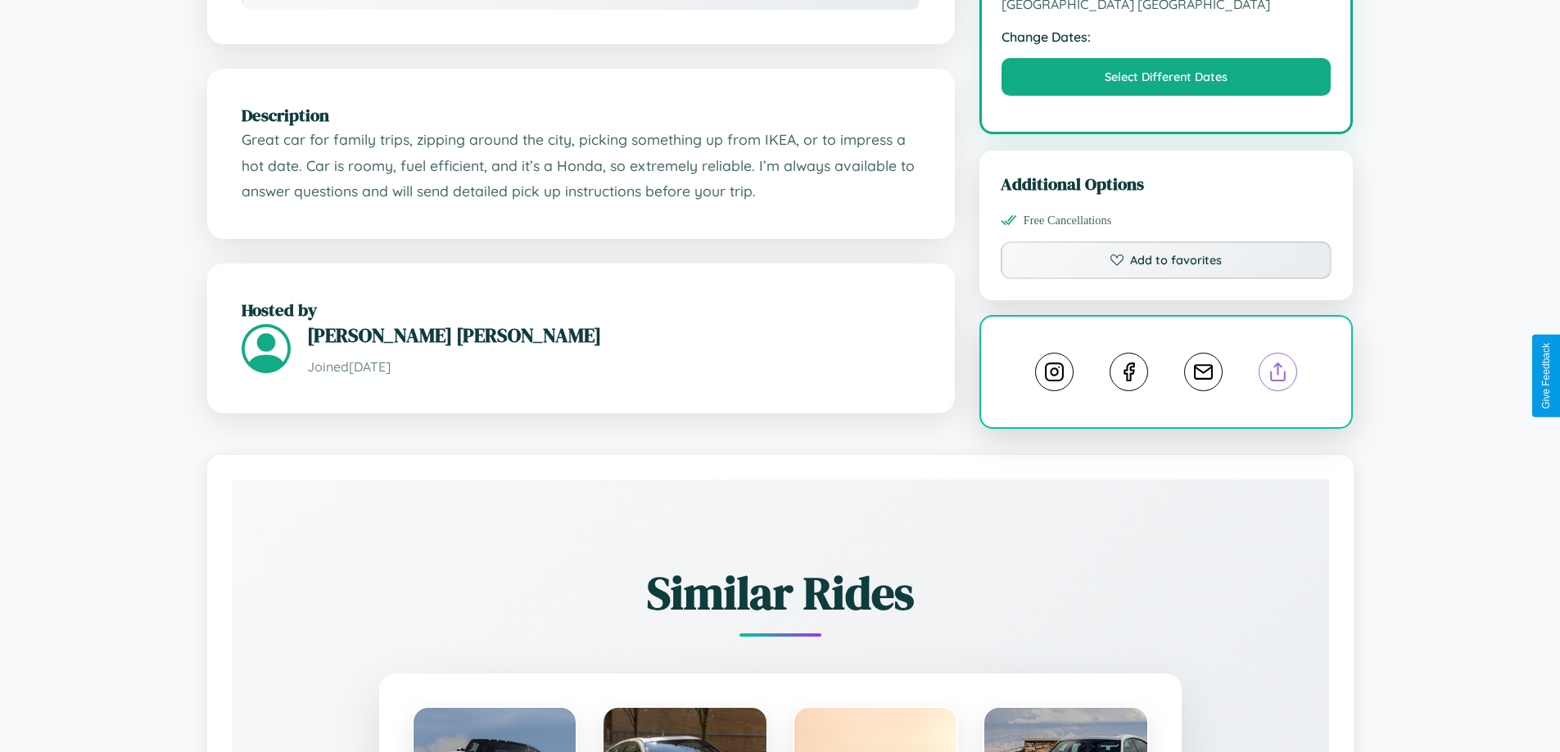
click at [1278, 374] on line at bounding box center [1278, 369] width 0 height 11
